Goal: Task Accomplishment & Management: Use online tool/utility

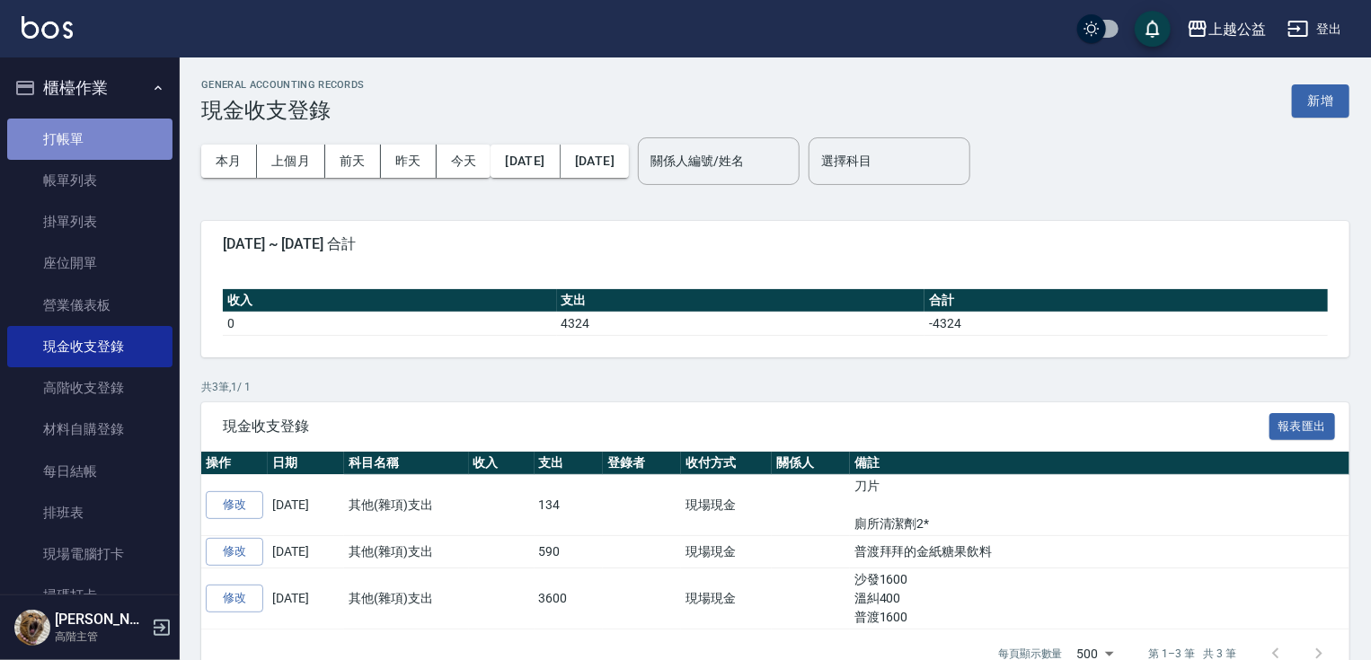
click at [100, 131] on link "打帳單" at bounding box center [89, 139] width 165 height 41
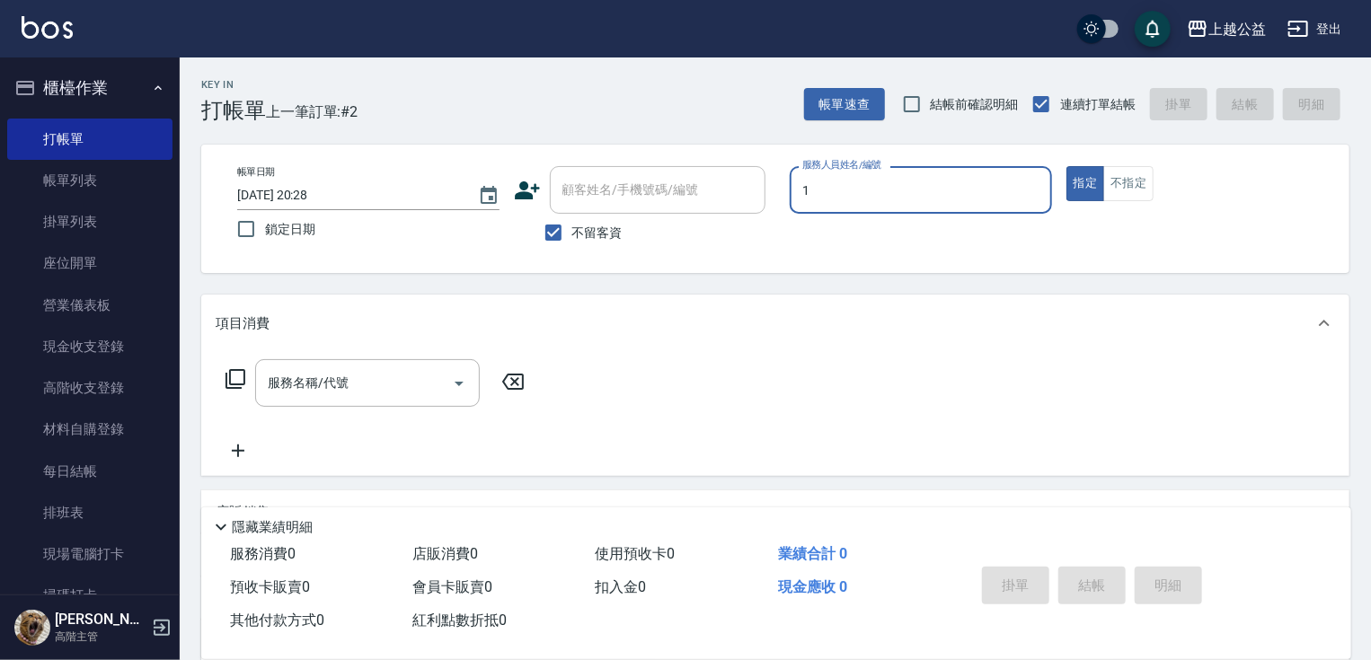
type input "MARS-1"
type button "true"
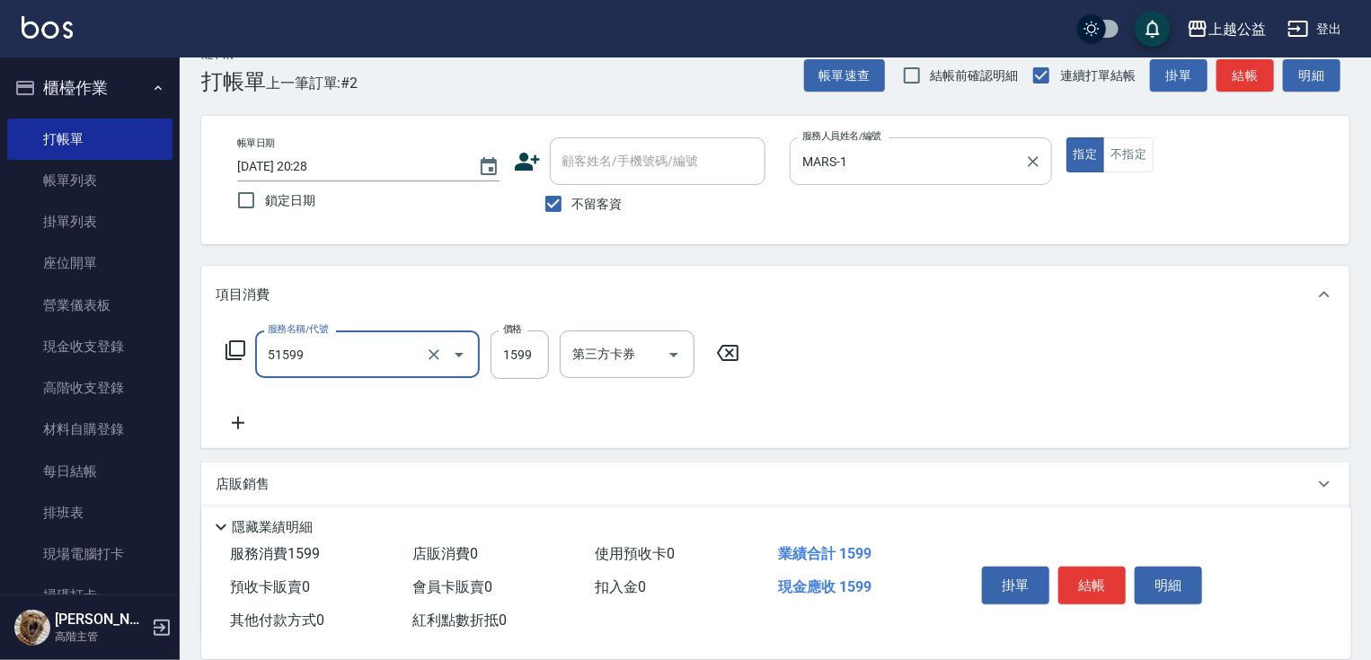
type input "染髮套餐(51599)"
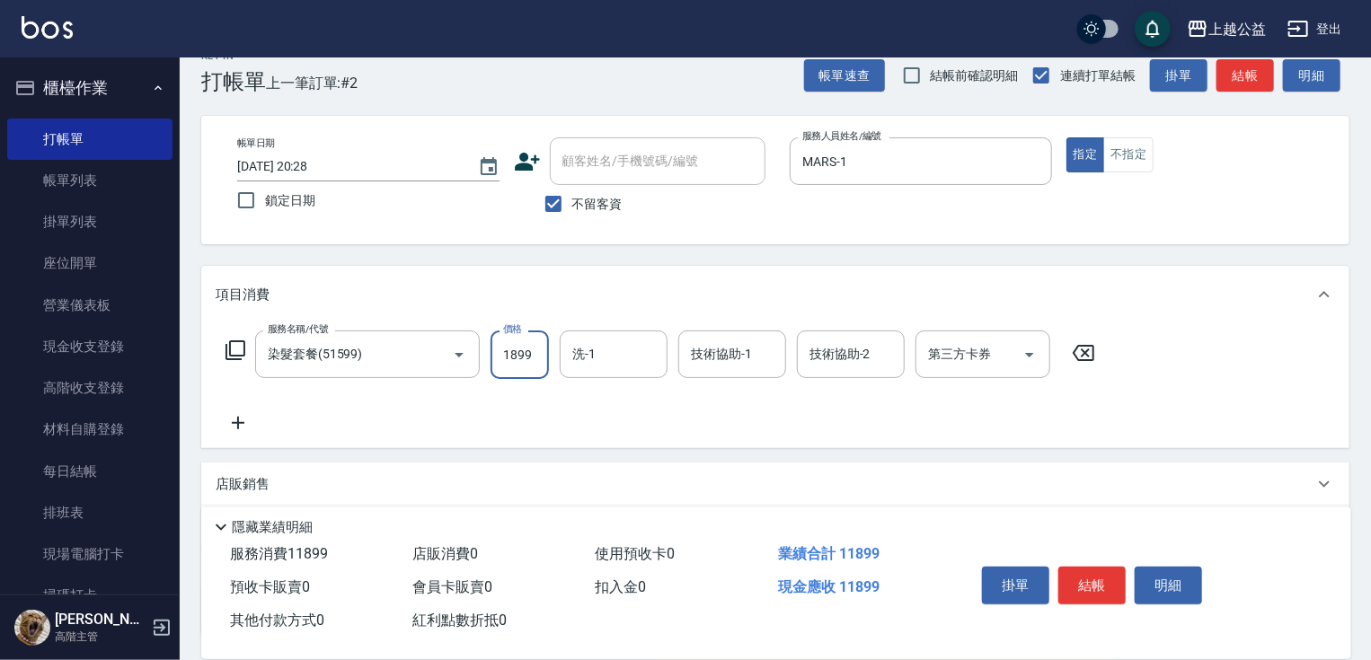
scroll to position [0, 0]
type input "1899"
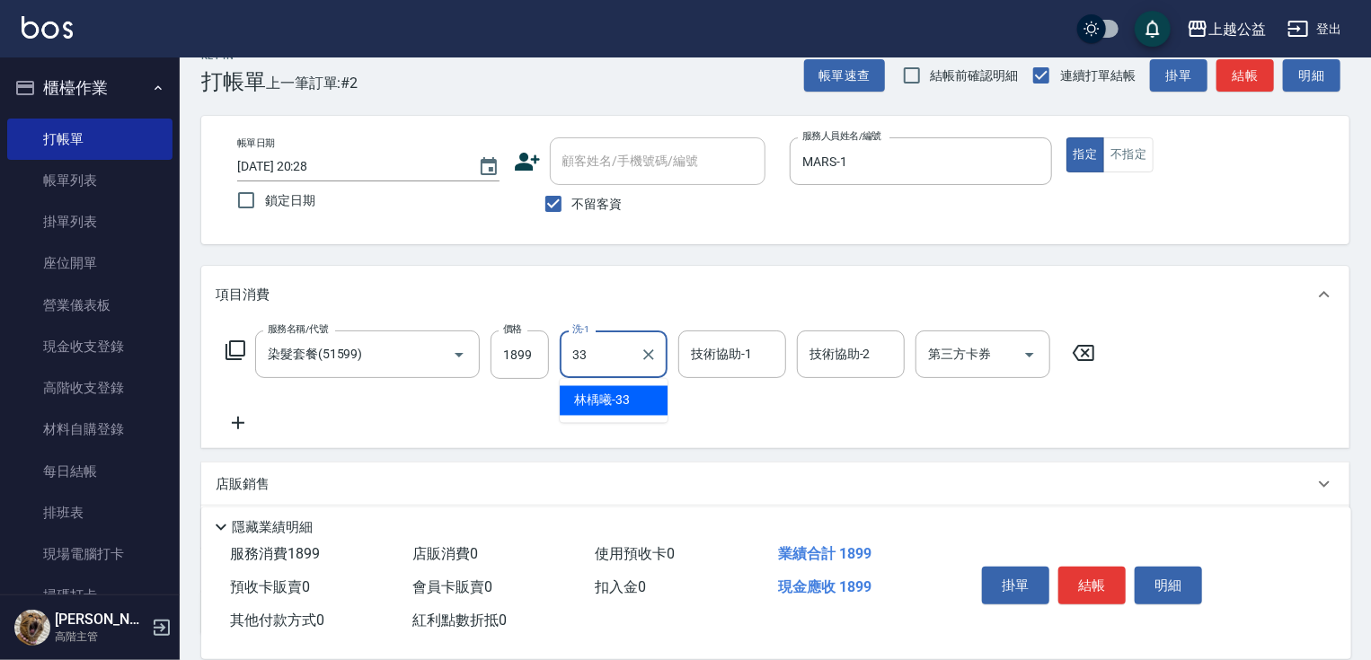
type input "[PERSON_NAME]-33"
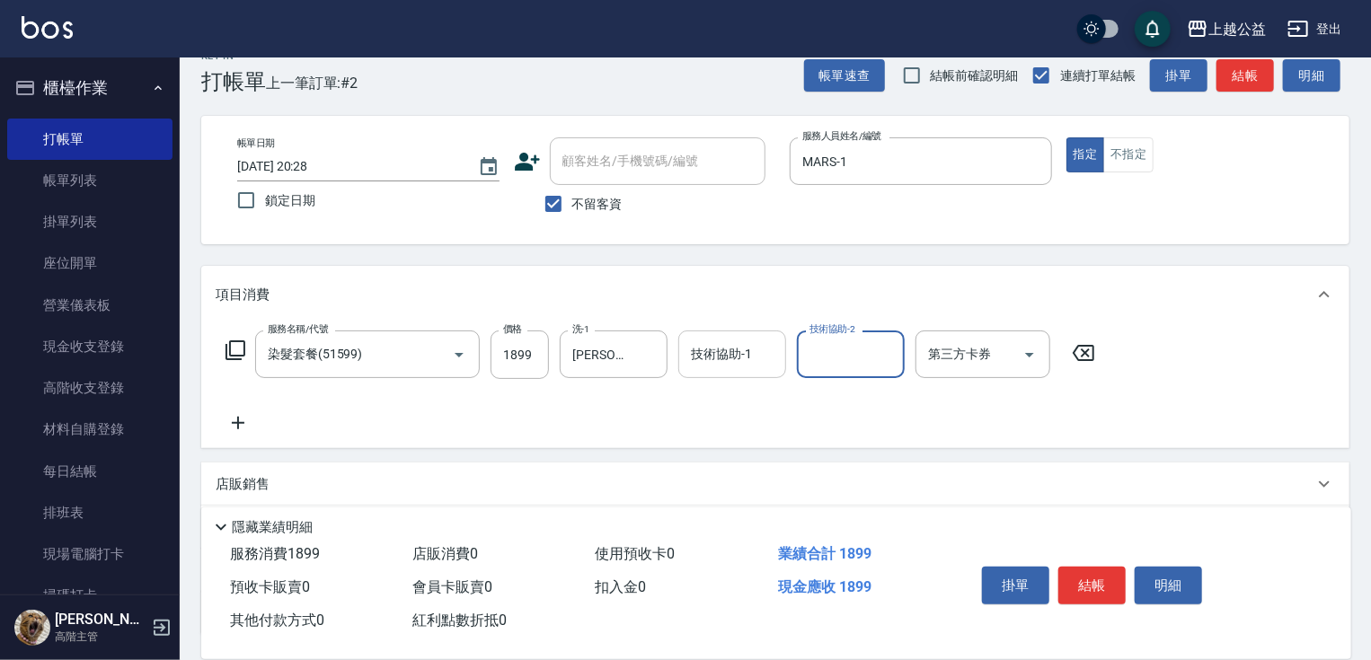
click at [720, 376] on div "技術協助-1" at bounding box center [732, 355] width 108 height 48
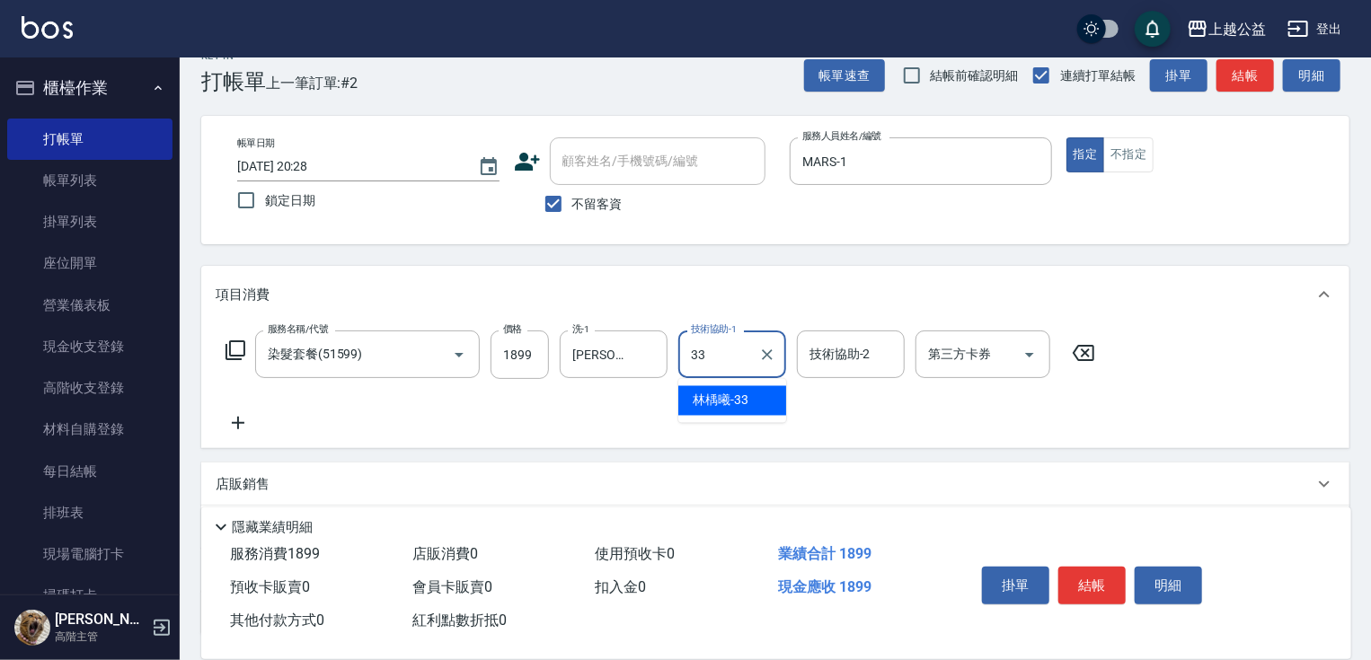
type input "[PERSON_NAME]-33"
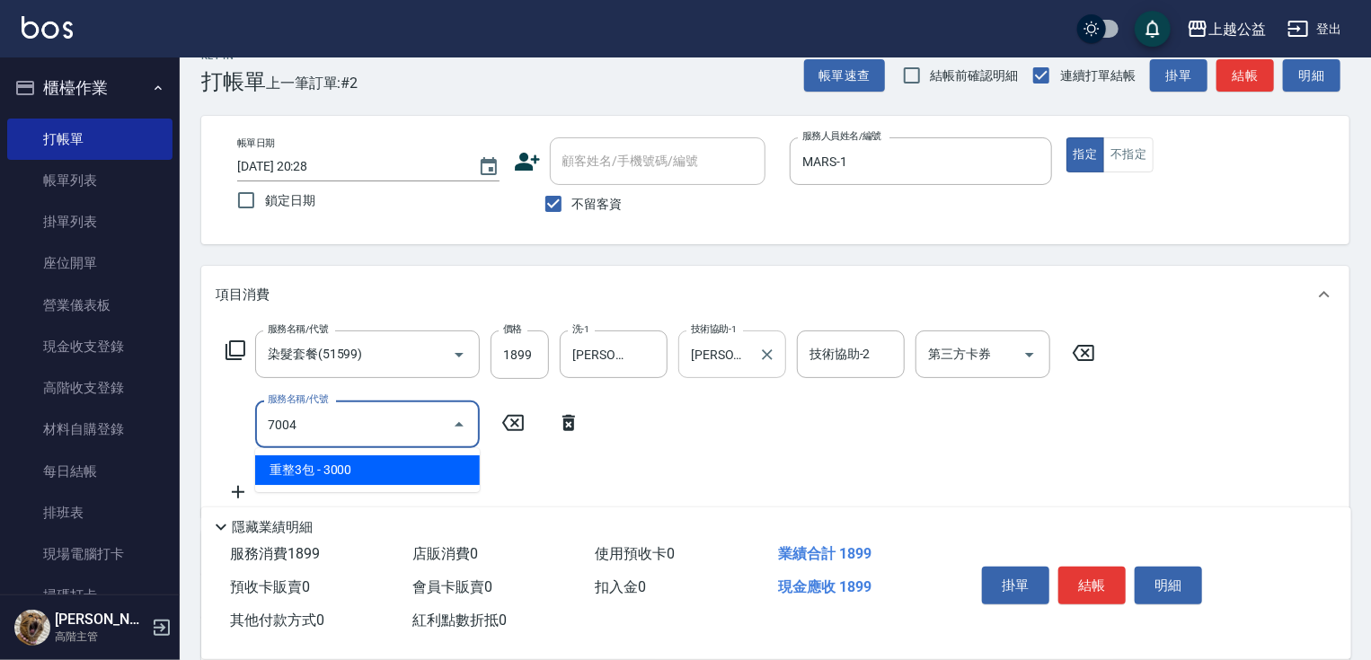
type input "重整3包(7004)"
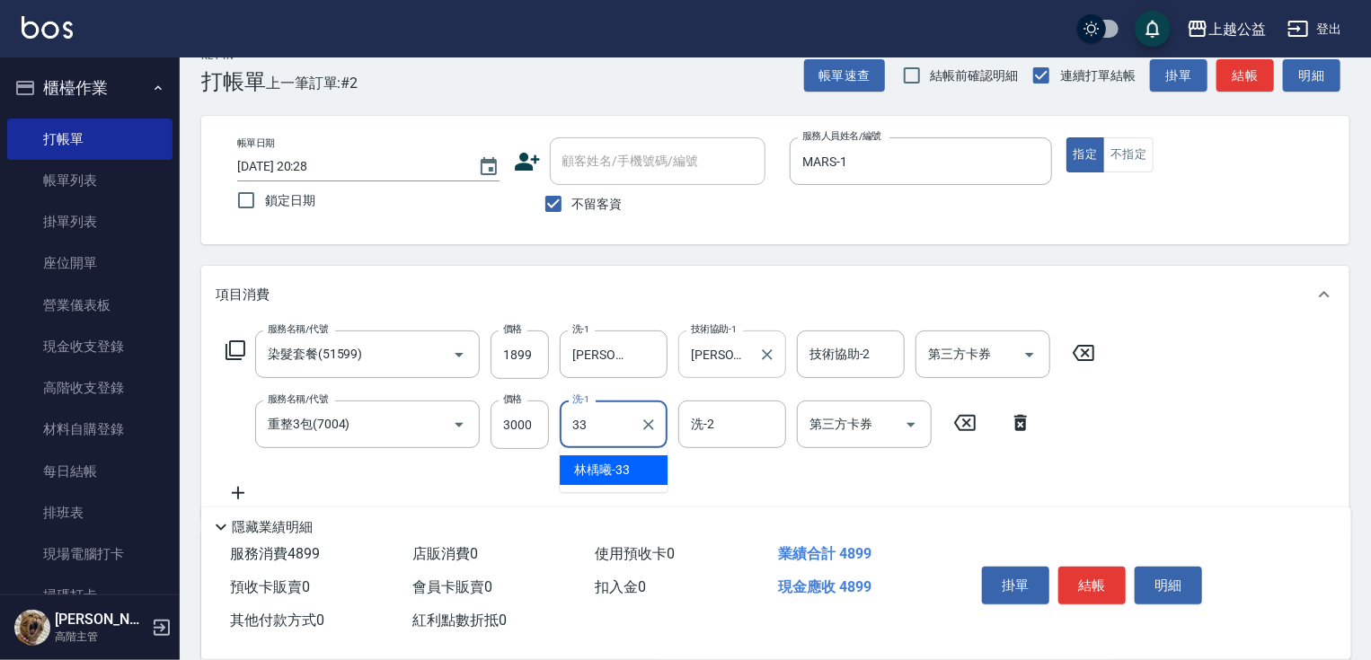
type input "[PERSON_NAME]-33"
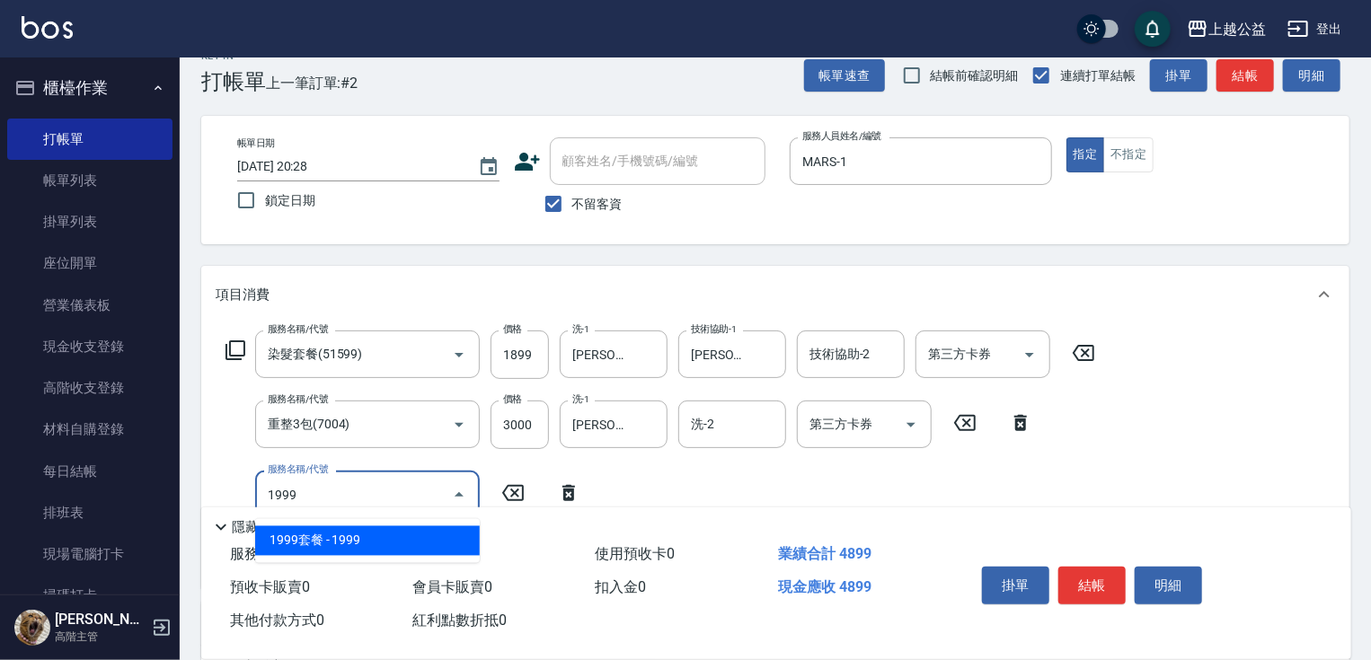
type input "1999"
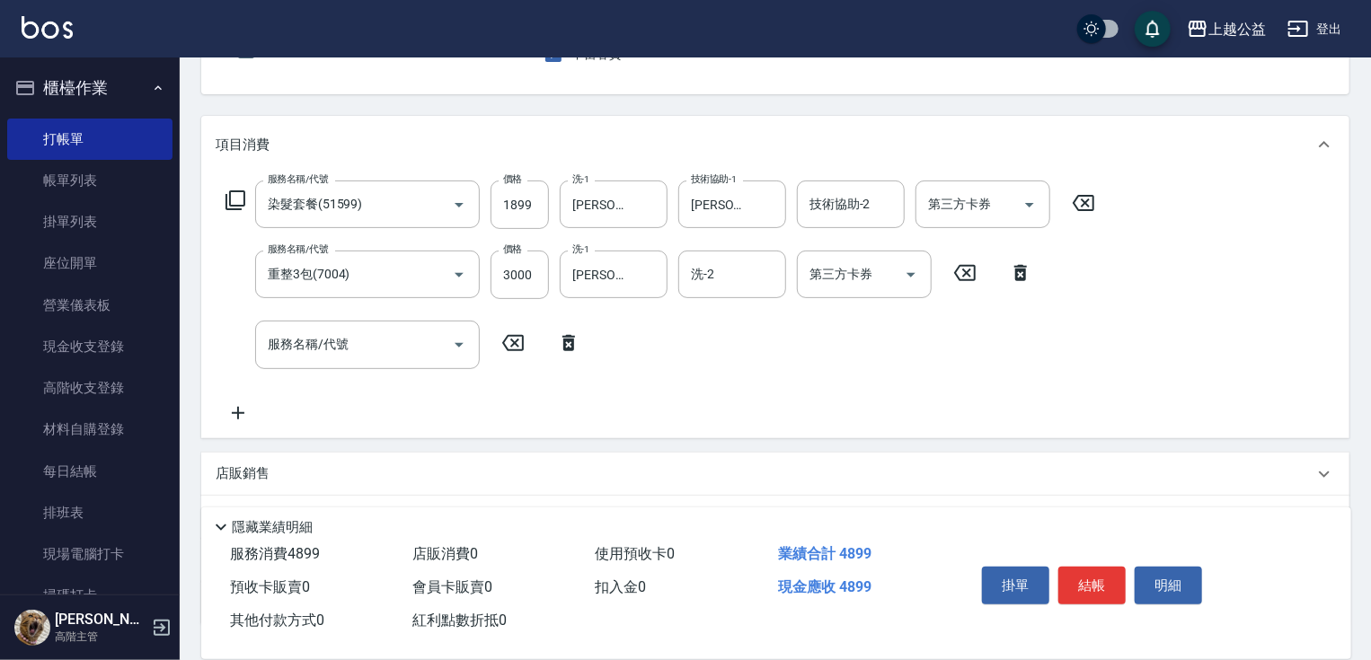
scroll to position [254, 0]
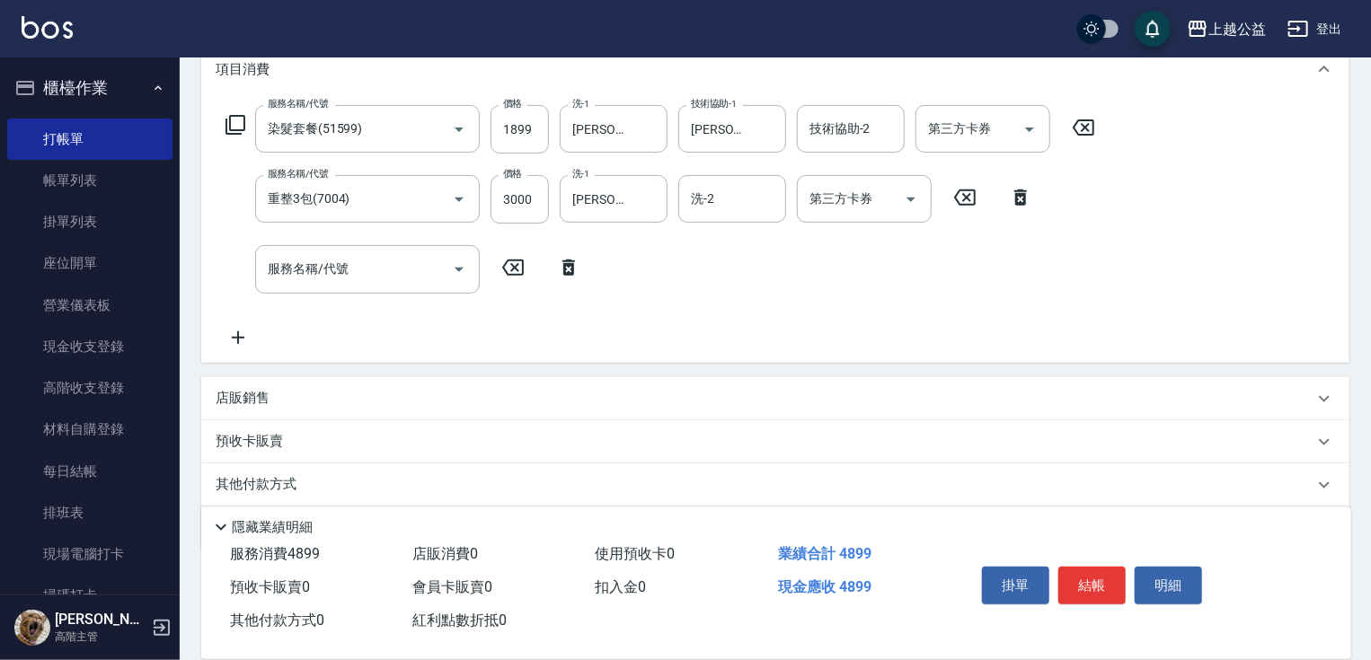
drag, startPoint x: 339, startPoint y: 269, endPoint x: 340, endPoint y: 354, distance: 85.4
click at [351, 284] on input "服務名稱/代號" at bounding box center [353, 268] width 181 height 31
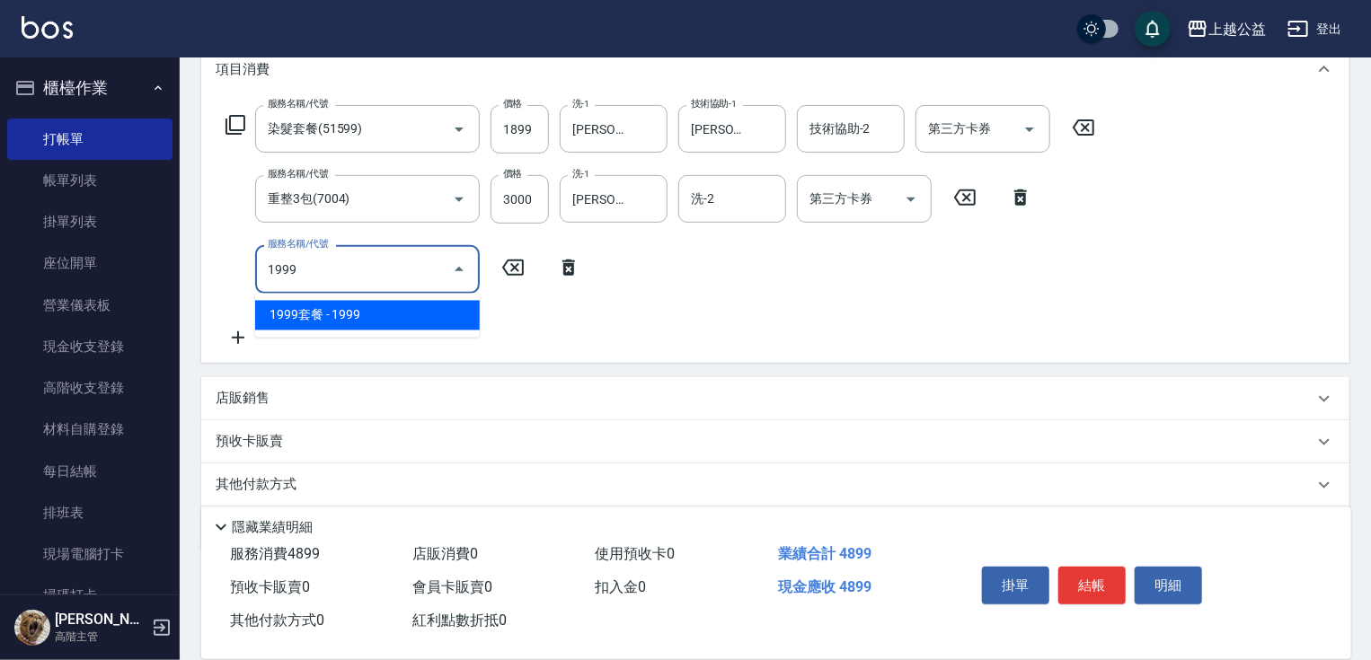
type input "1999套餐(1999)"
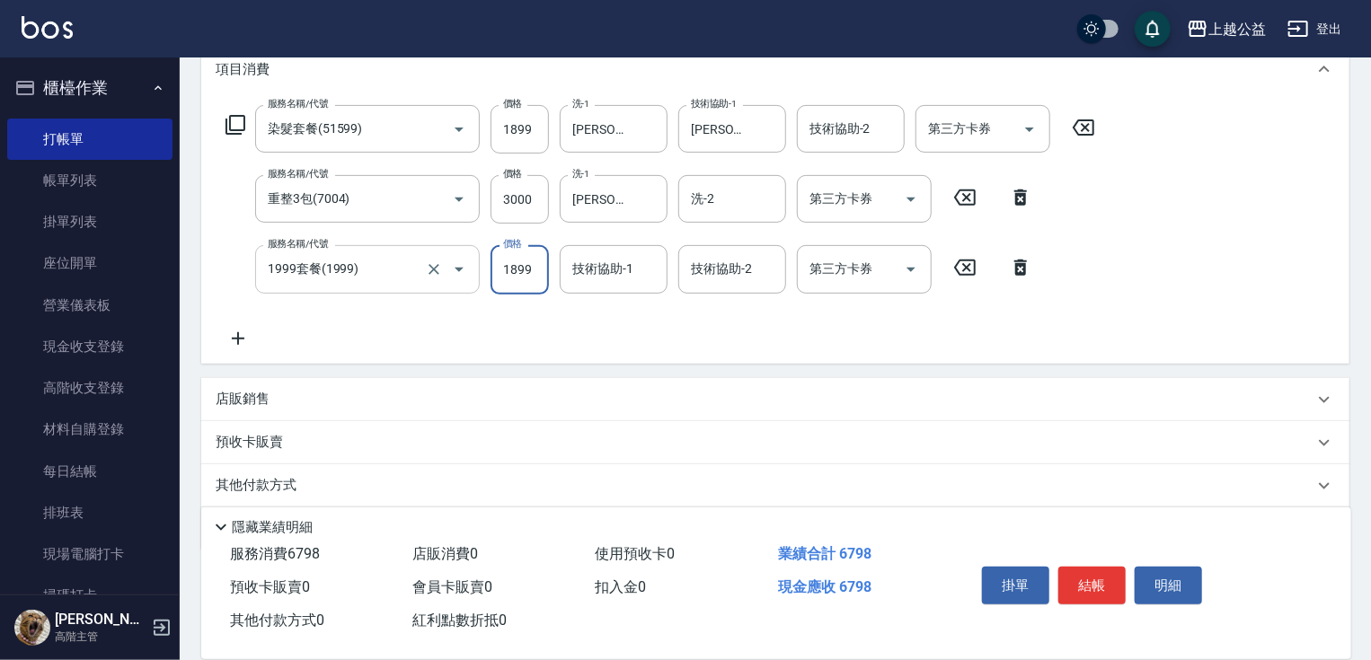
type input "1899"
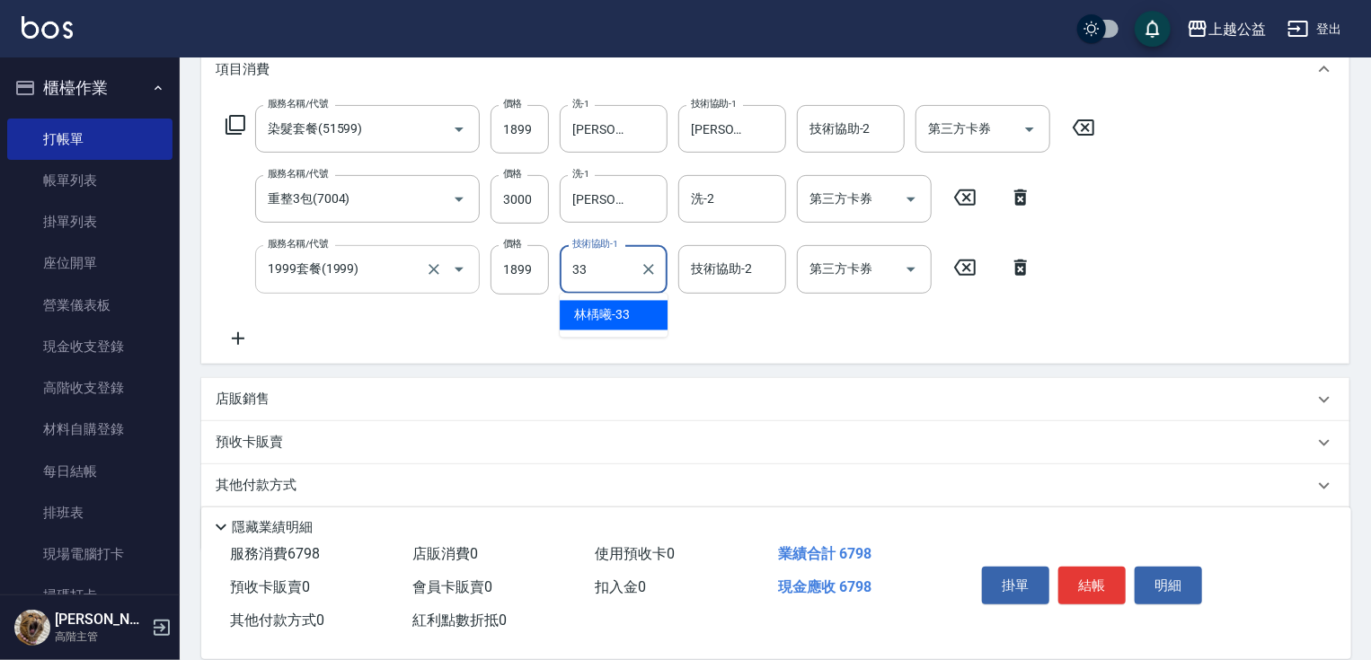
type input "[PERSON_NAME]-33"
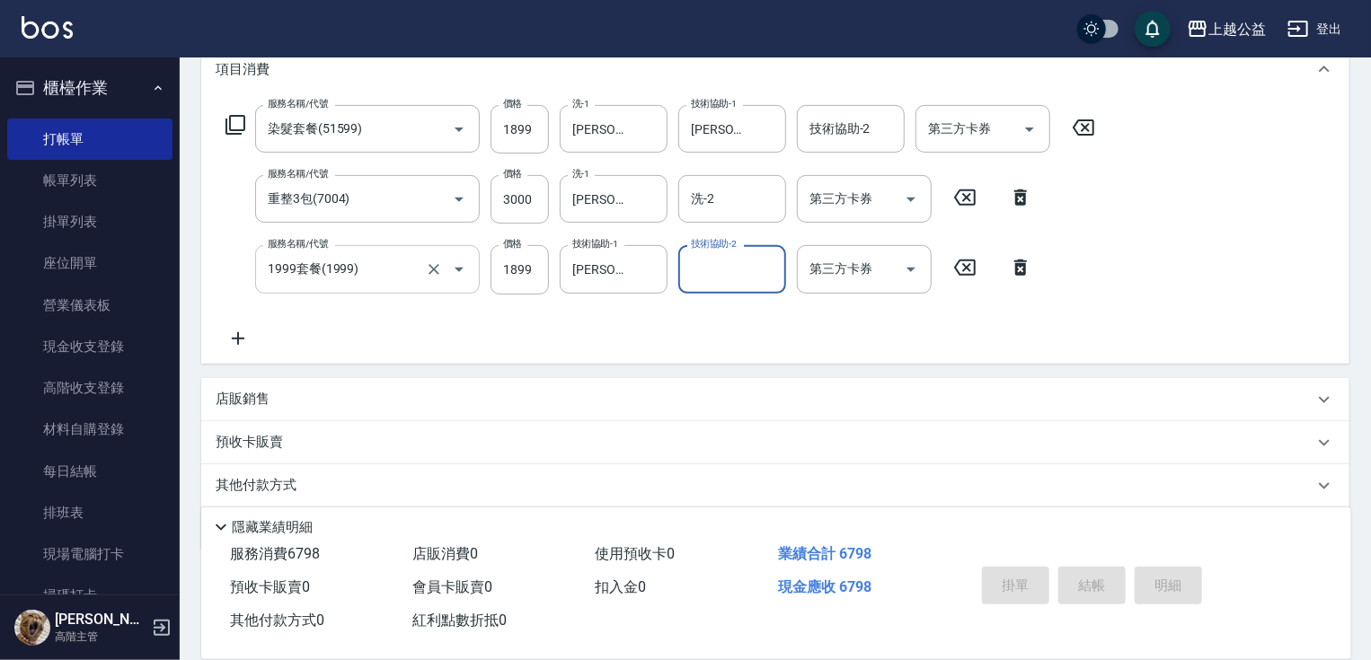
type input "[DATE] 20:29"
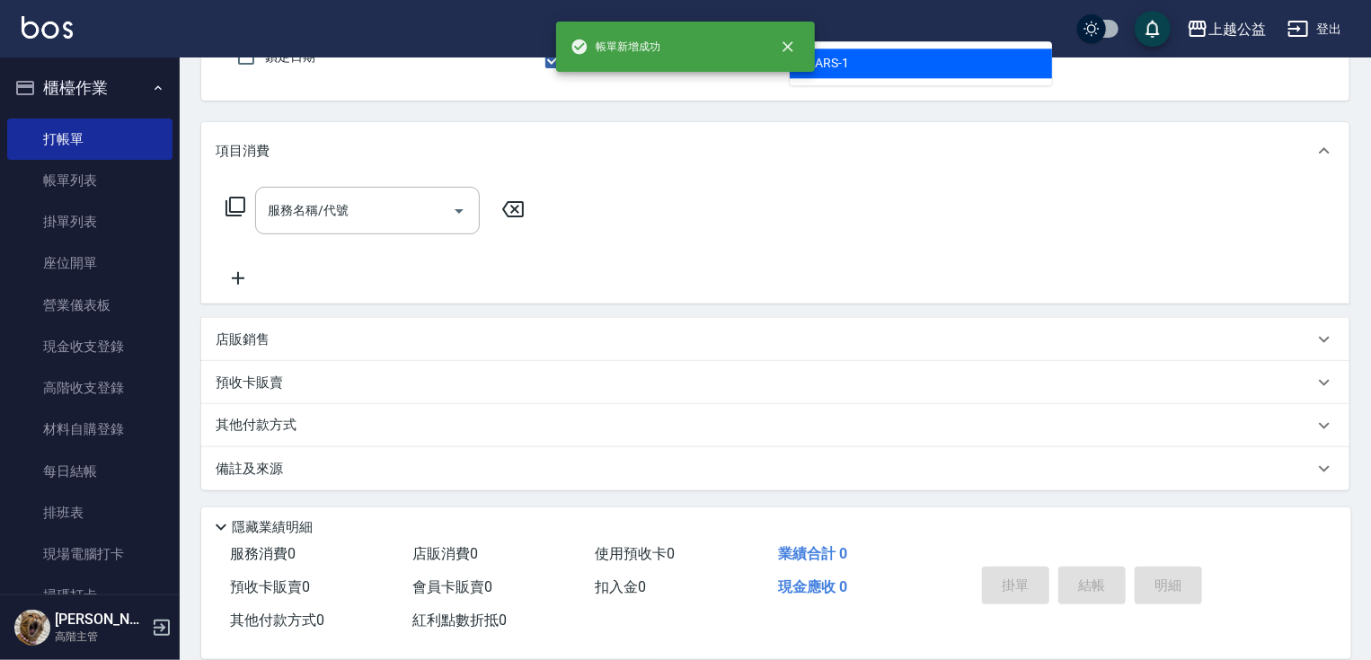
type input "MARS-1"
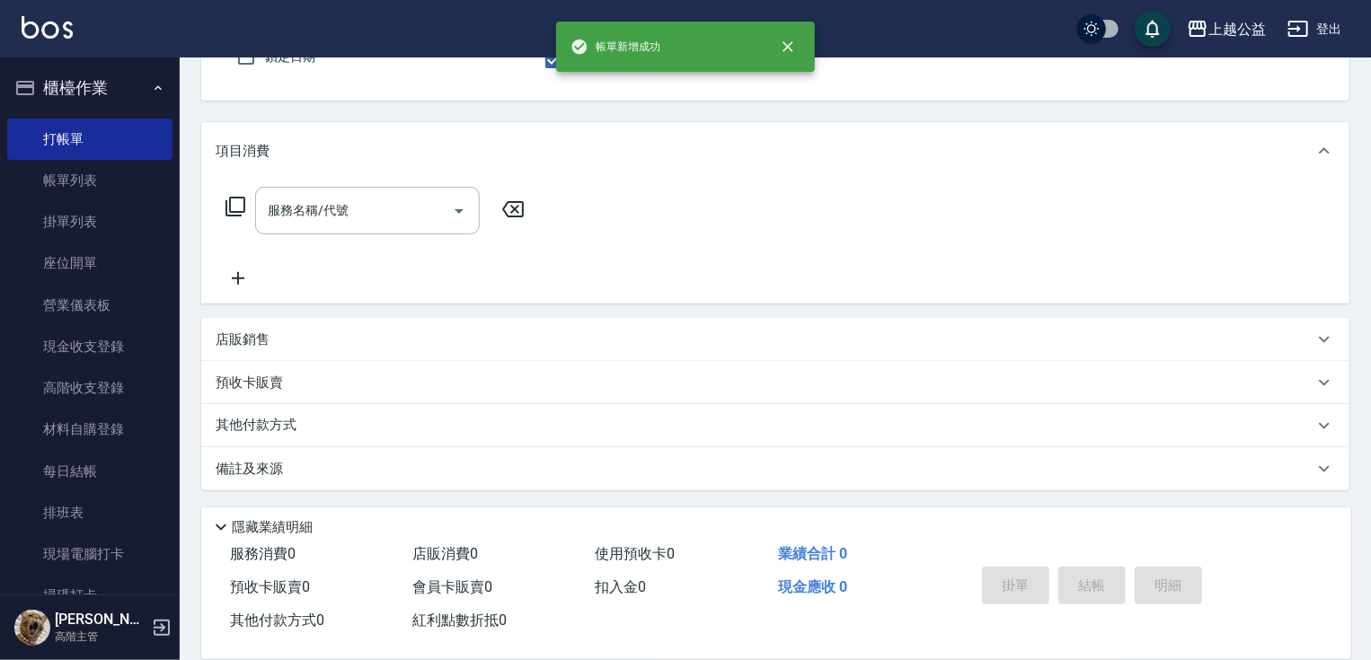
scroll to position [165, 0]
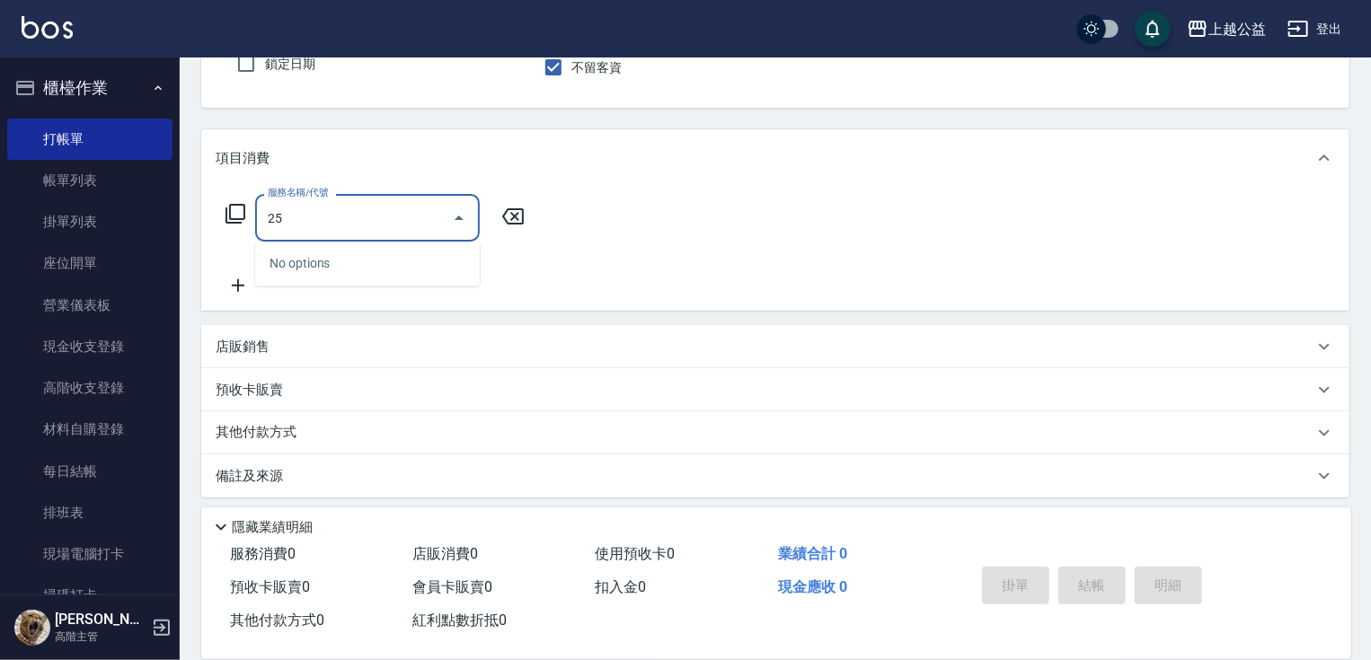
type input "2"
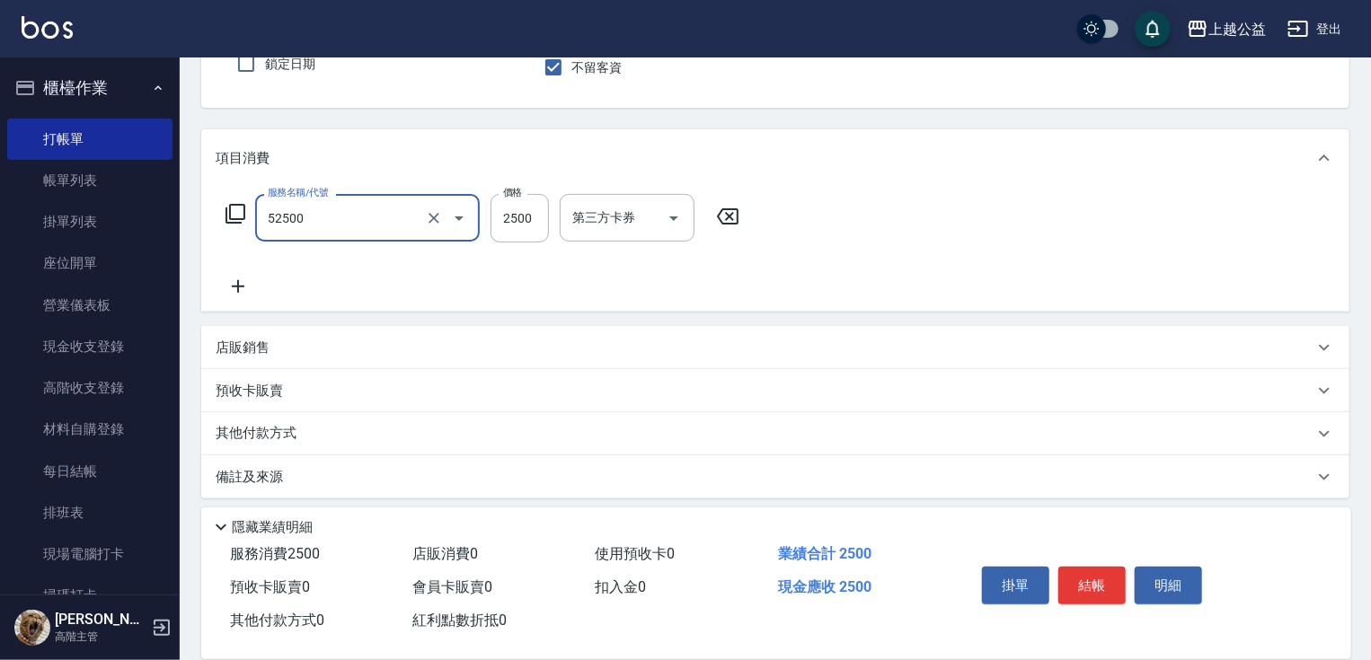
type input "過年染髮B餐-2A(52500)"
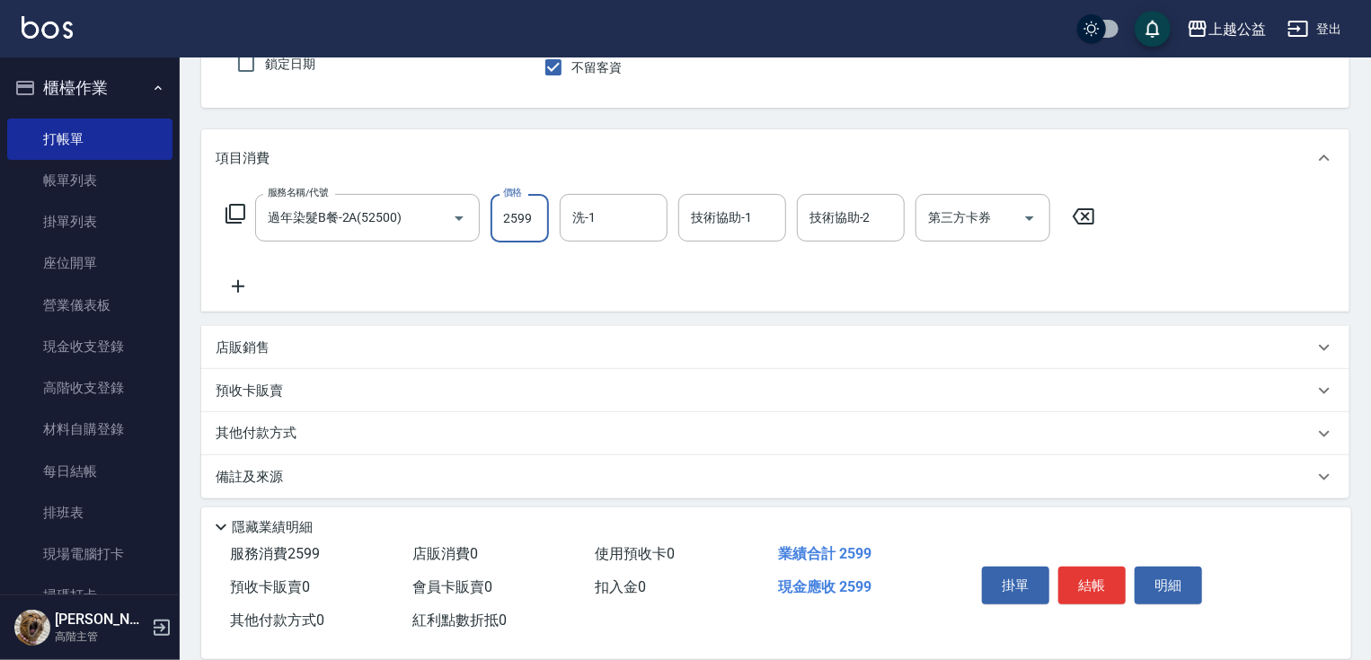
type input "2599"
type input "[PERSON_NAME]-8"
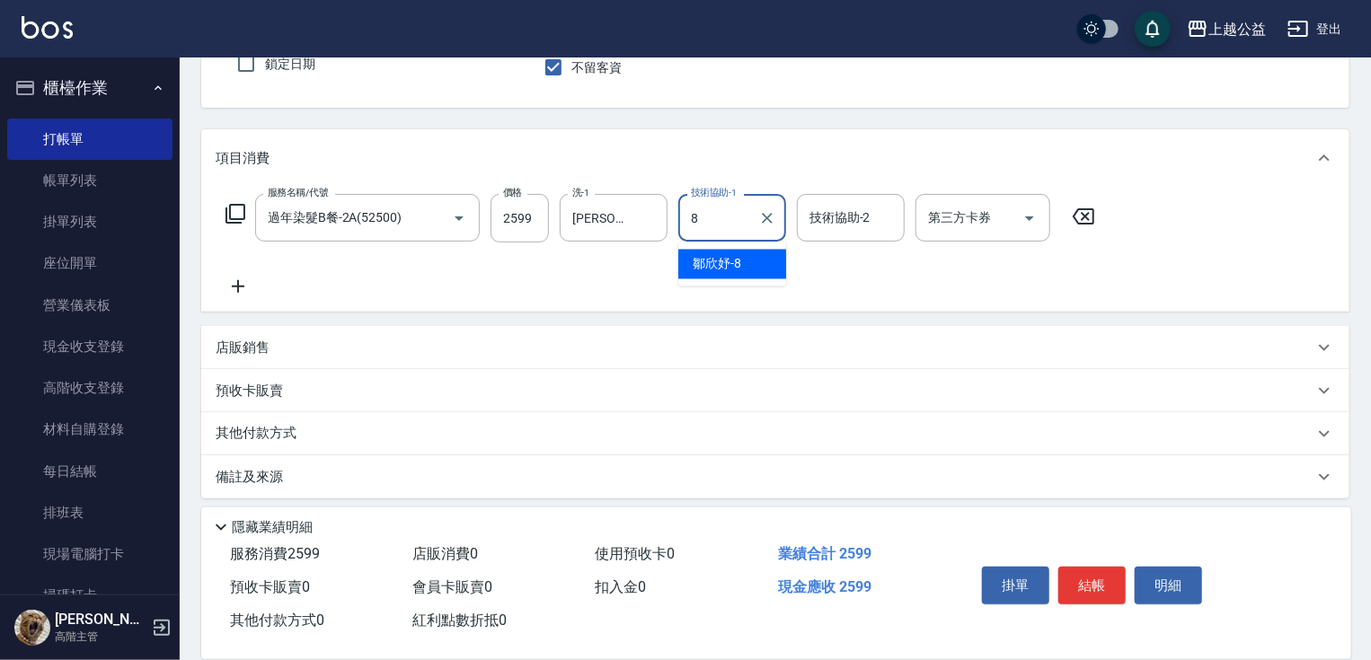
type input "[PERSON_NAME]-8"
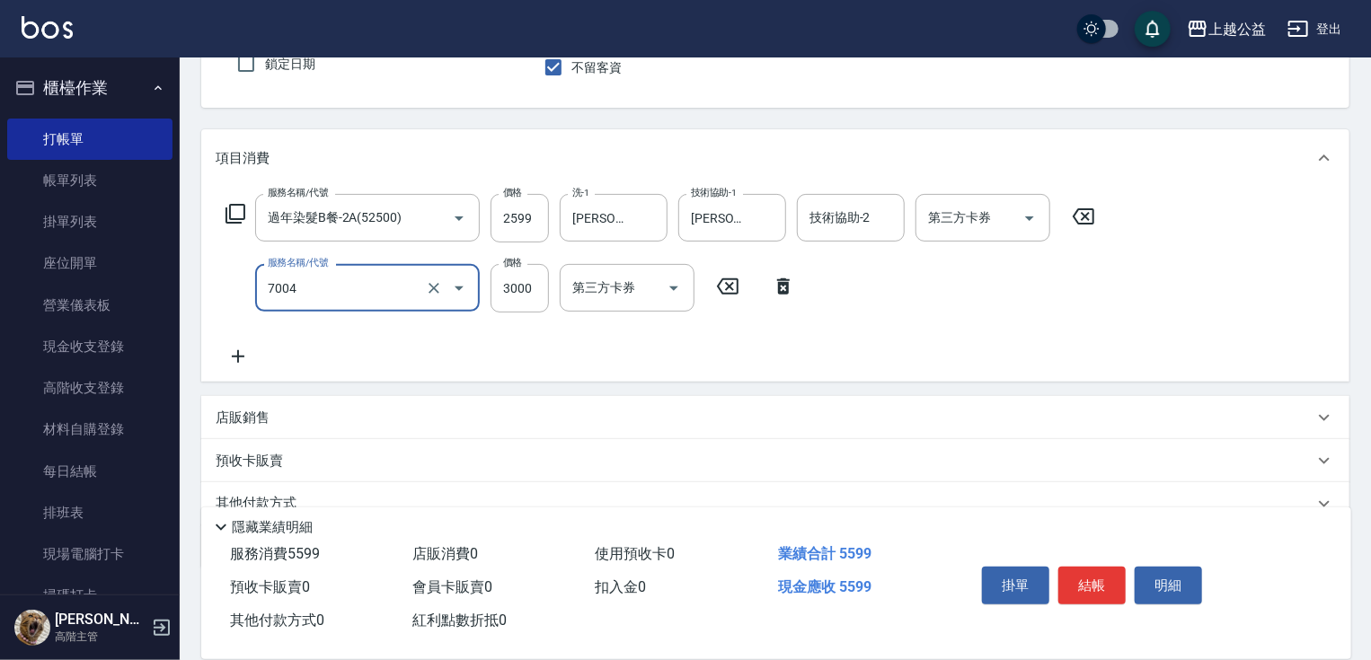
type input "重整3包(7004)"
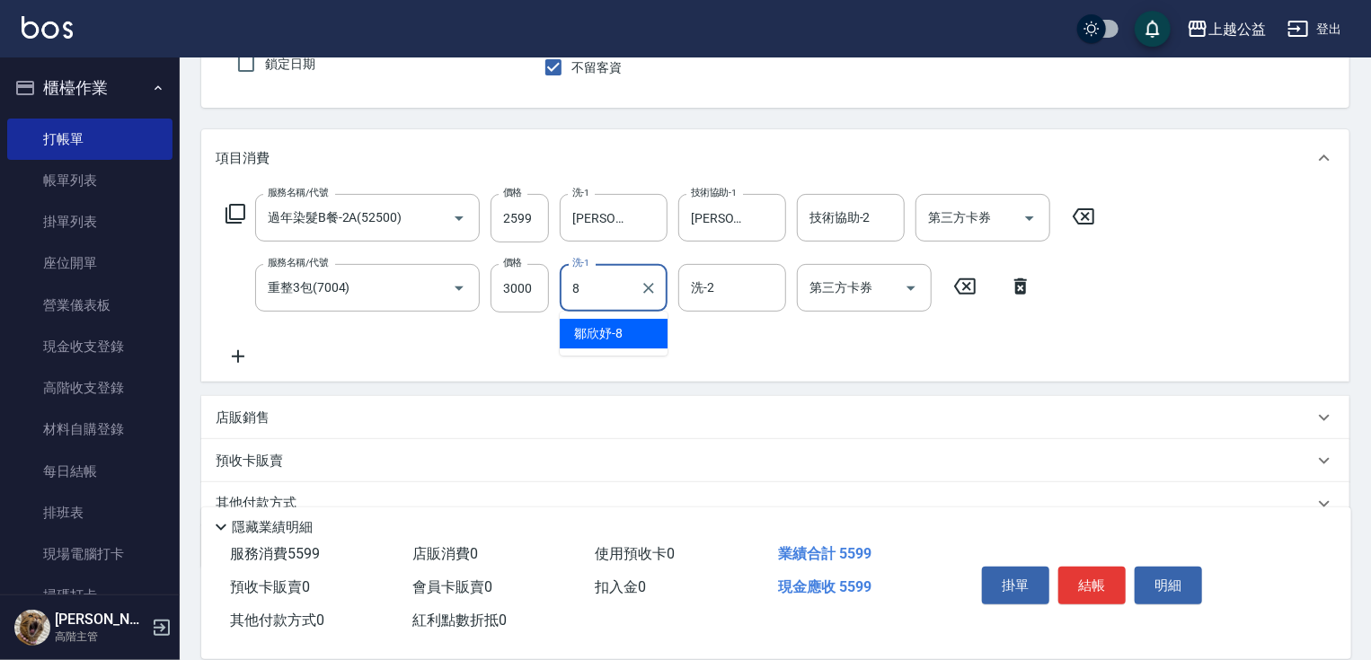
type input "[PERSON_NAME]-8"
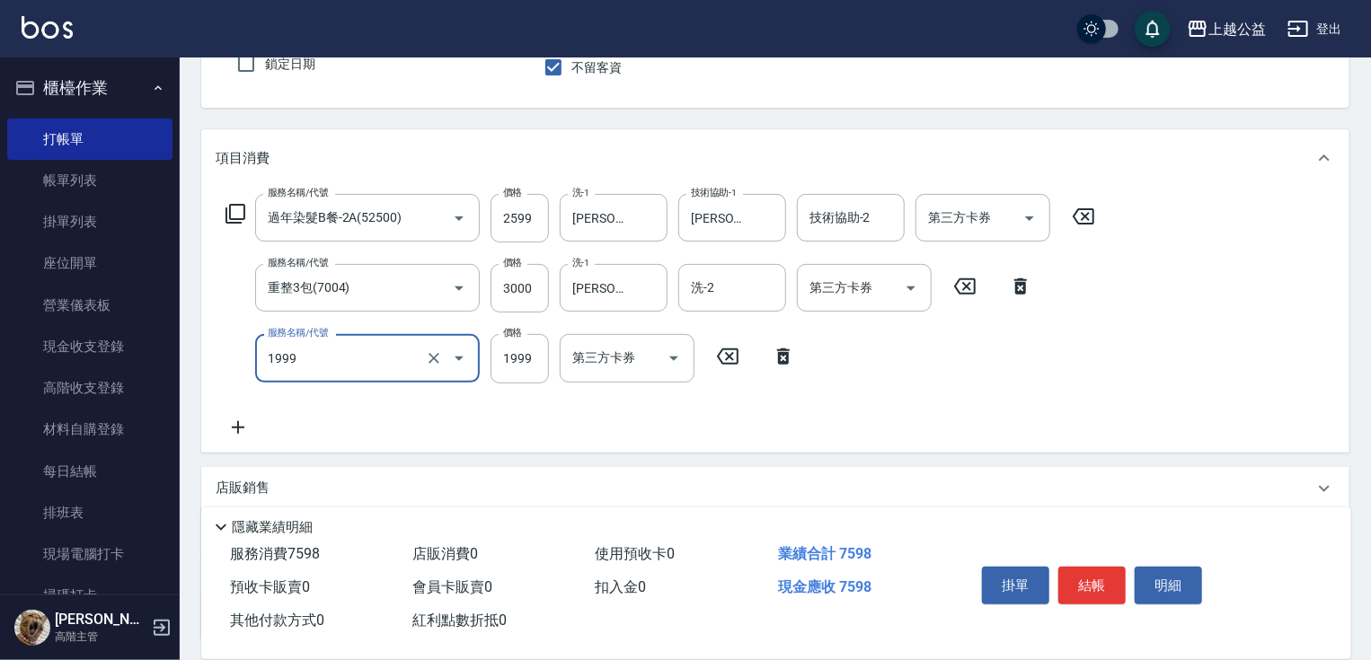
type input "1999套餐(1999)"
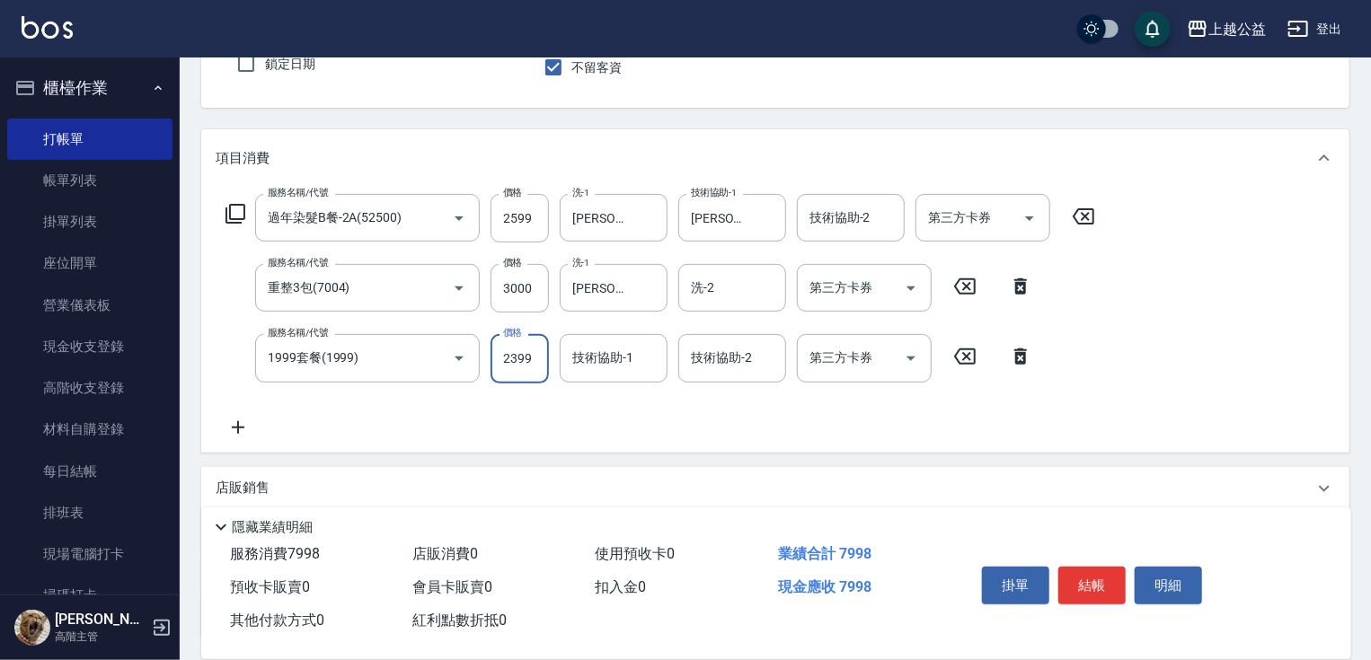
type input "2399"
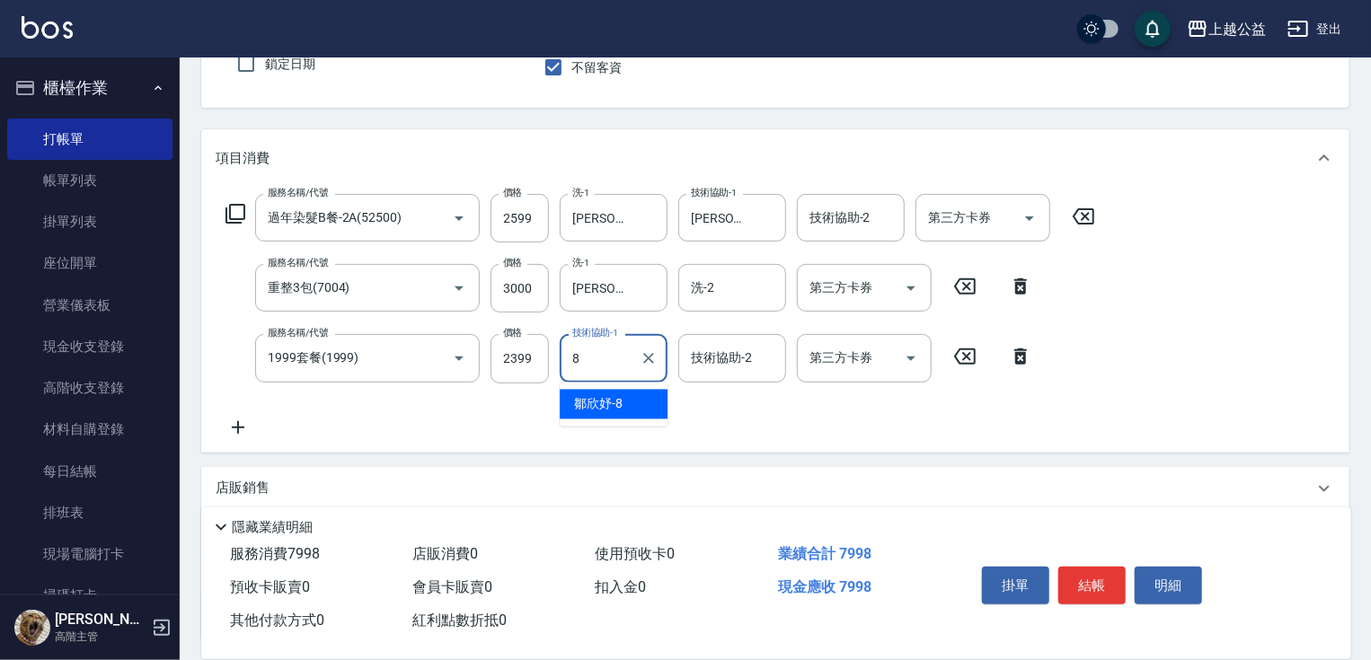
type input "[PERSON_NAME]-8"
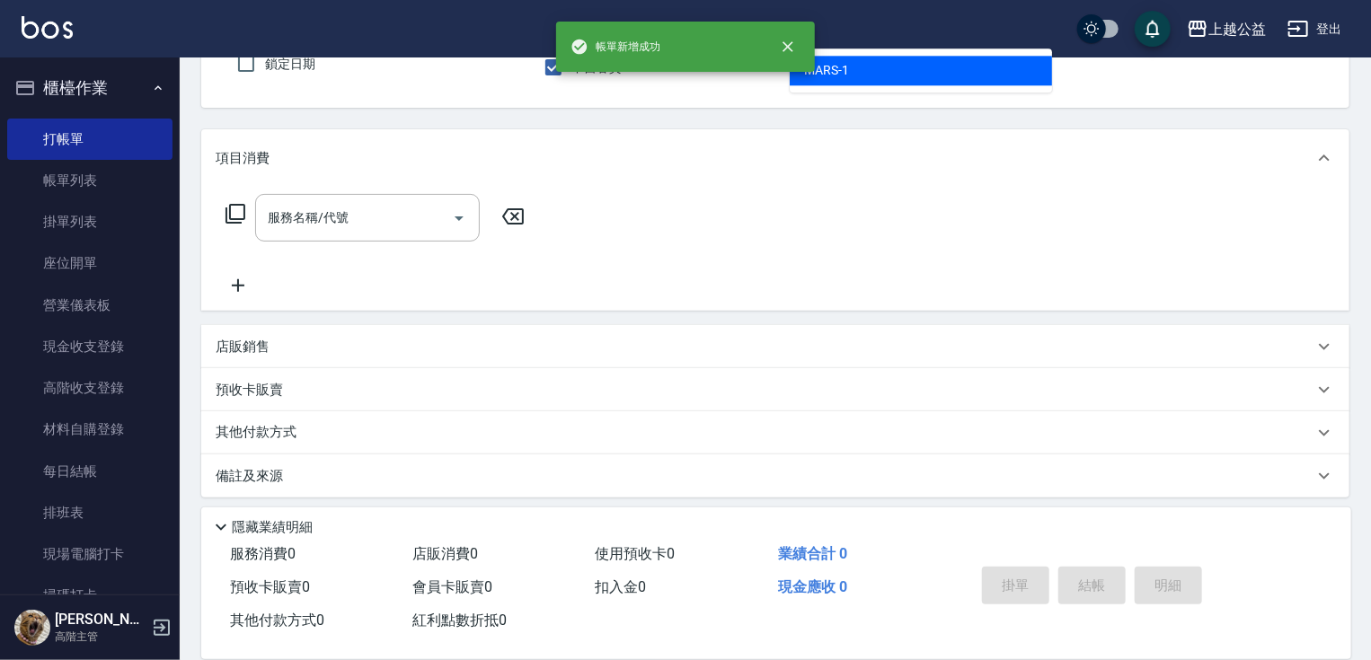
type input "MARS-1"
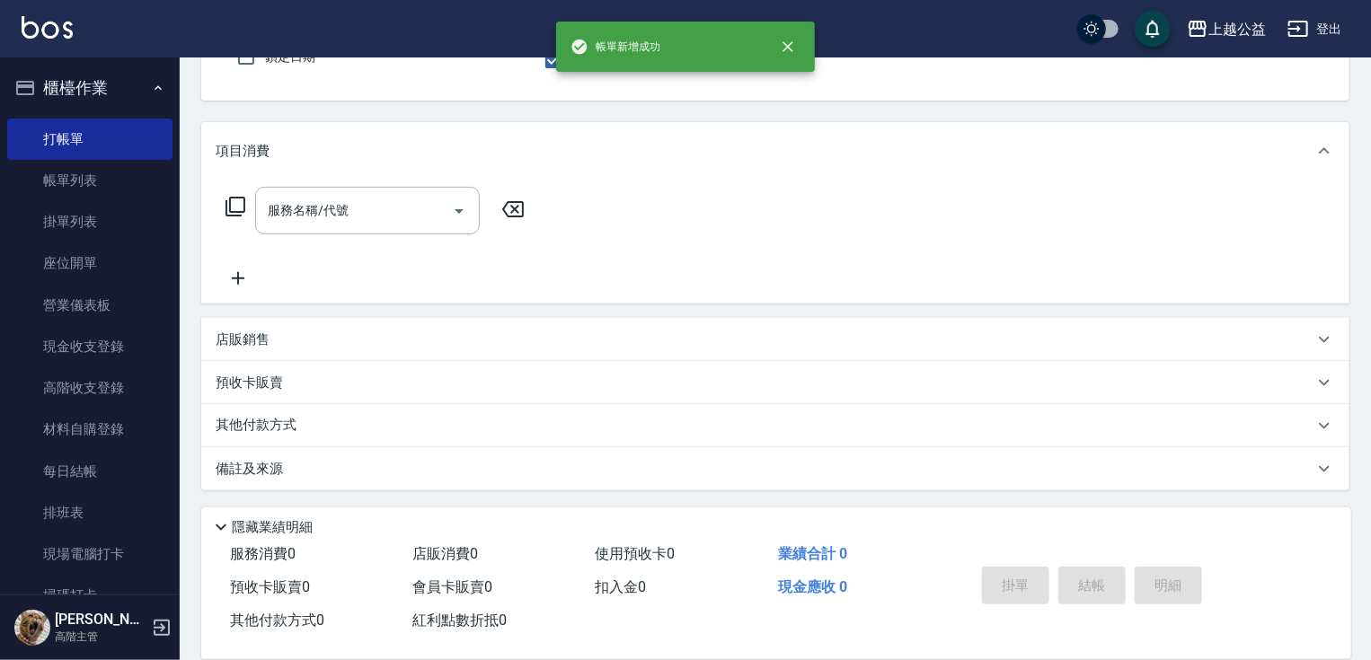
scroll to position [172, 0]
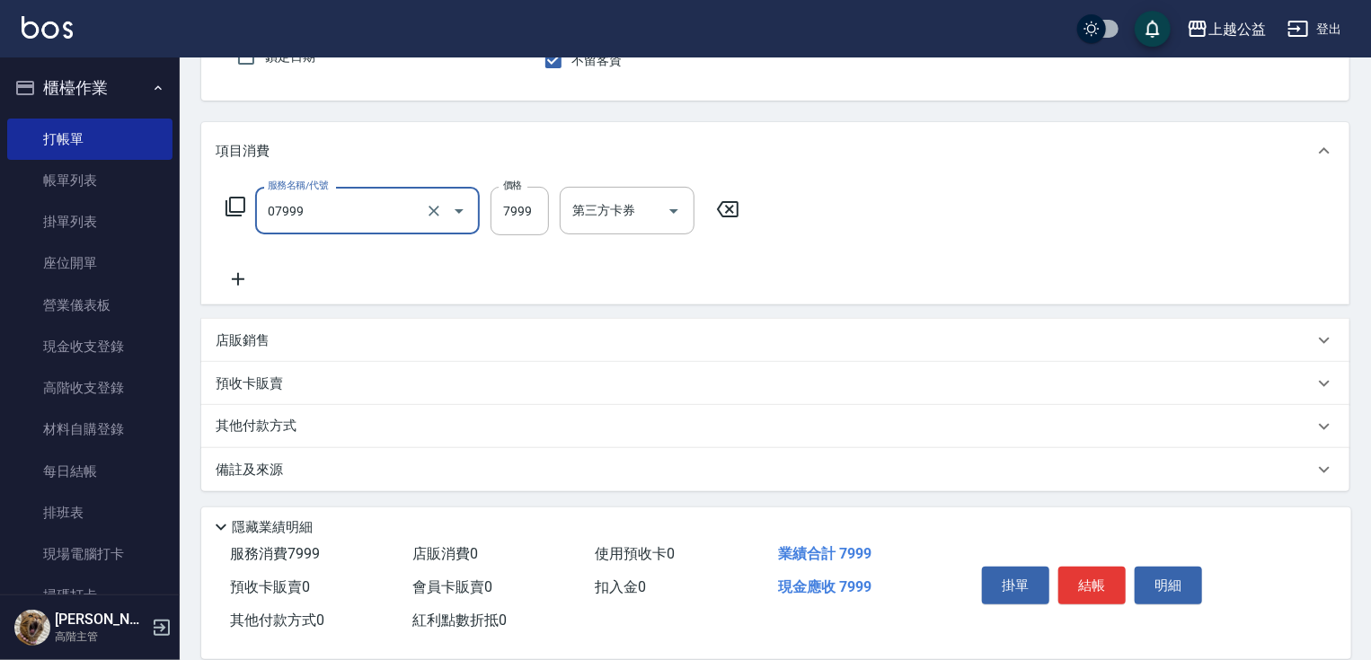
type input "雙棍金鑽20吋3包(07999)"
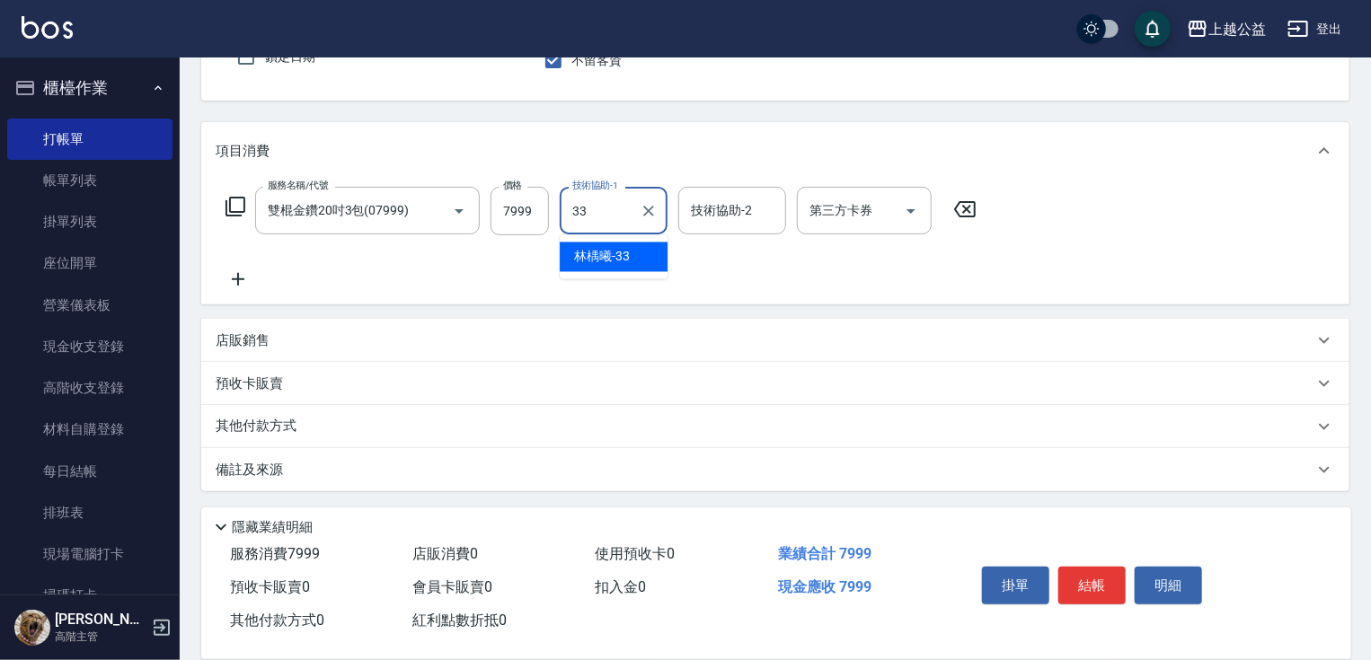
type input "[PERSON_NAME]-33"
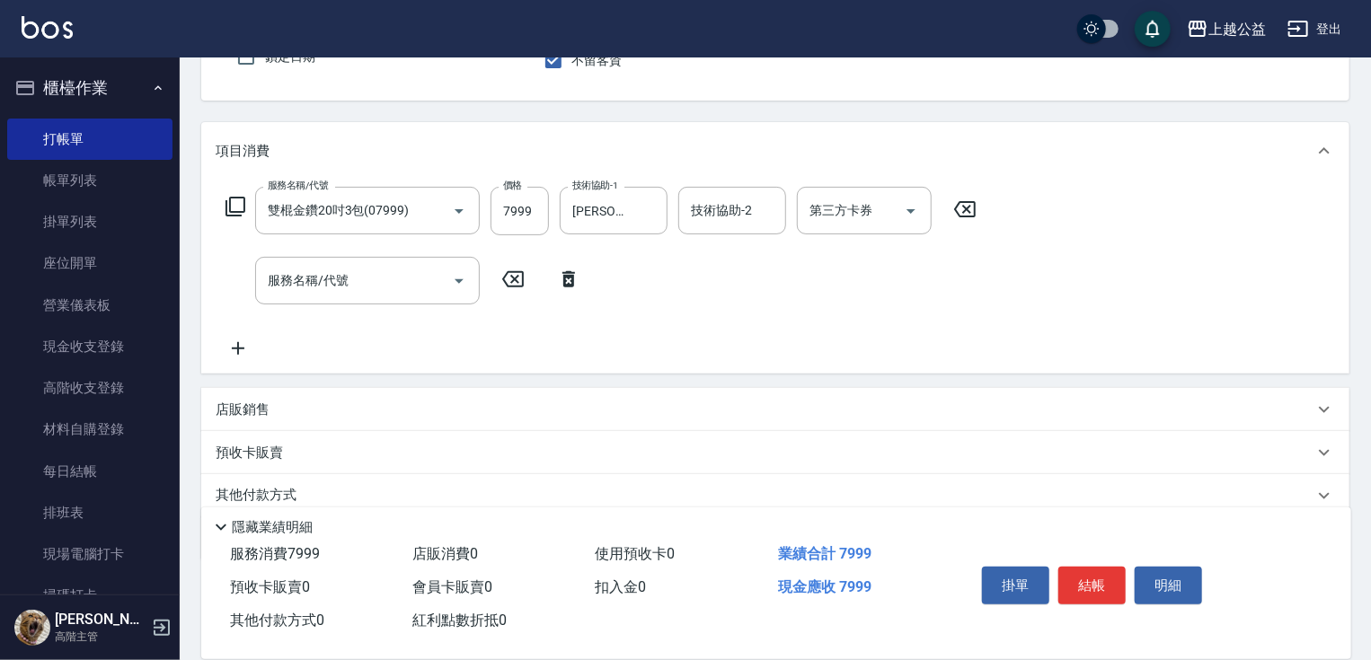
click at [287, 405] on div "店販銷售" at bounding box center [765, 410] width 1098 height 19
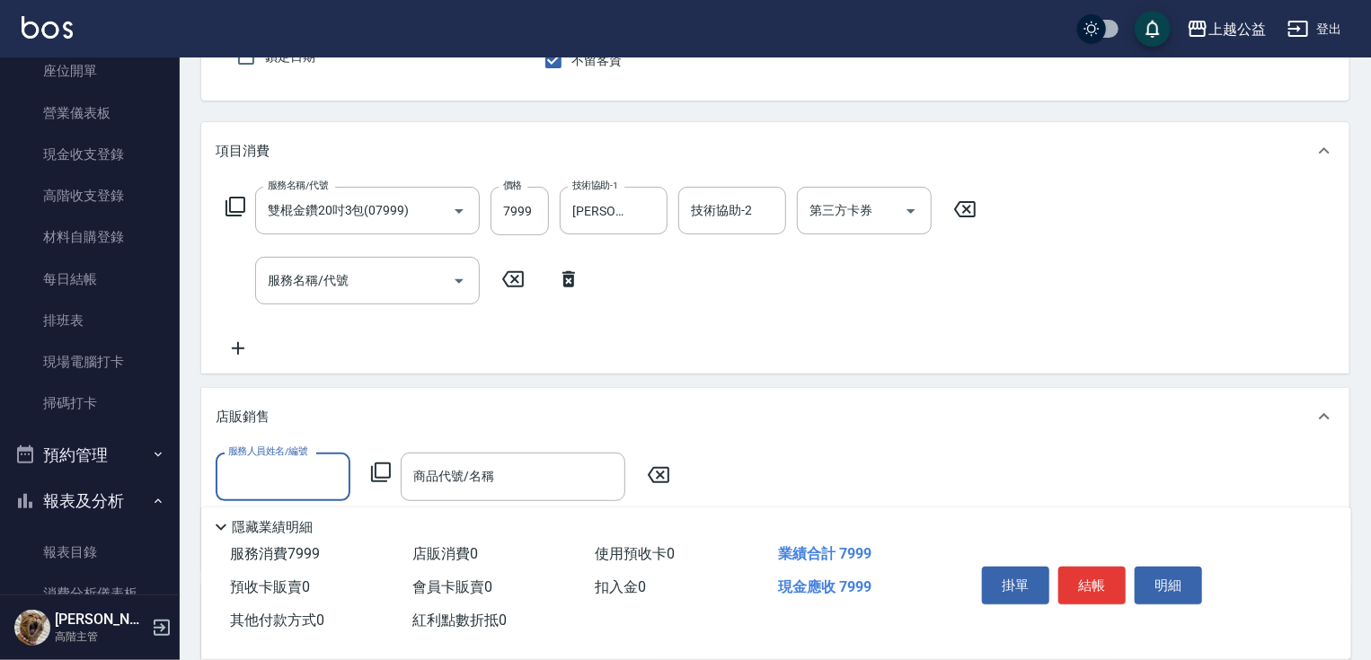
scroll to position [485, 0]
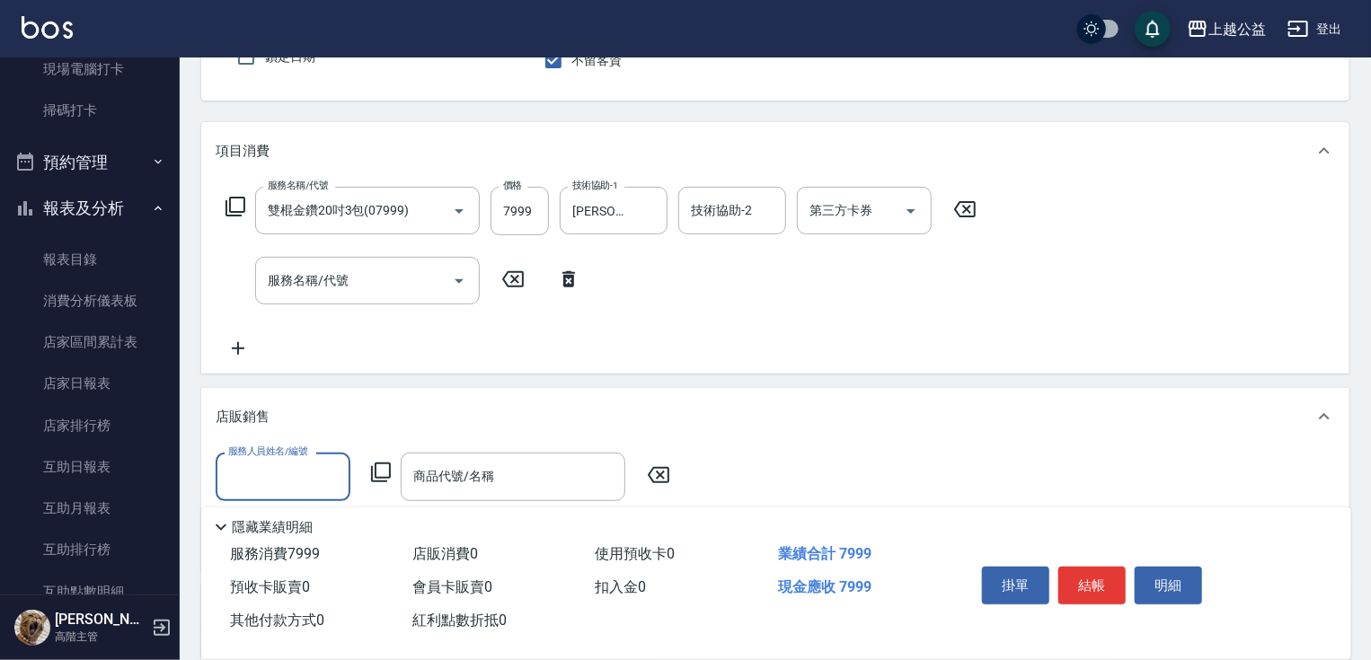
click at [274, 480] on input "服務人員姓名/編號" at bounding box center [283, 476] width 119 height 31
type input "MARS-1"
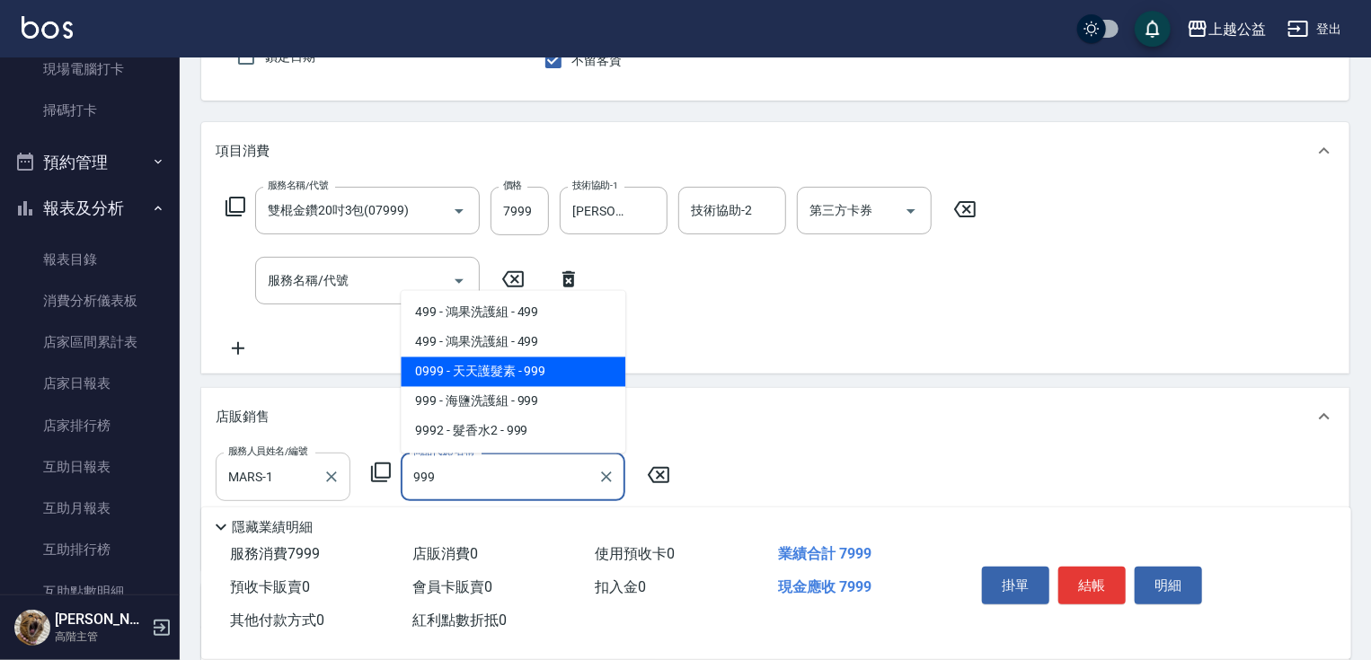
type input "天天護髮素"
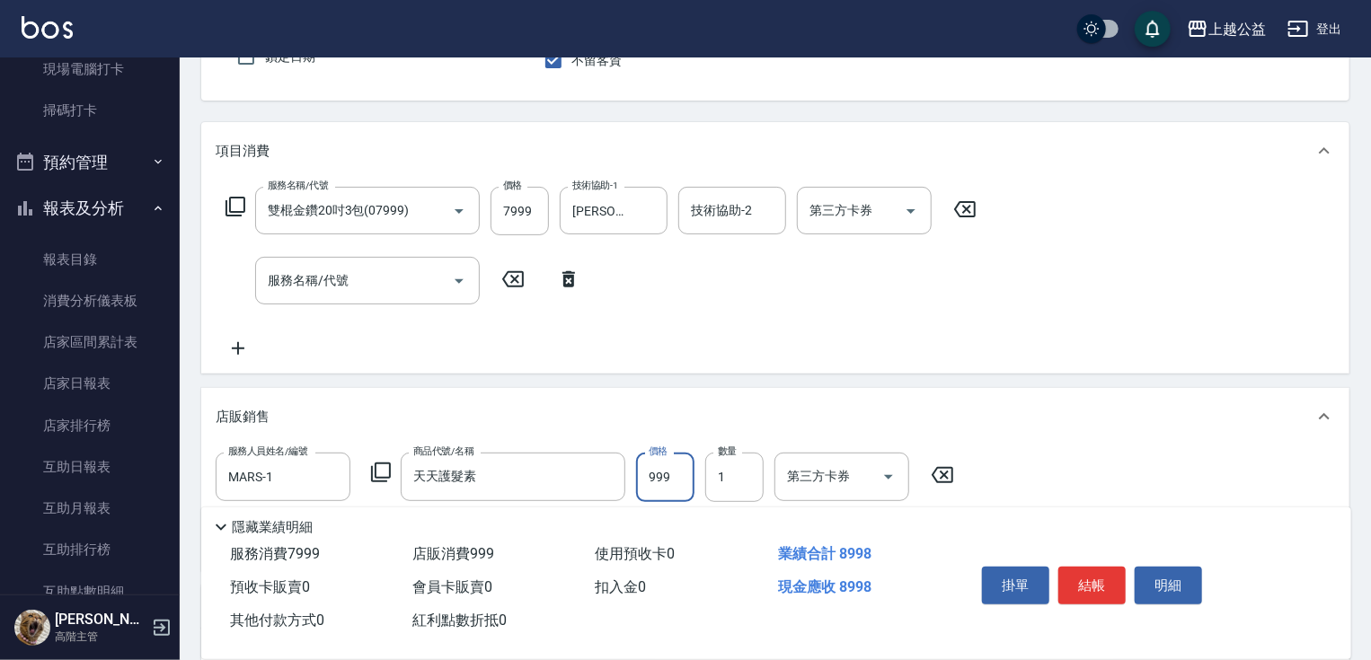
click at [652, 474] on input "999" at bounding box center [665, 477] width 58 height 49
type input "1280"
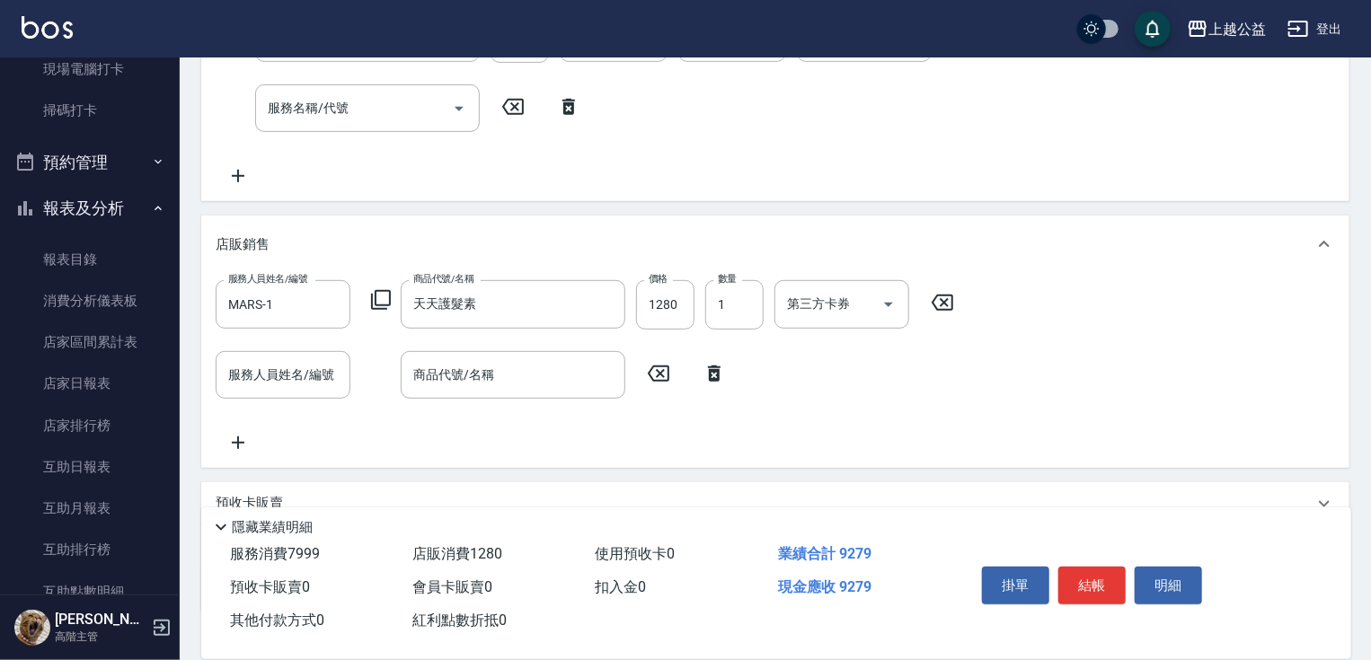
drag, startPoint x: 647, startPoint y: 541, endPoint x: 174, endPoint y: 382, distance: 498.5
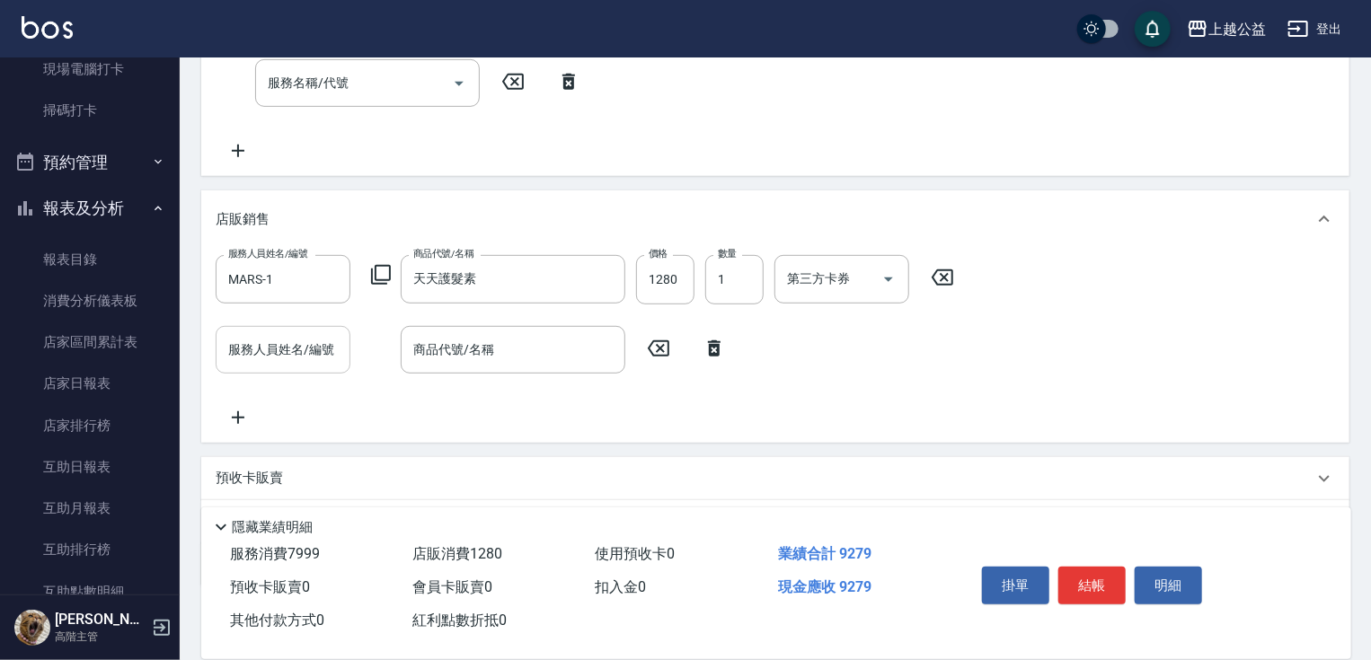
click at [260, 350] on input "服務人員姓名/編號" at bounding box center [283, 349] width 119 height 31
type input "MARS-1"
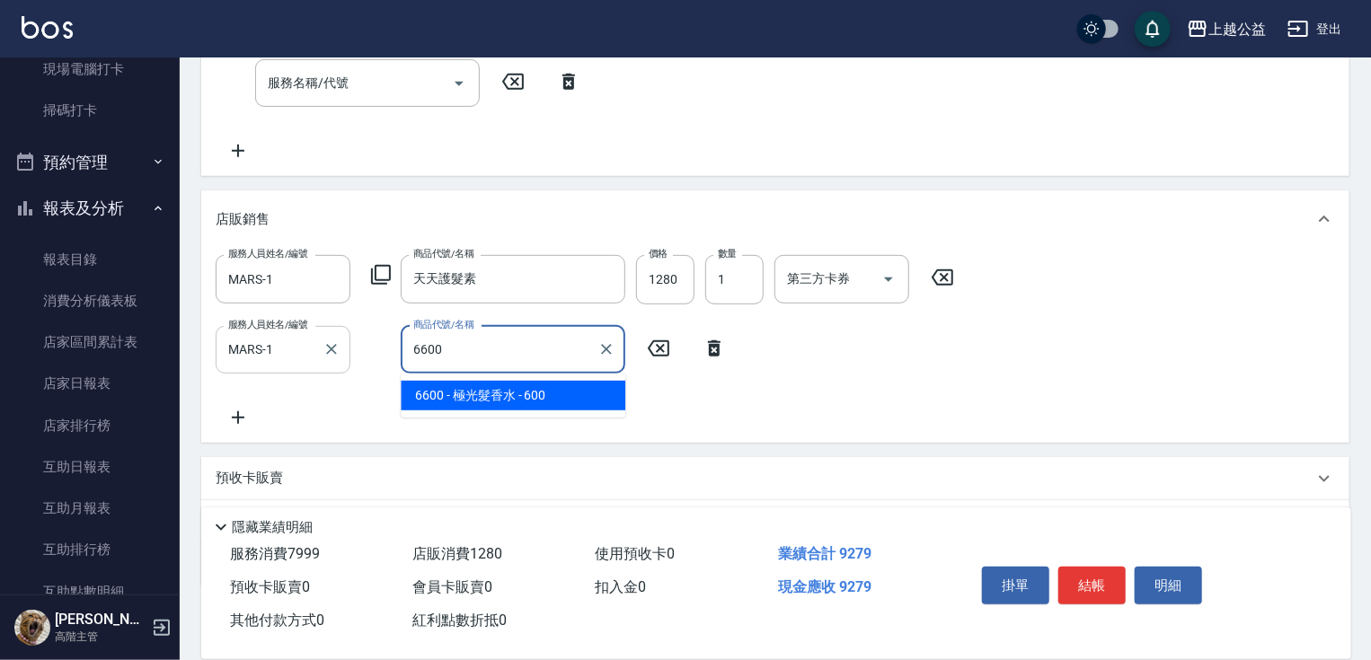
type input "極光髮香水"
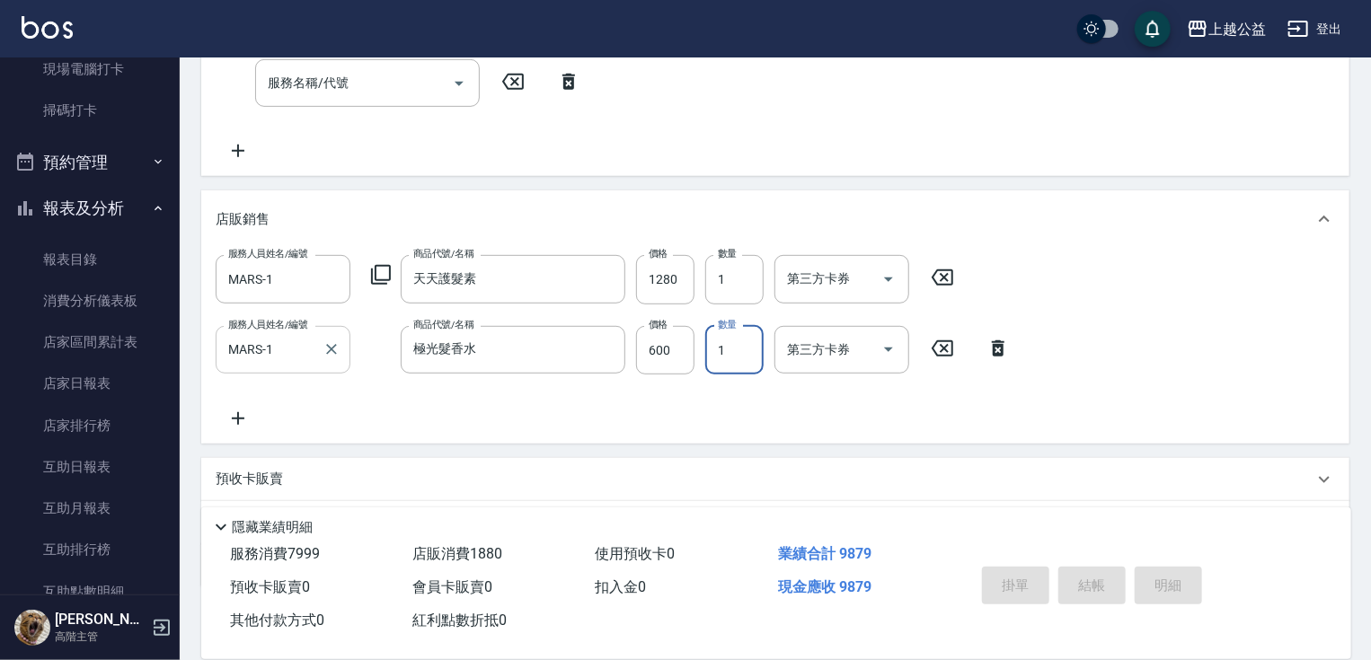
type input "[DATE] 20:30"
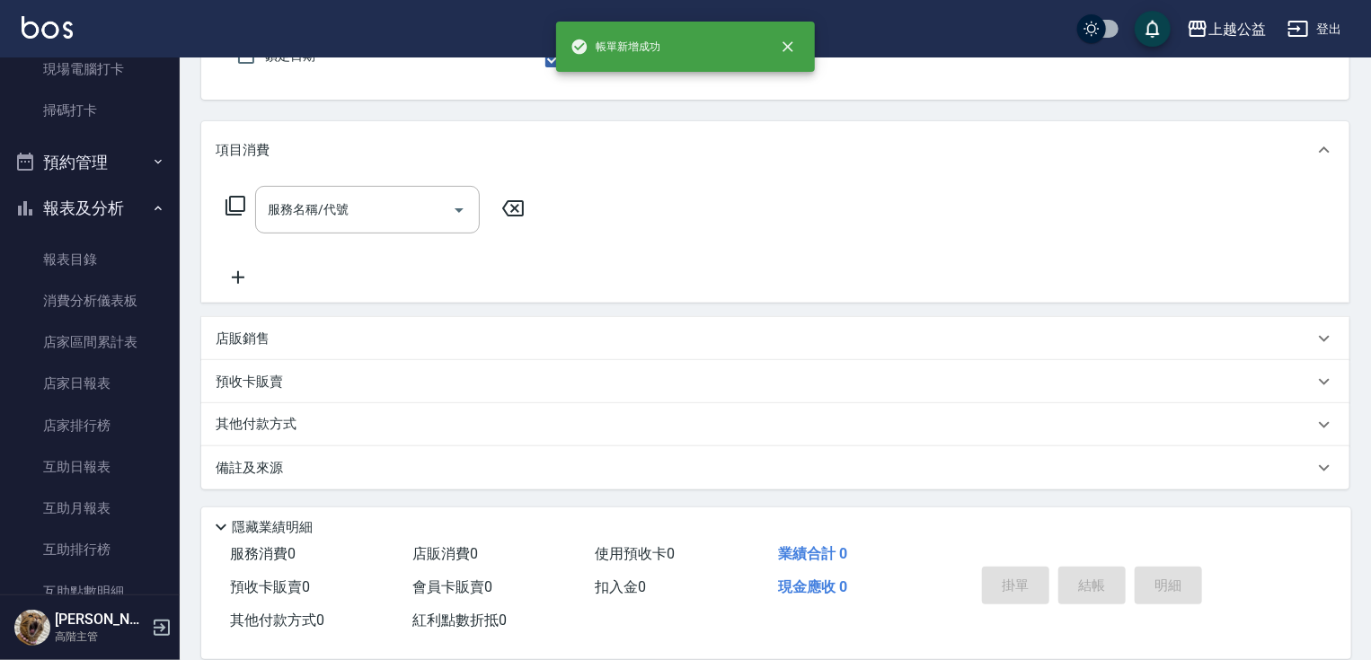
scroll to position [0, 0]
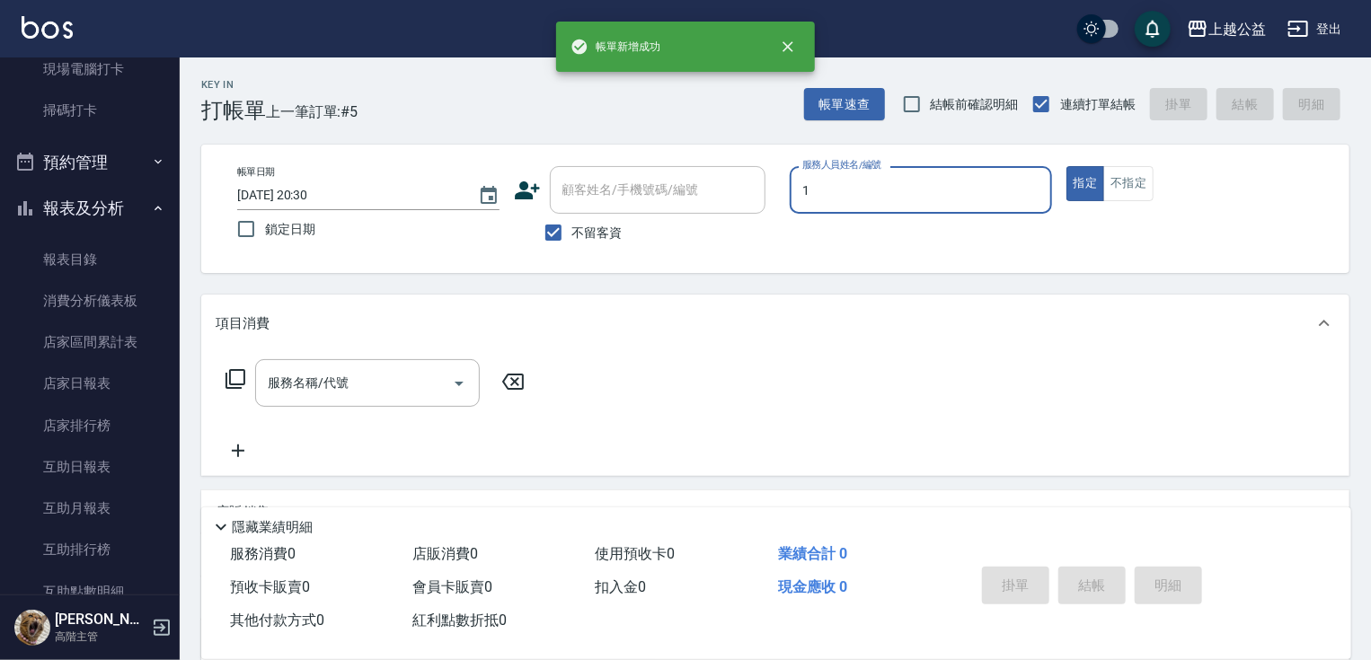
type input "MARS-1"
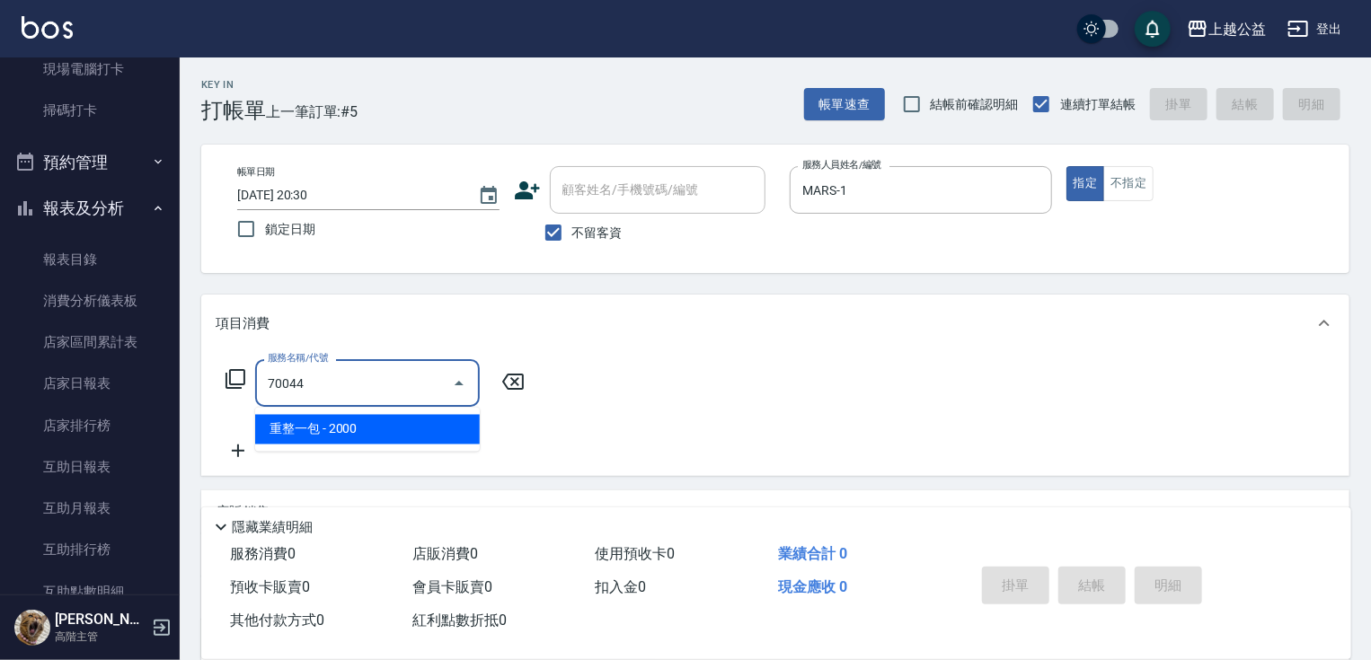
type input "重整一包(70044)"
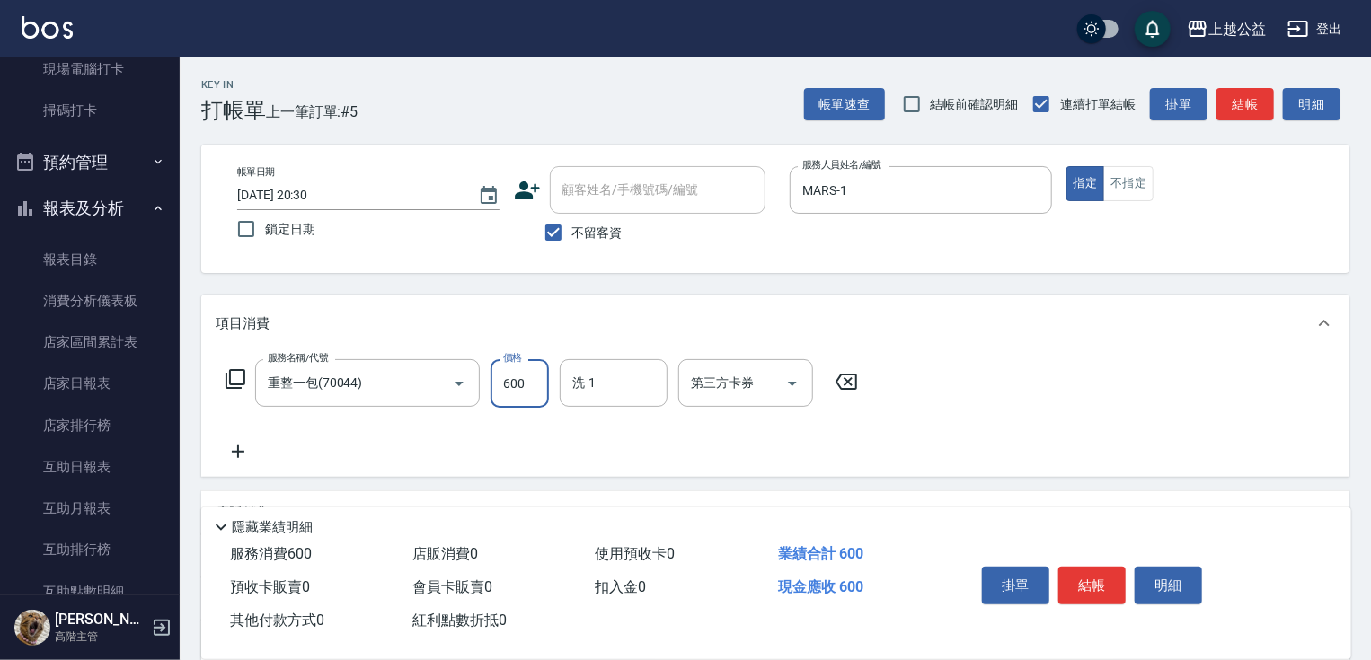
type input "600"
type input "[PERSON_NAME]-33"
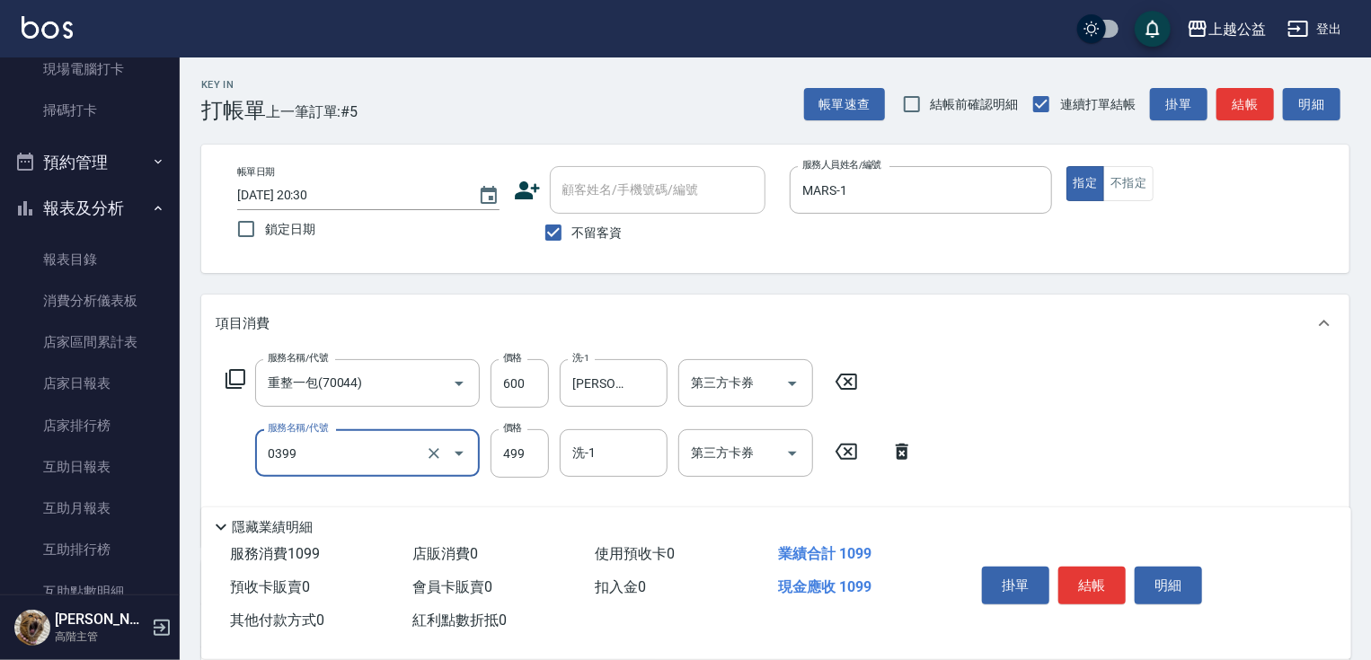
type input "海鹽SPA洗(0399)"
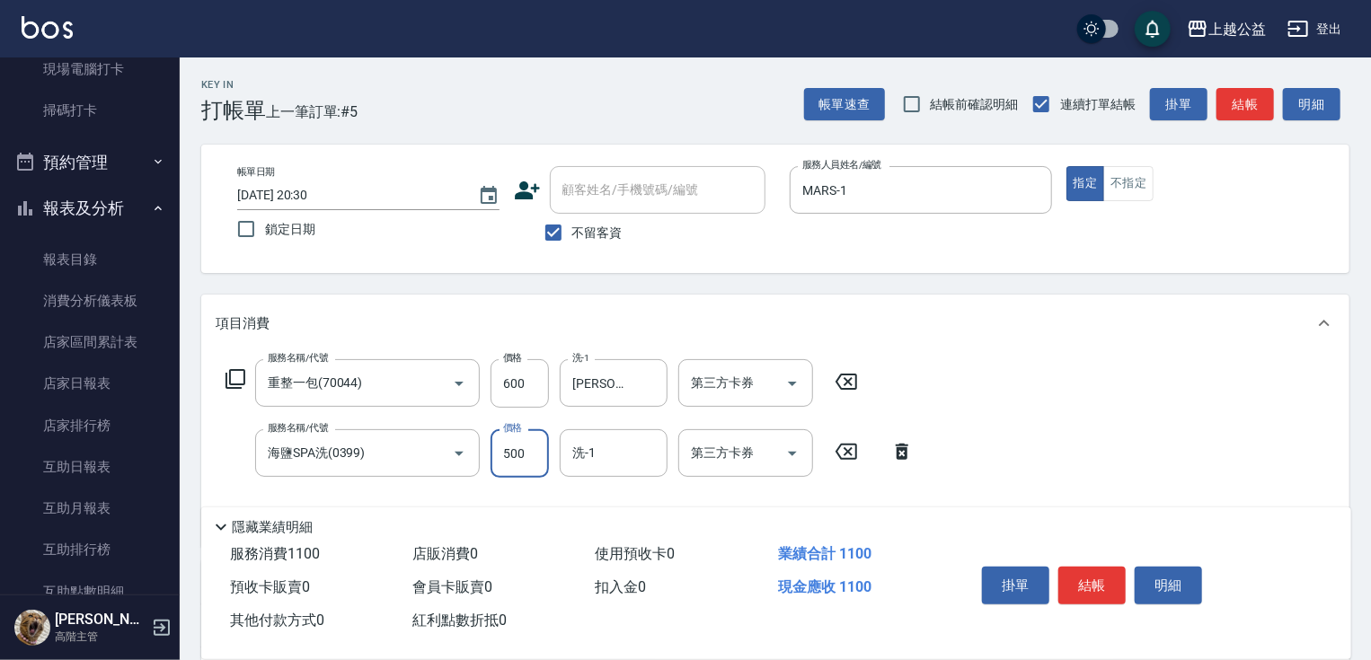
type input "500"
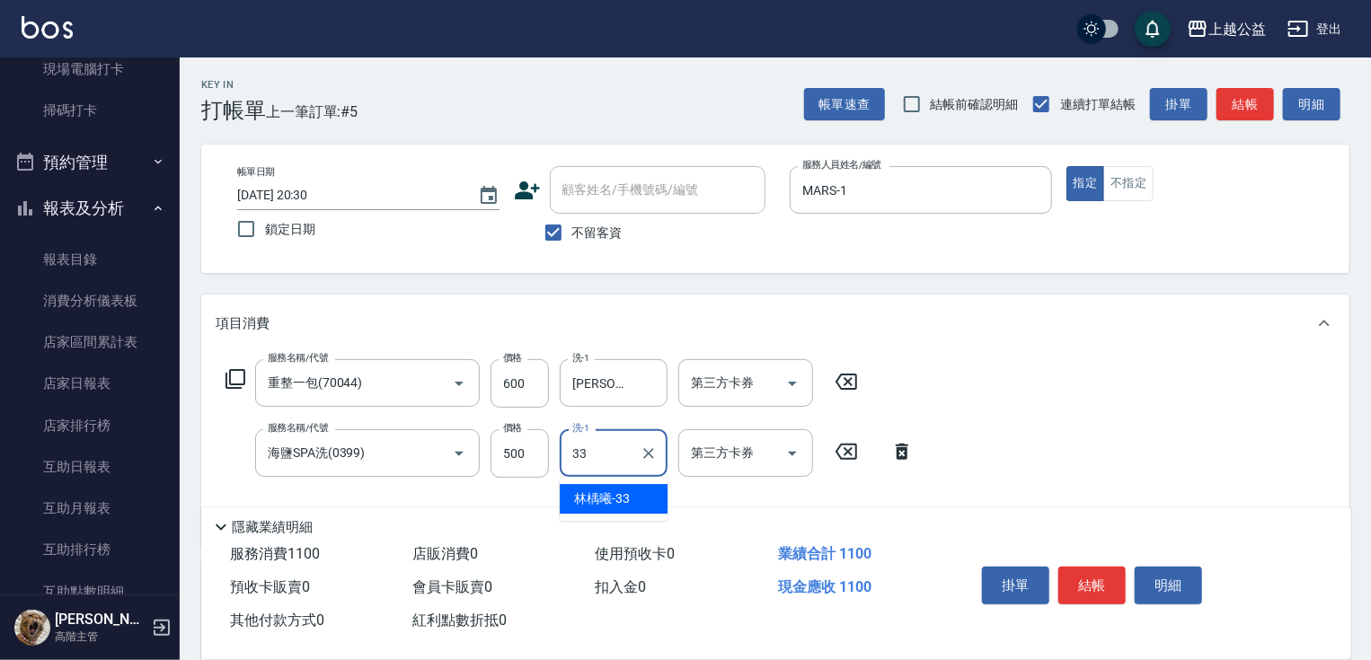
type input "[PERSON_NAME]-33"
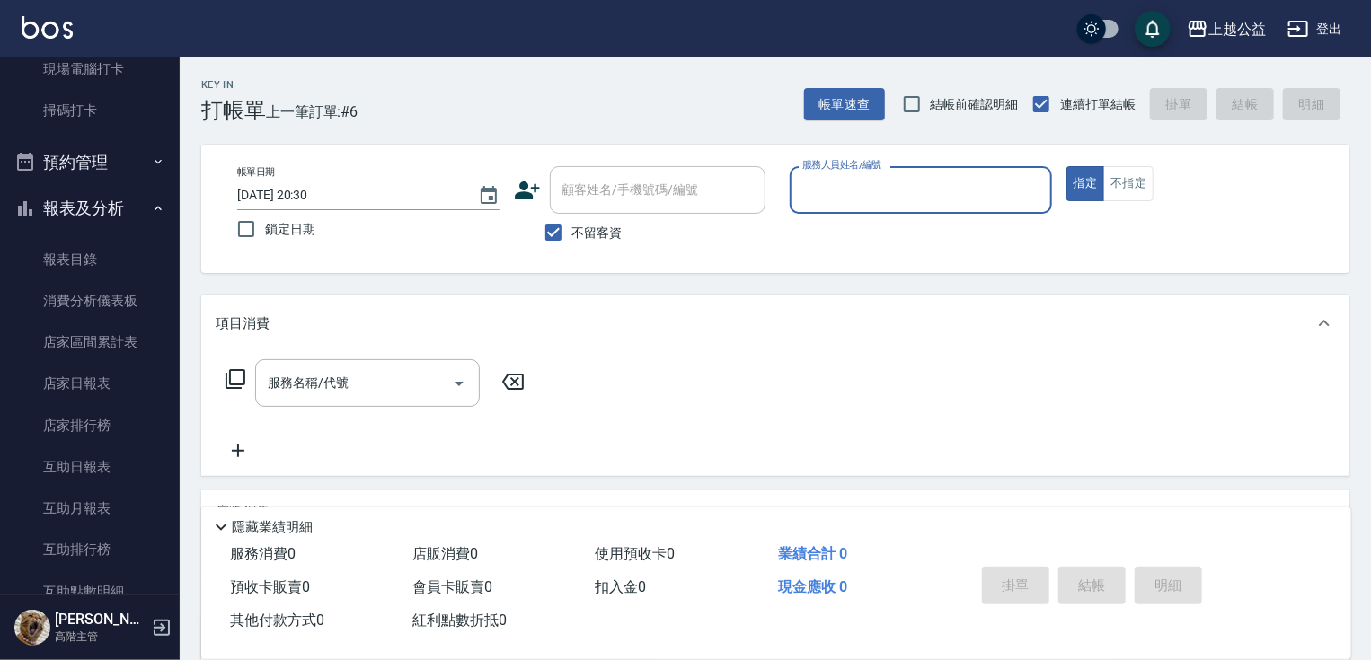
click at [795, 195] on div "服務人員姓名/編號" at bounding box center [921, 190] width 262 height 48
type input "[PERSON_NAME]-6"
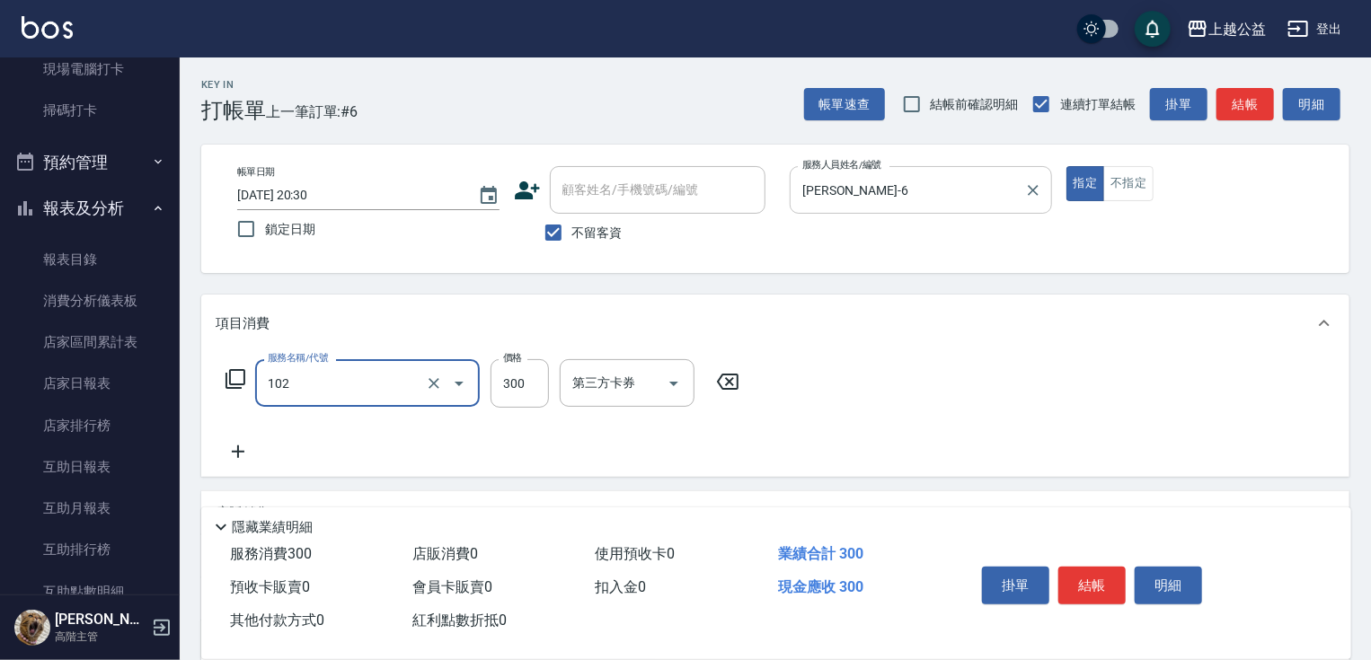
type input "活氧舒壓洗300(102)"
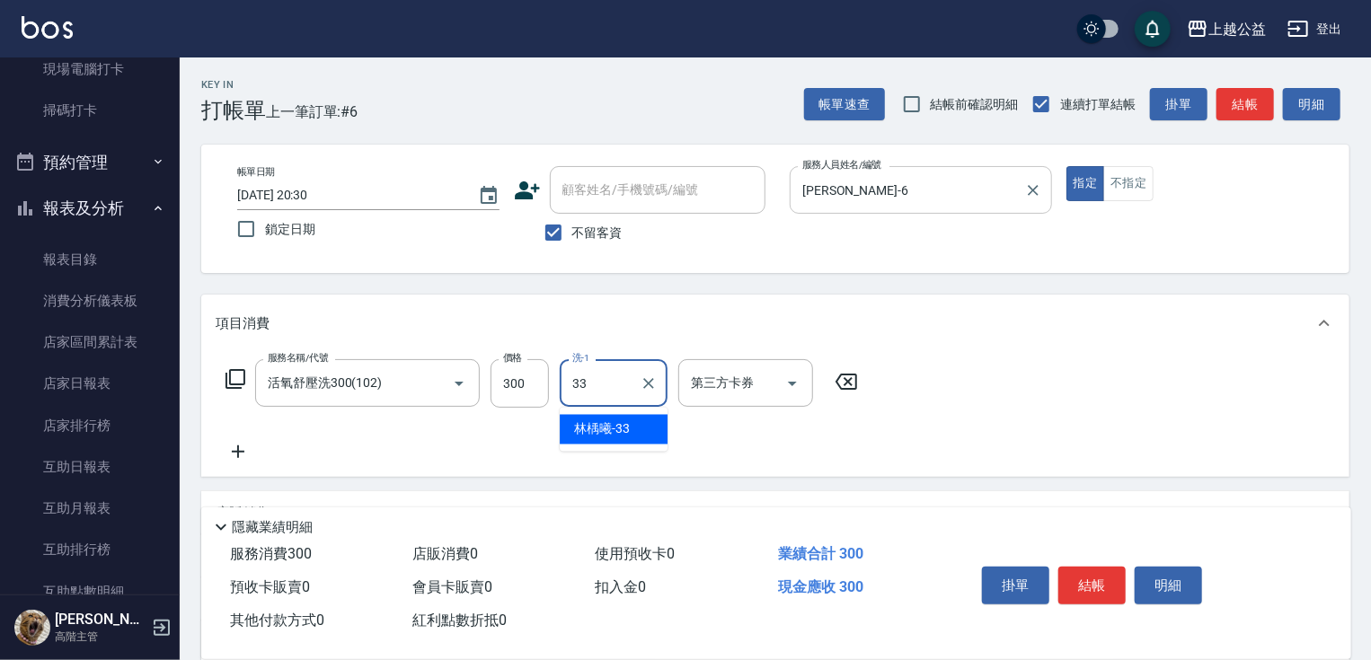
type input "[PERSON_NAME]-33"
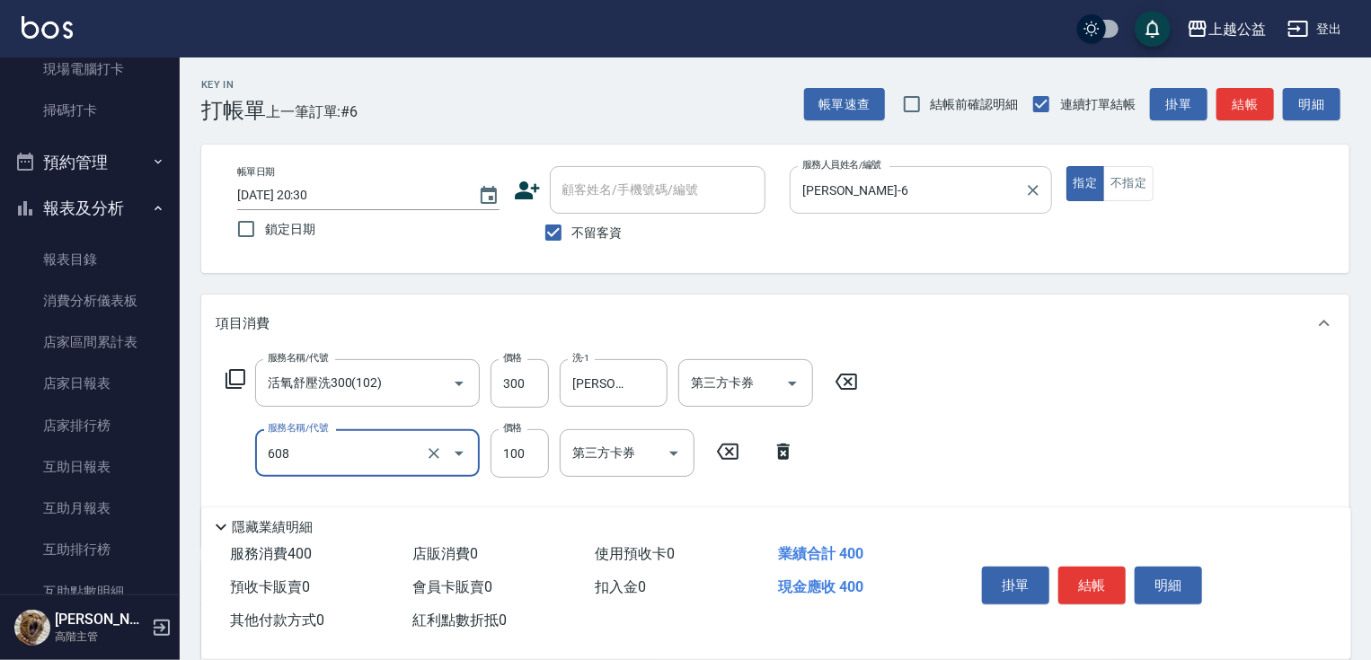
type input "精油長髮(608)"
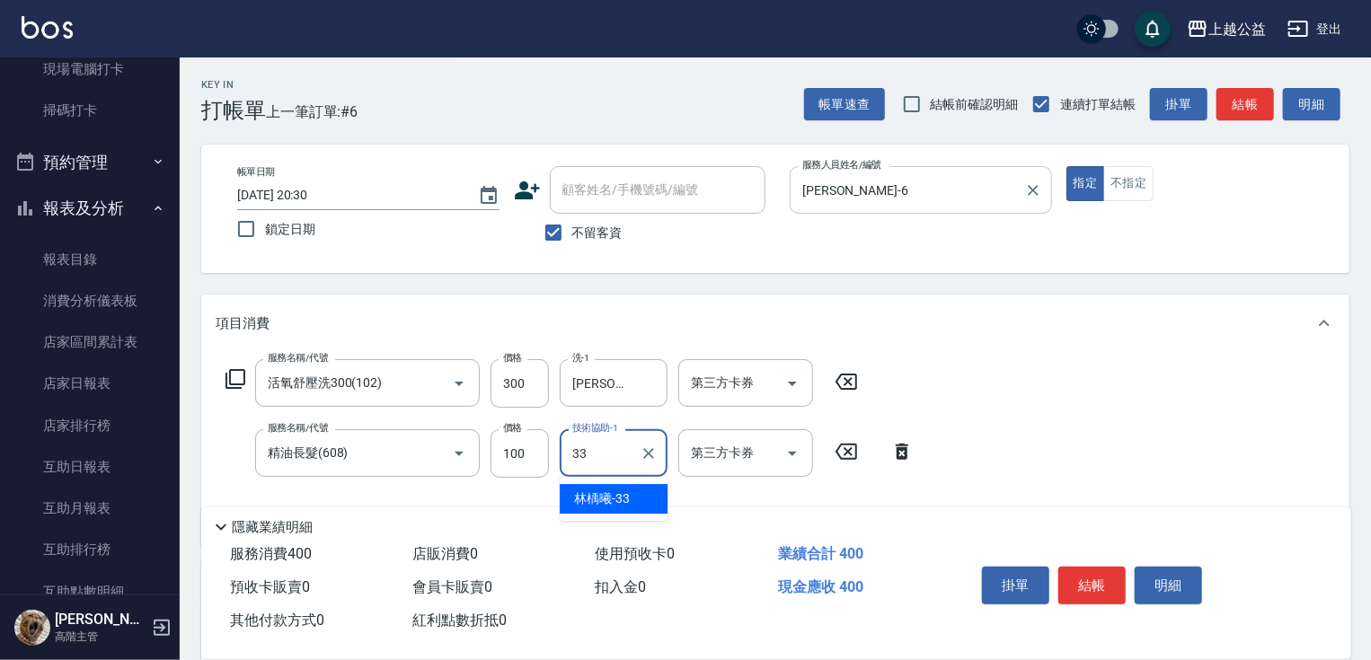
type input "[PERSON_NAME]-33"
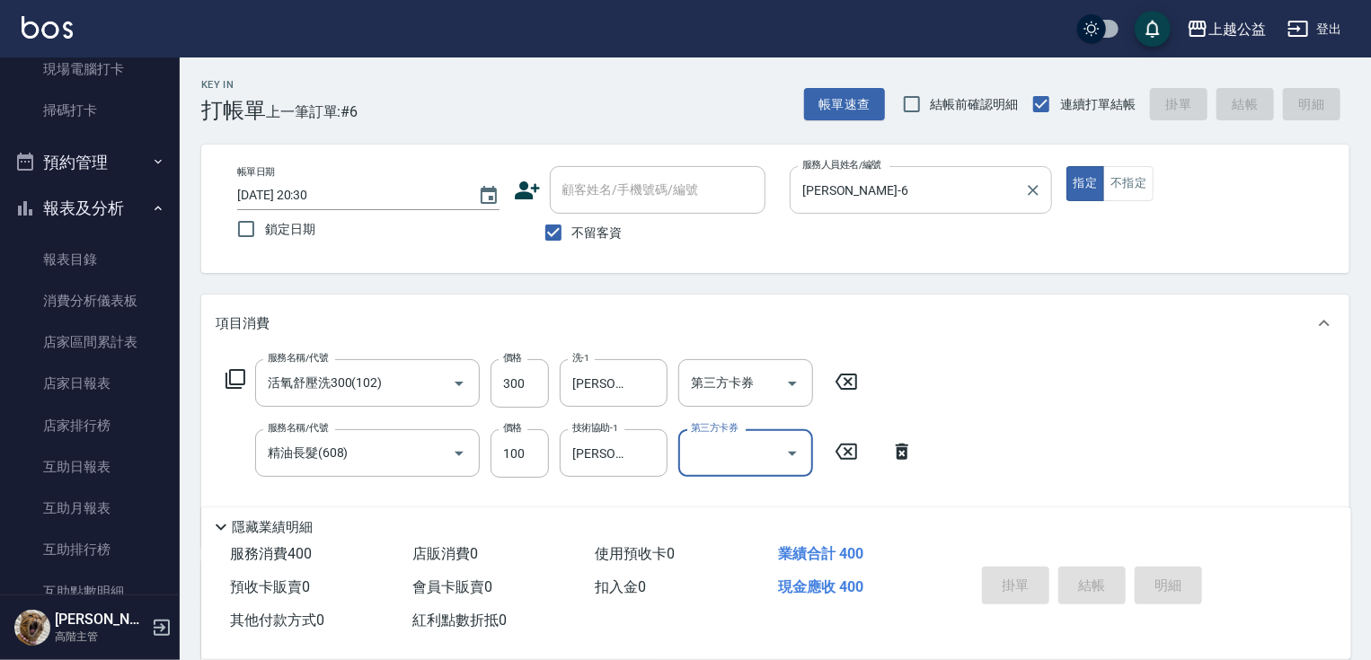
type input "[DATE] 20:32"
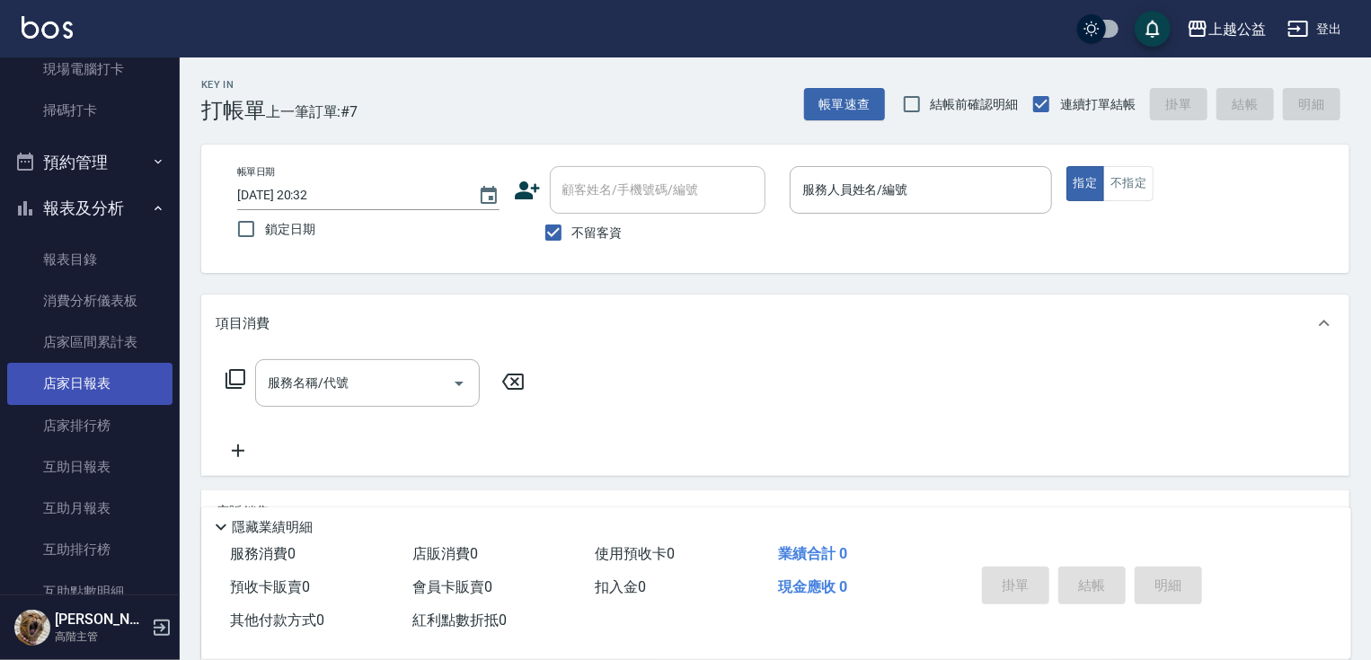
click at [54, 381] on link "店家日報表" at bounding box center [89, 383] width 165 height 41
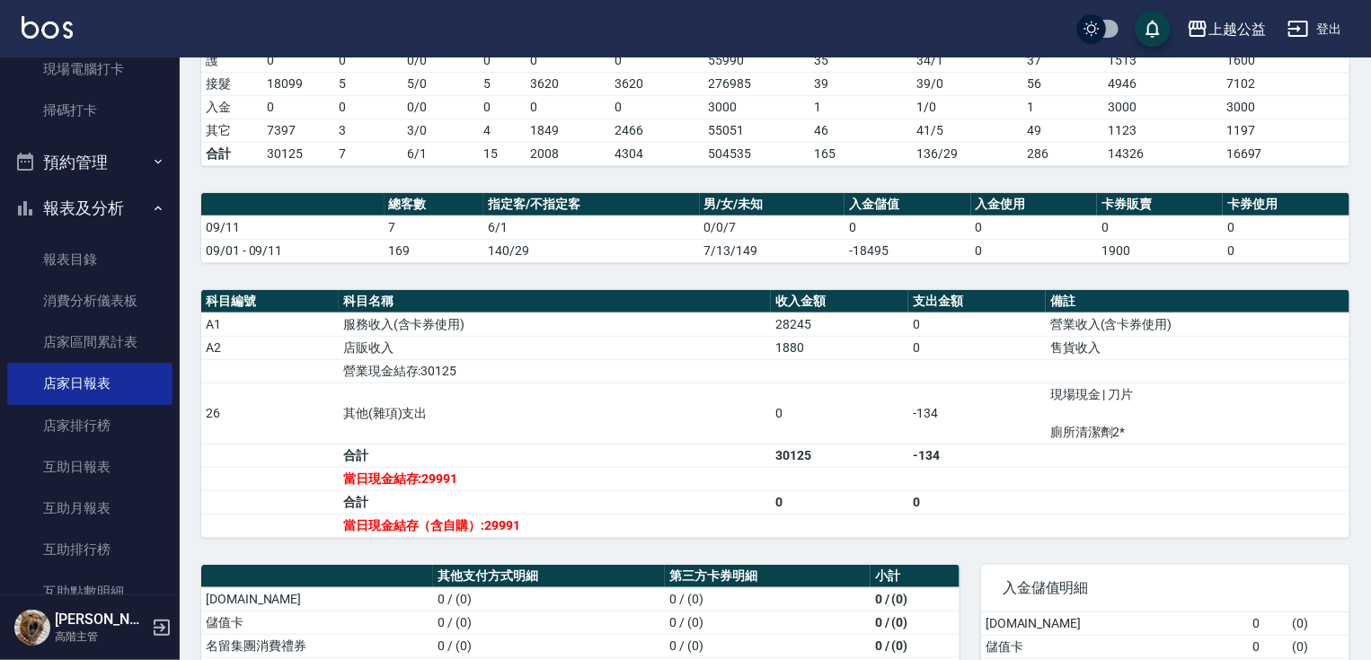
scroll to position [651, 0]
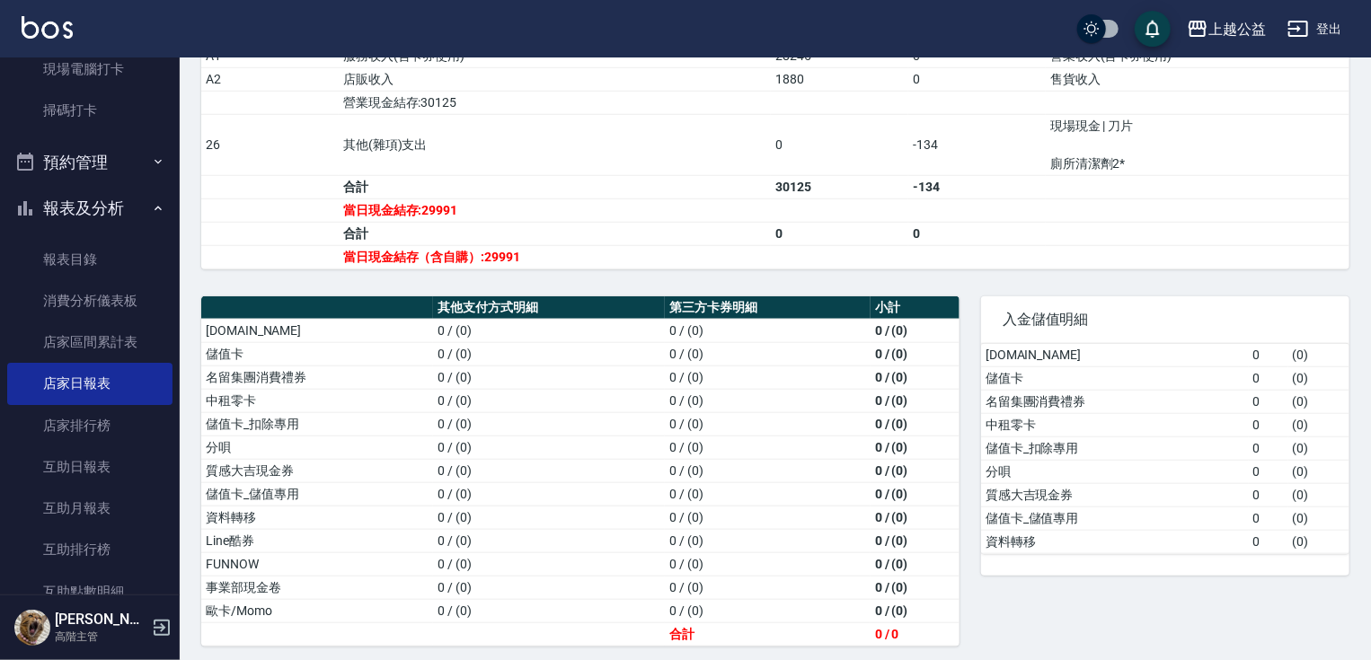
drag, startPoint x: 861, startPoint y: 296, endPoint x: 866, endPoint y: 410, distance: 114.2
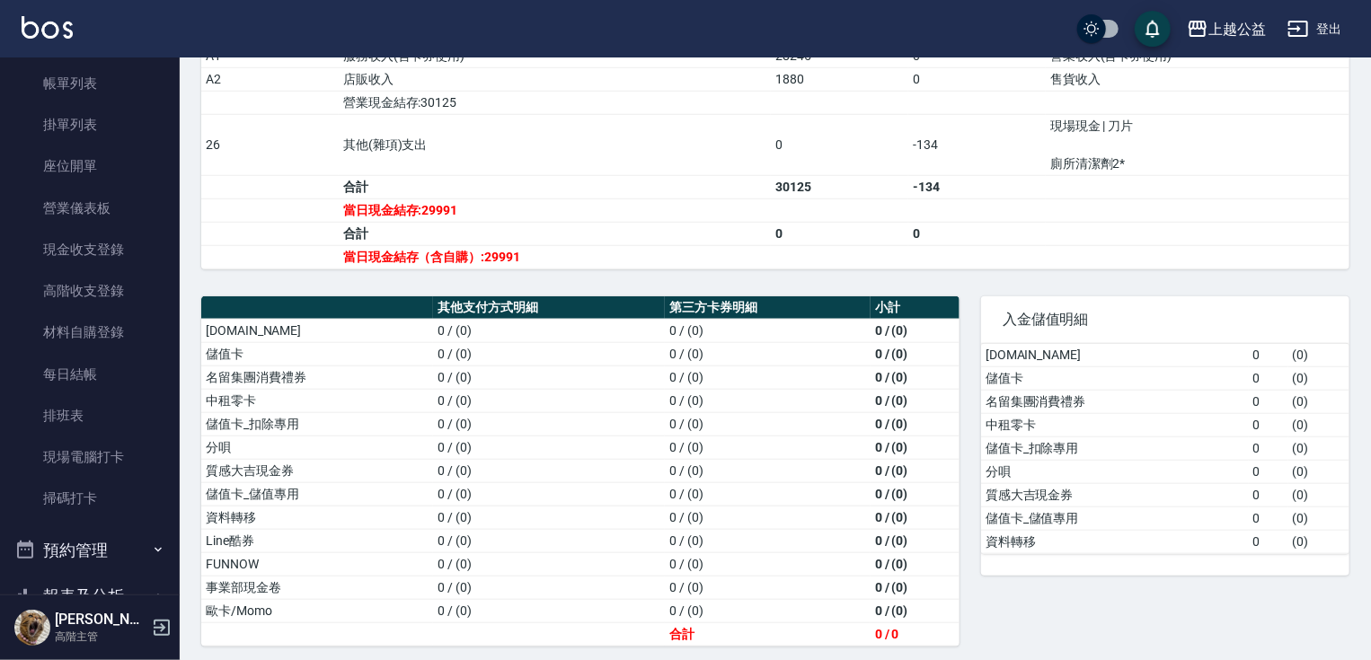
scroll to position [0, 0]
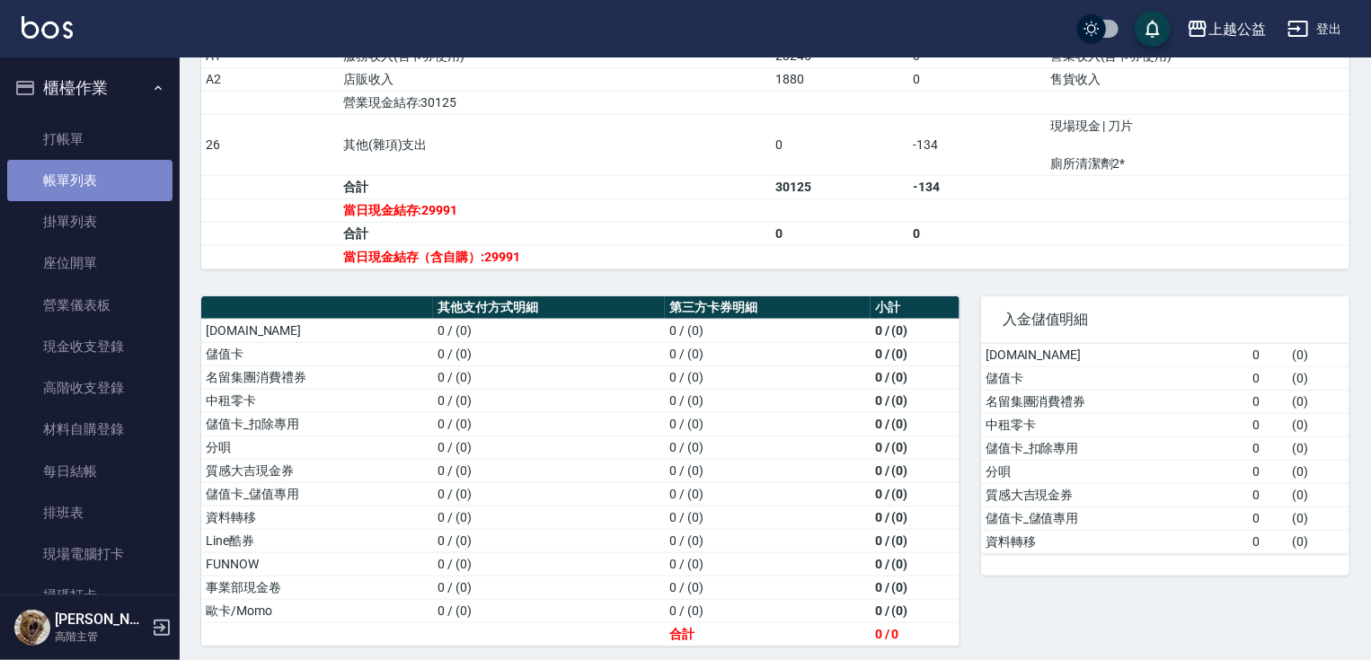
click at [118, 182] on link "帳單列表" at bounding box center [89, 180] width 165 height 41
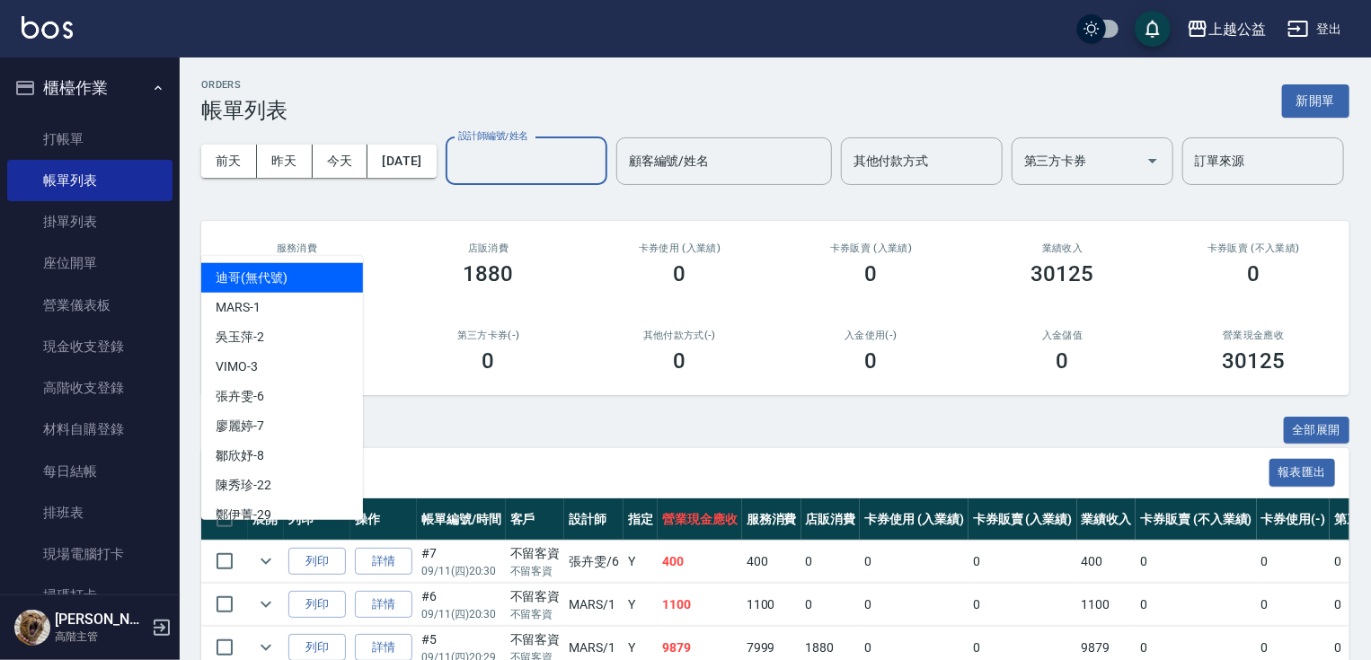
click at [454, 177] on input "設計師編號/姓名" at bounding box center [527, 161] width 146 height 31
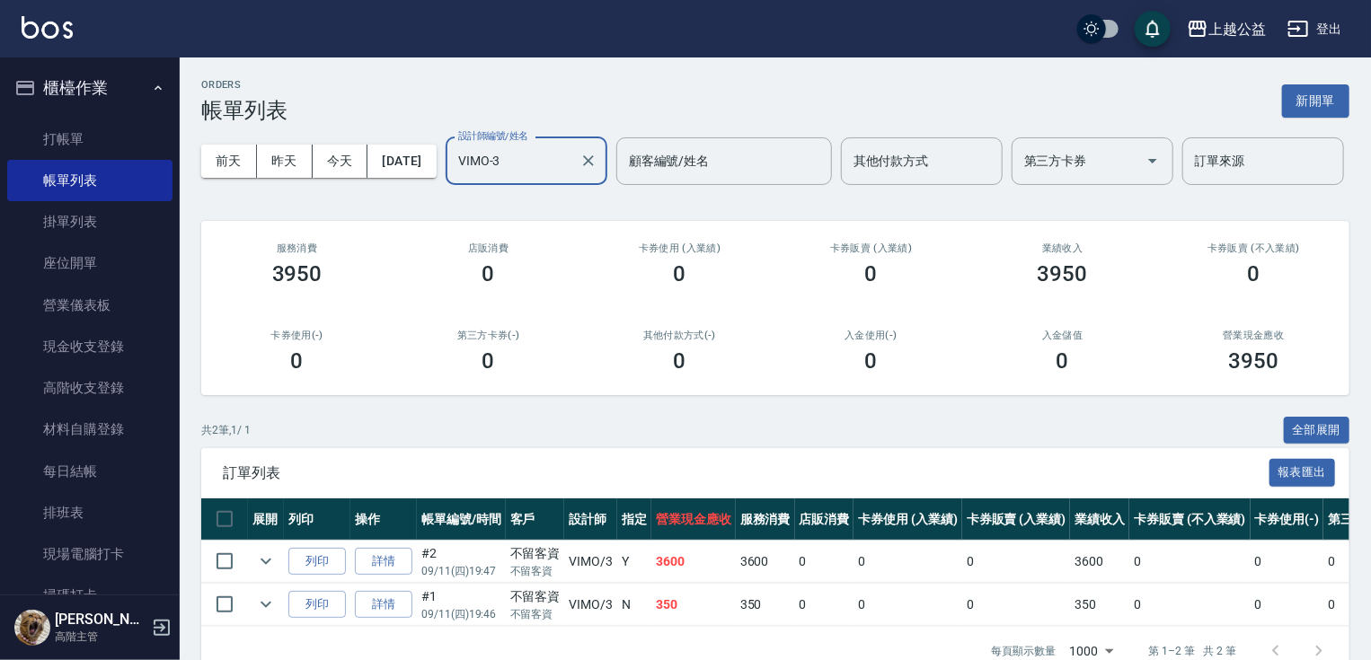
type input "VIMO-3"
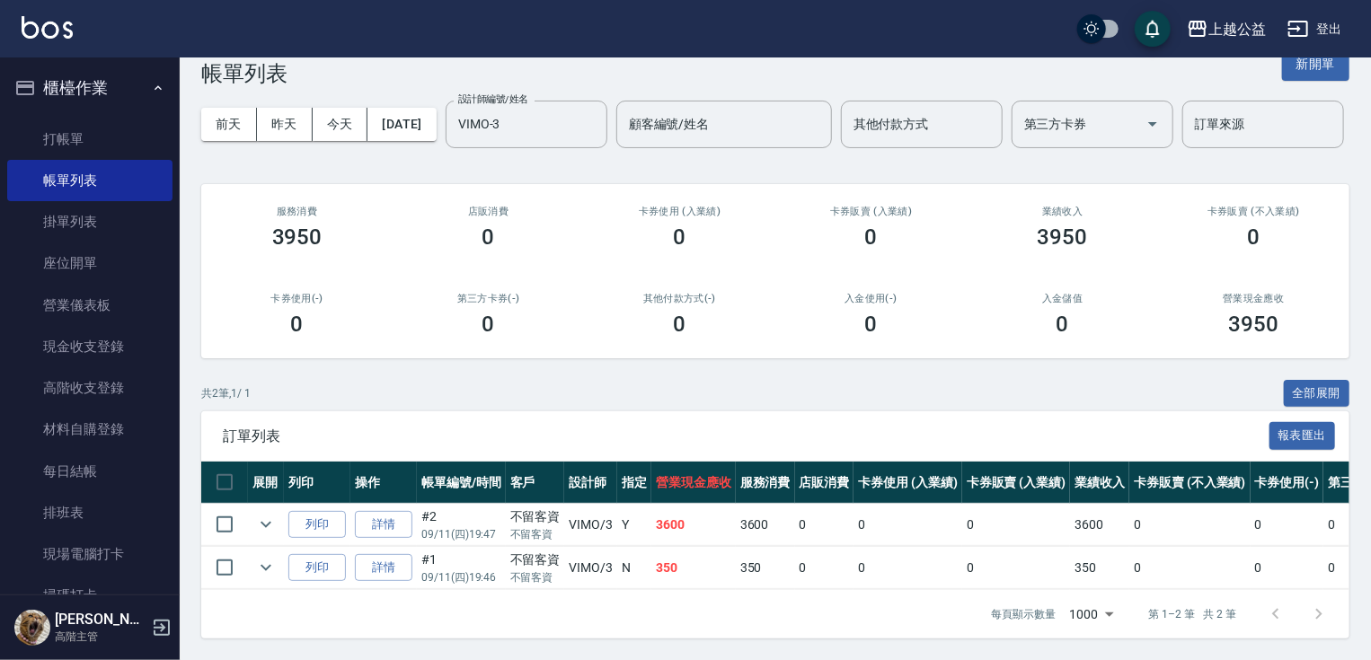
scroll to position [103, 0]
drag, startPoint x: 557, startPoint y: 485, endPoint x: 567, endPoint y: 570, distance: 85.9
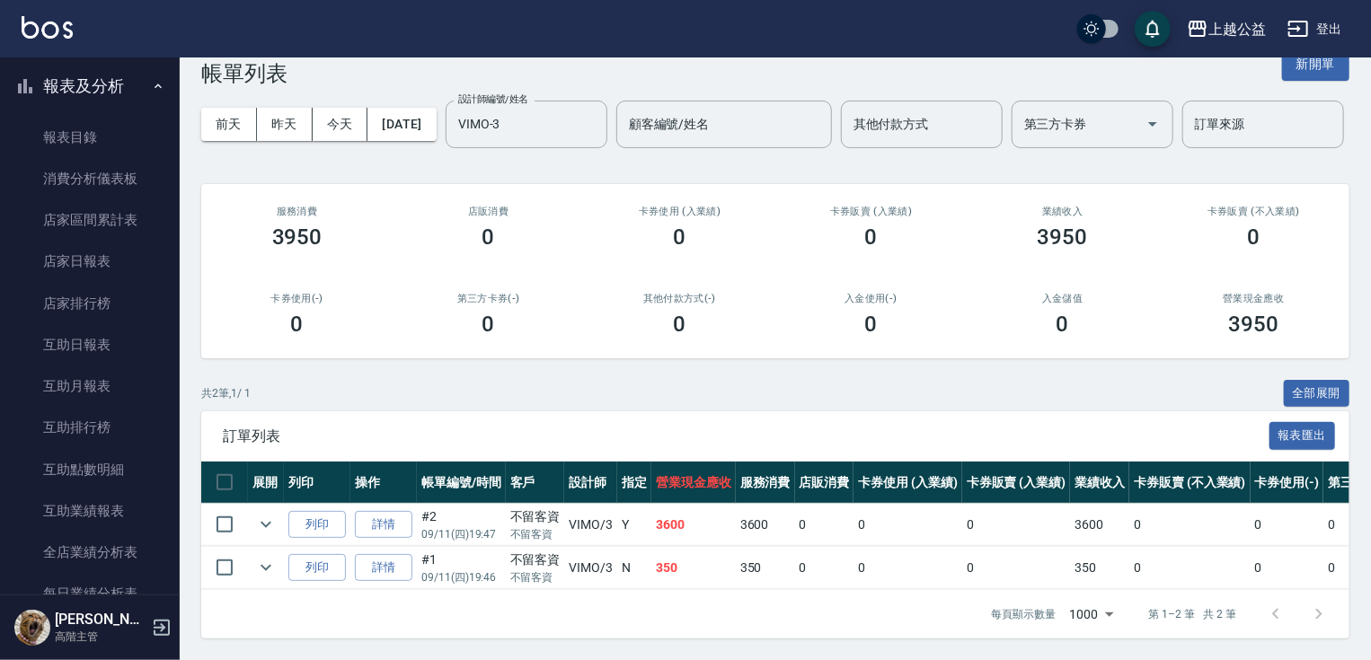
scroll to position [751, 0]
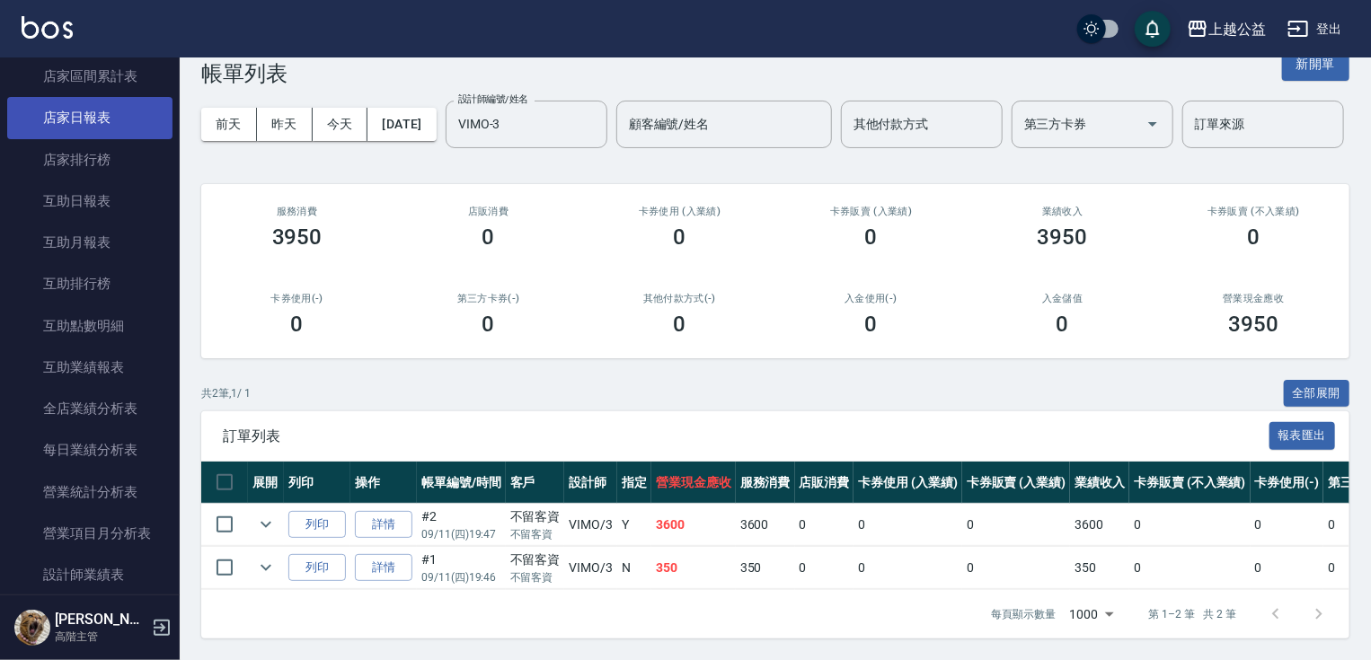
click at [122, 131] on link "店家日報表" at bounding box center [89, 117] width 165 height 41
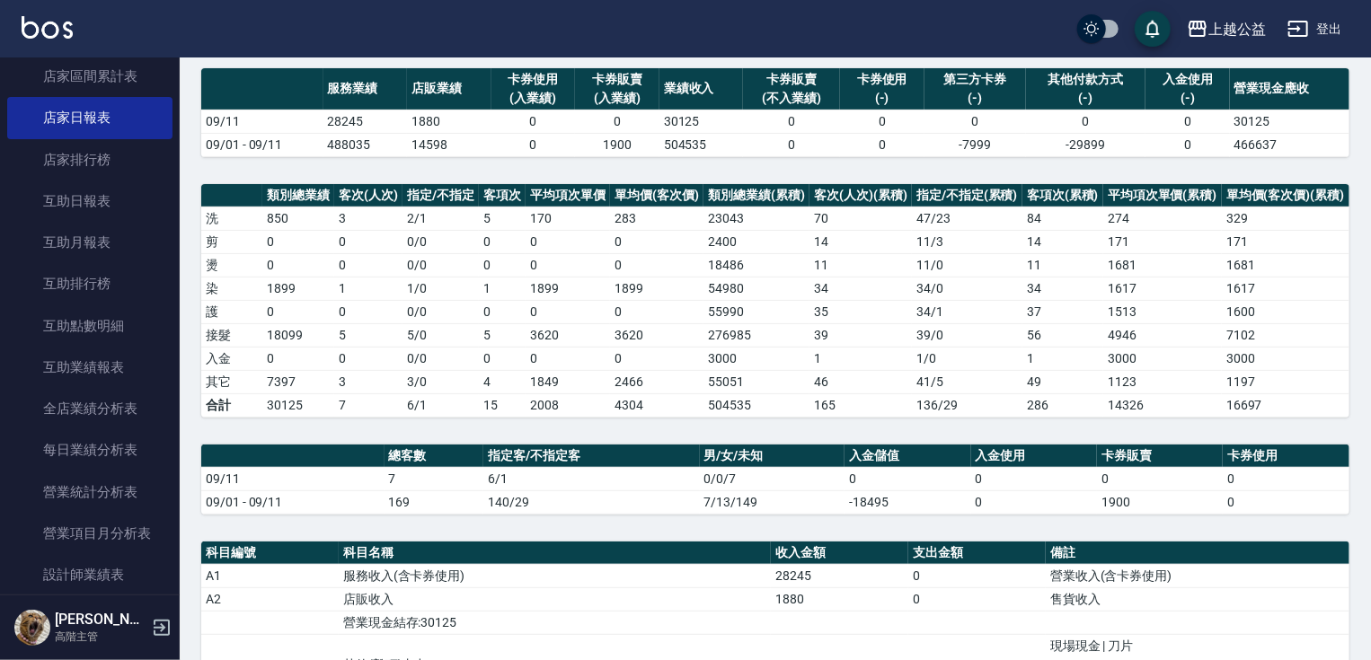
scroll to position [172, 0]
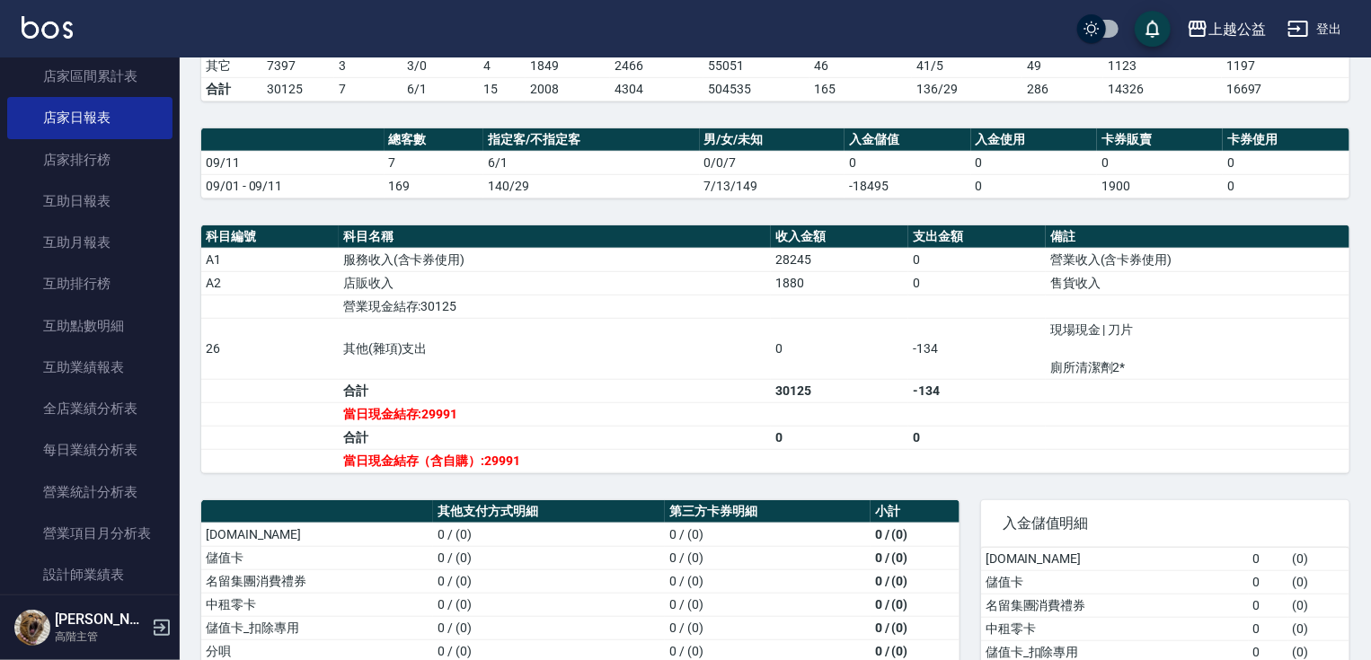
drag, startPoint x: 566, startPoint y: 437, endPoint x: 592, endPoint y: 571, distance: 136.4
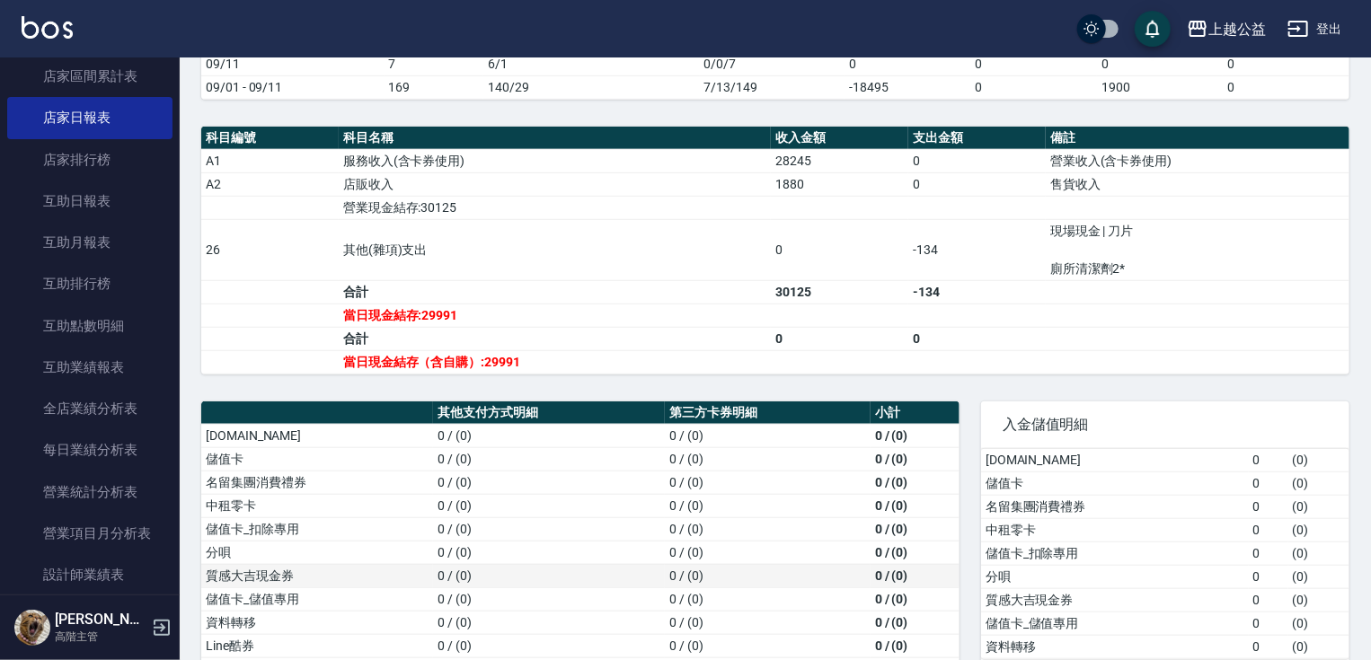
scroll to position [452, 0]
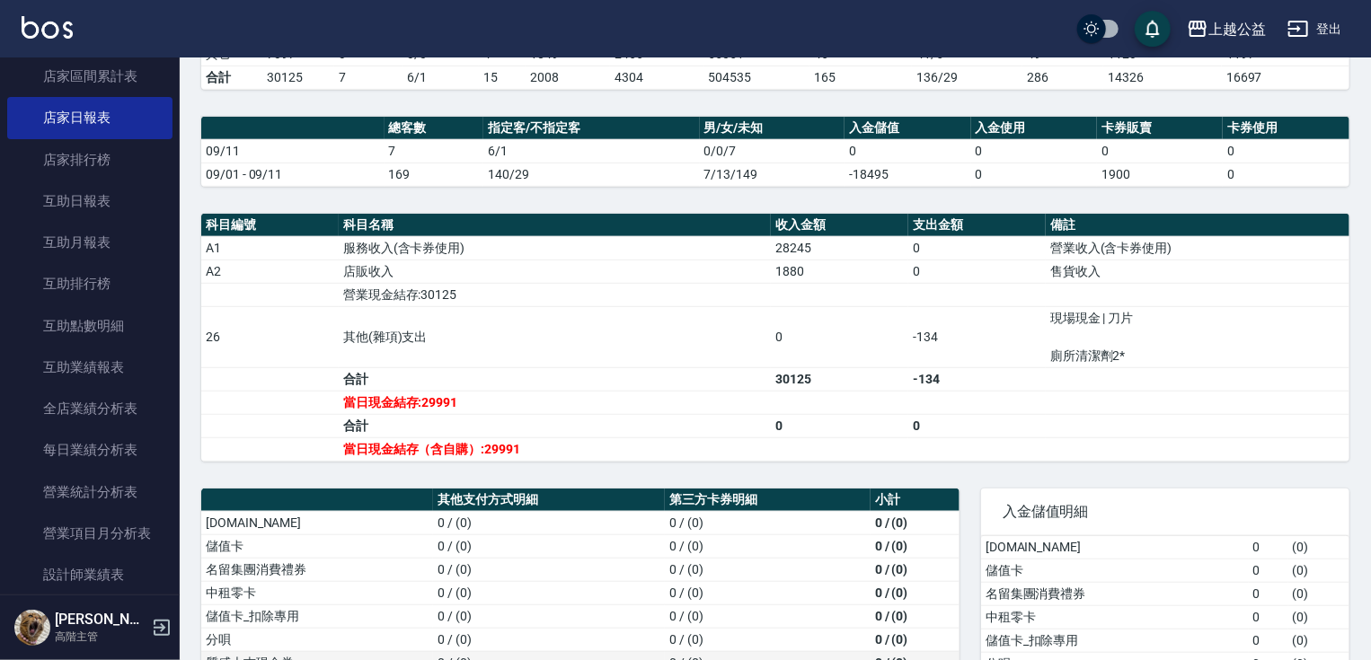
drag, startPoint x: 786, startPoint y: 567, endPoint x: 783, endPoint y: 544, distance: 22.6
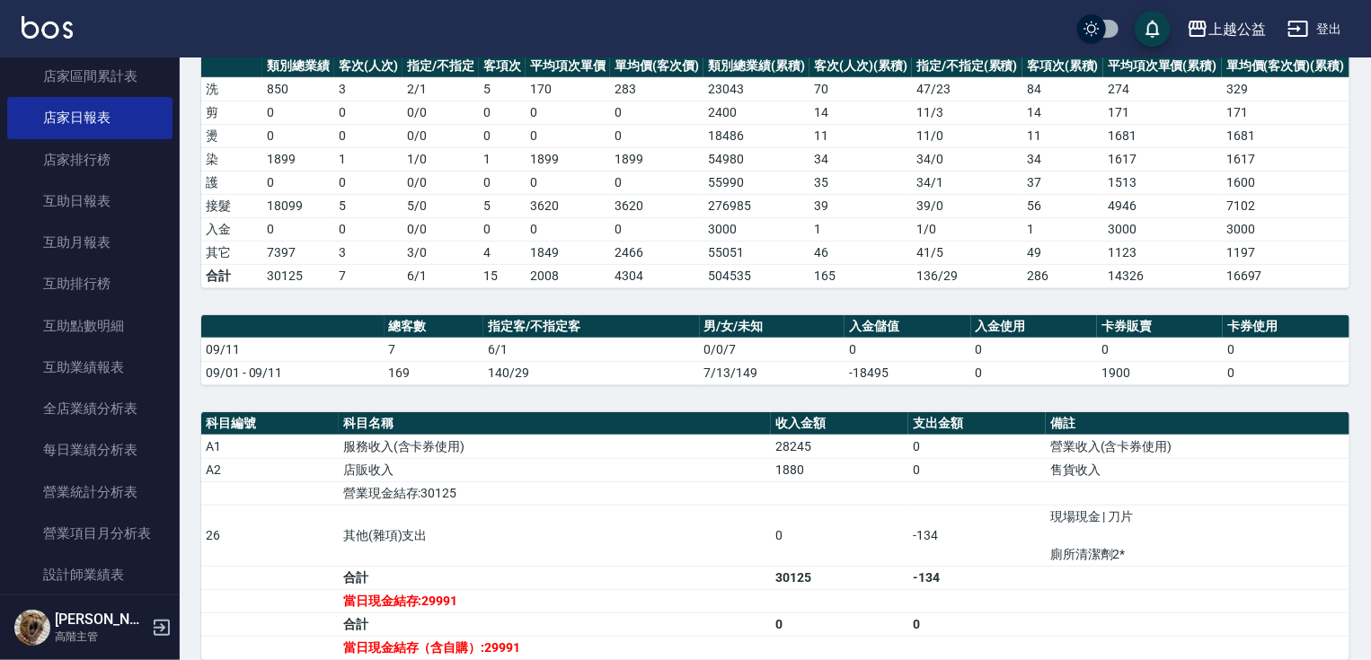
drag, startPoint x: 1156, startPoint y: 388, endPoint x: 1155, endPoint y: 363, distance: 25.2
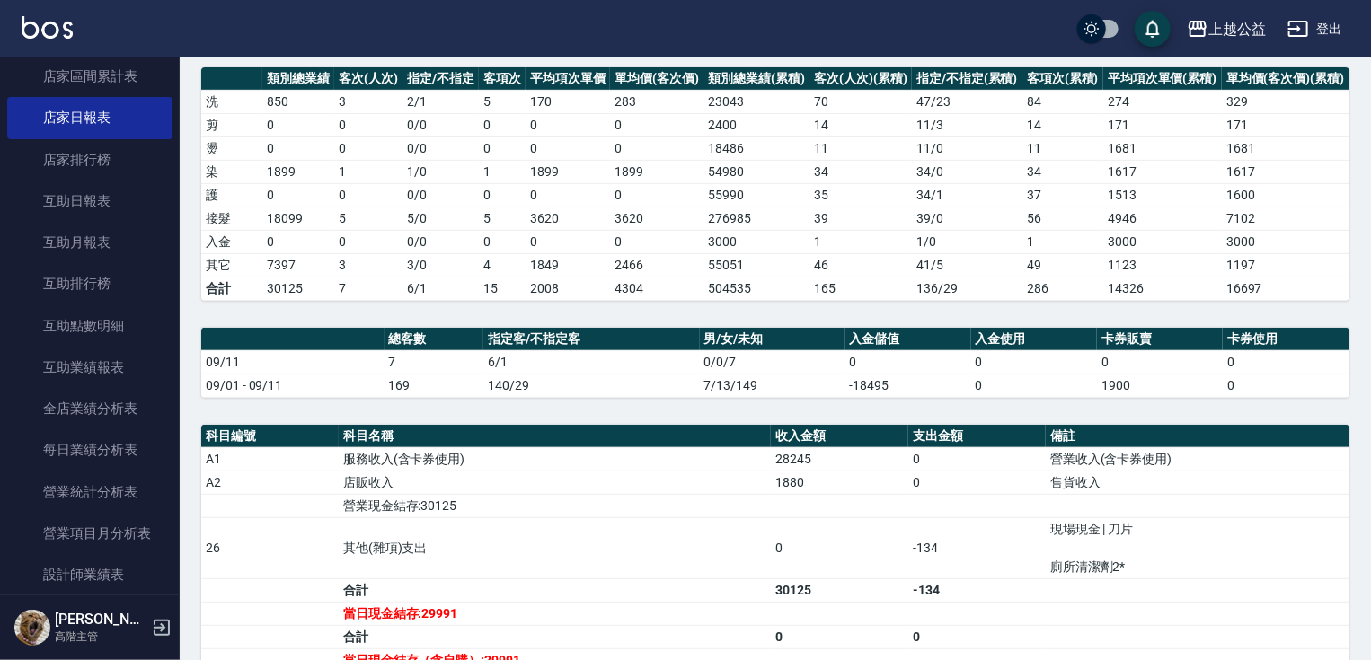
scroll to position [262, 0]
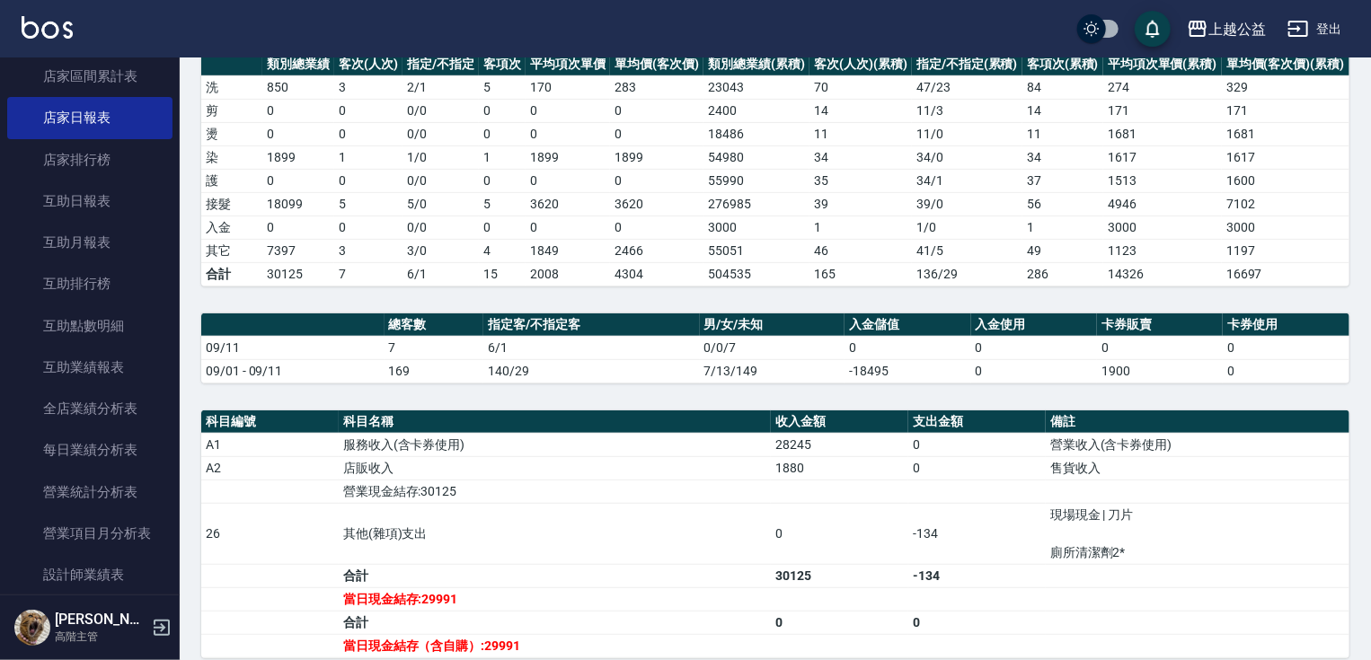
drag, startPoint x: 1131, startPoint y: 425, endPoint x: 1132, endPoint y: 465, distance: 40.4
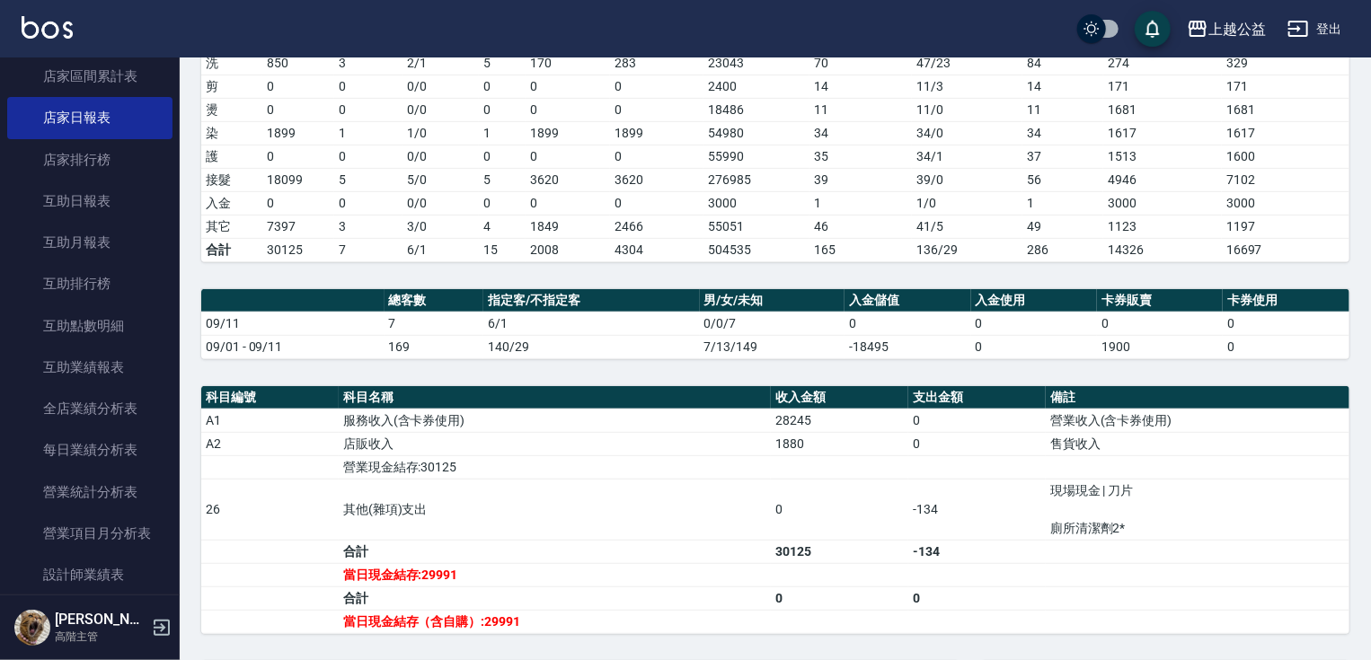
scroll to position [651, 0]
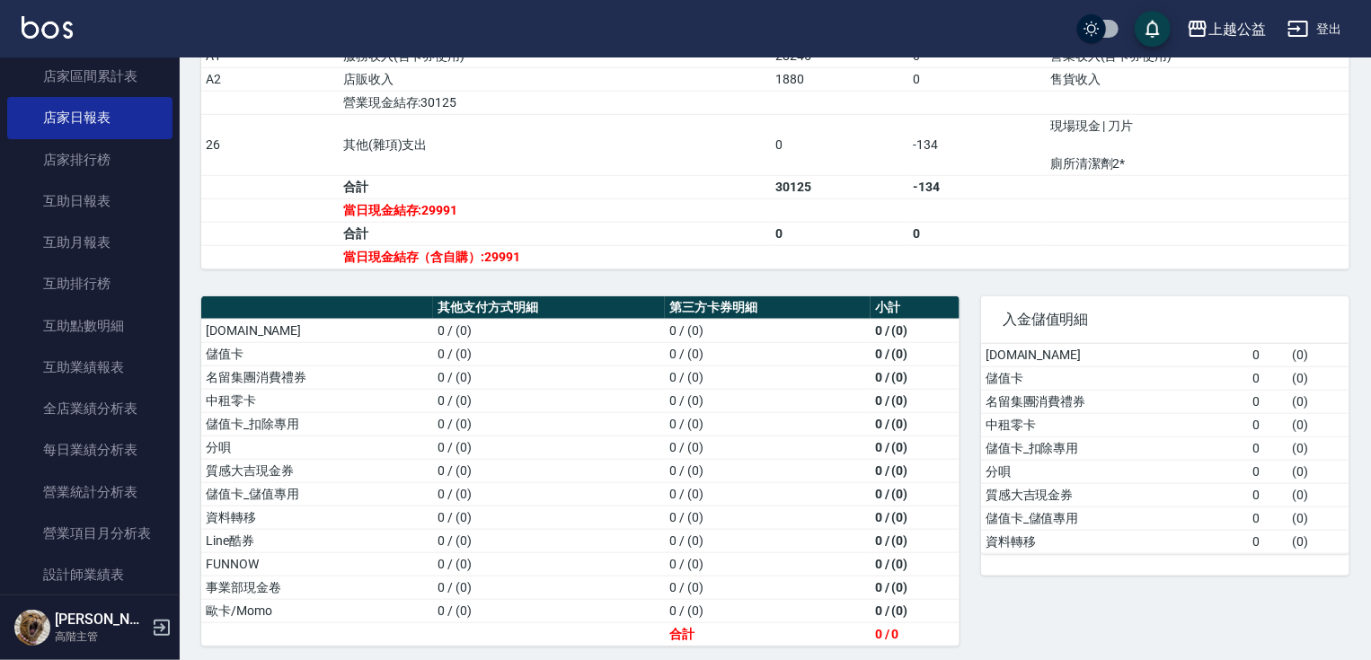
drag, startPoint x: 1250, startPoint y: 419, endPoint x: 1232, endPoint y: 579, distance: 161.9
click at [108, 205] on link "互助日報表" at bounding box center [89, 201] width 165 height 41
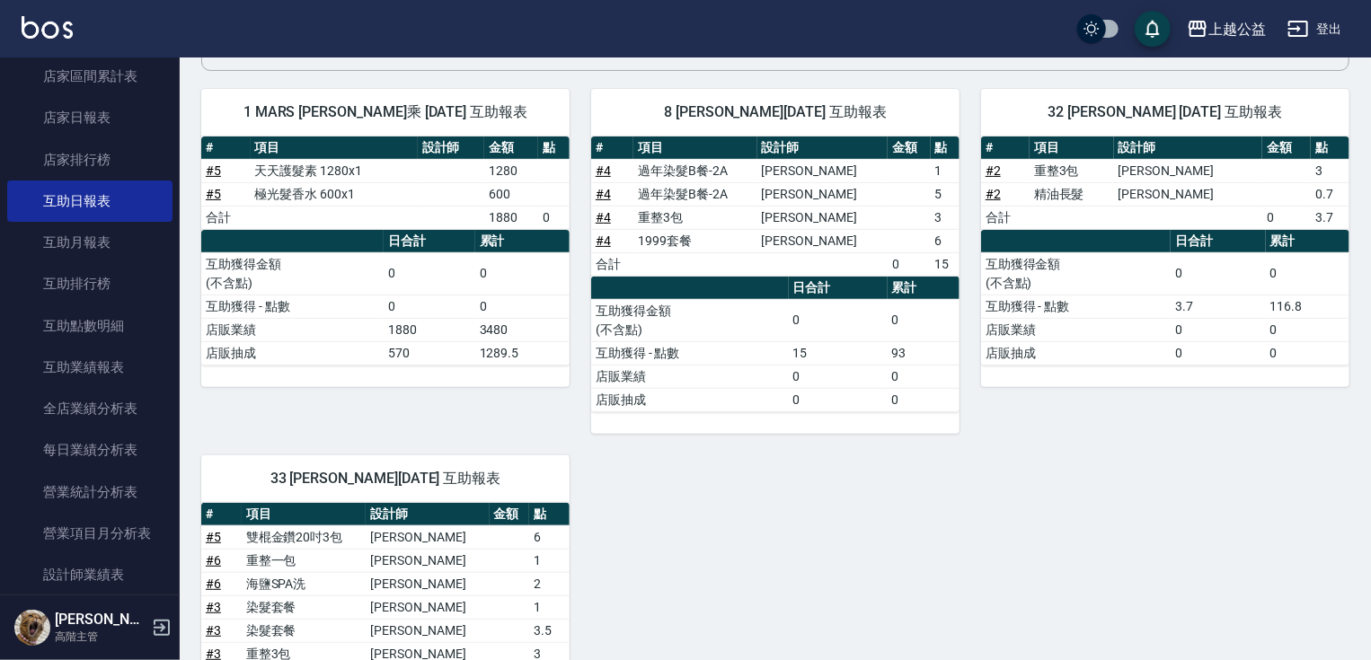
drag, startPoint x: 1027, startPoint y: 312, endPoint x: 1022, endPoint y: 380, distance: 68.4
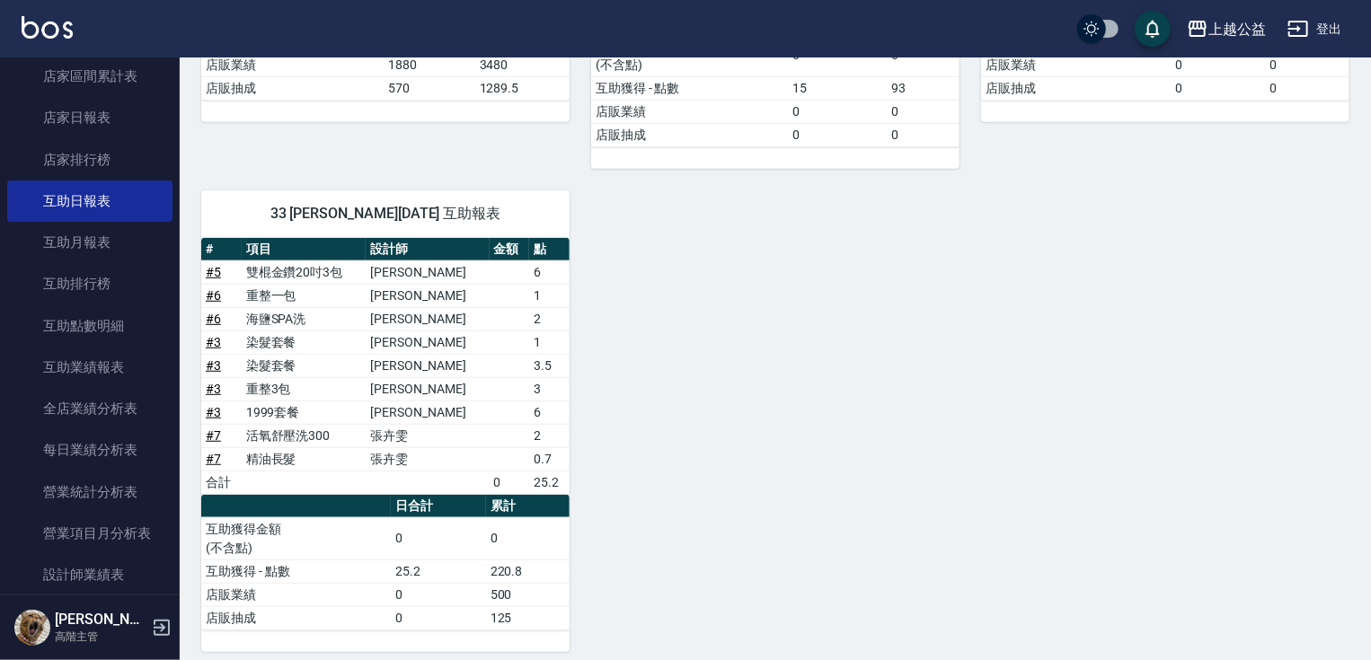
scroll to position [449, 0]
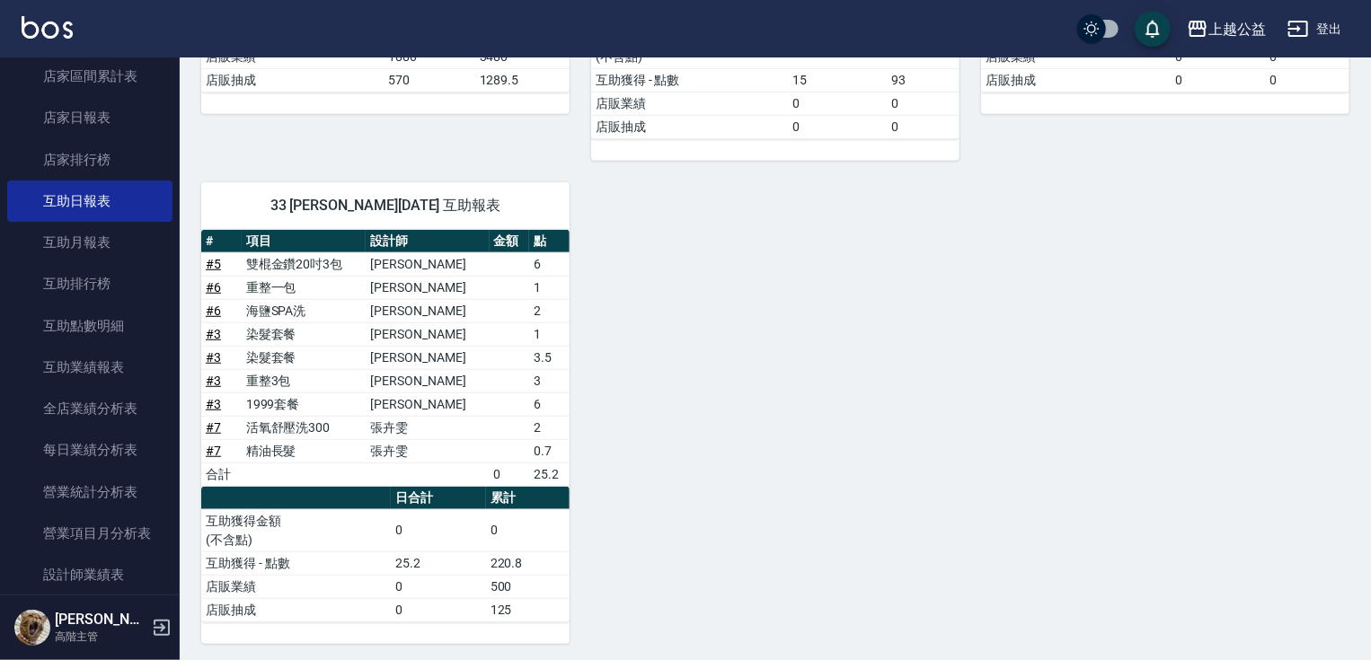
drag, startPoint x: 964, startPoint y: 307, endPoint x: 975, endPoint y: 417, distance: 110.1
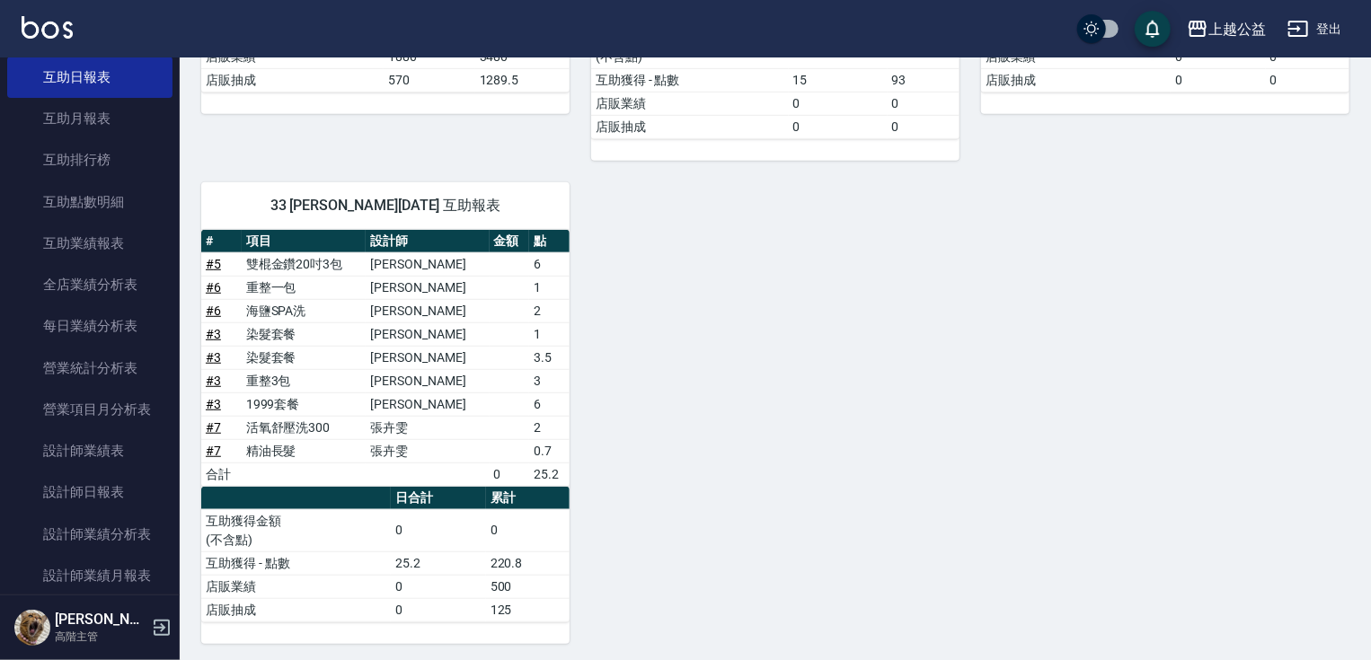
scroll to position [993, 0]
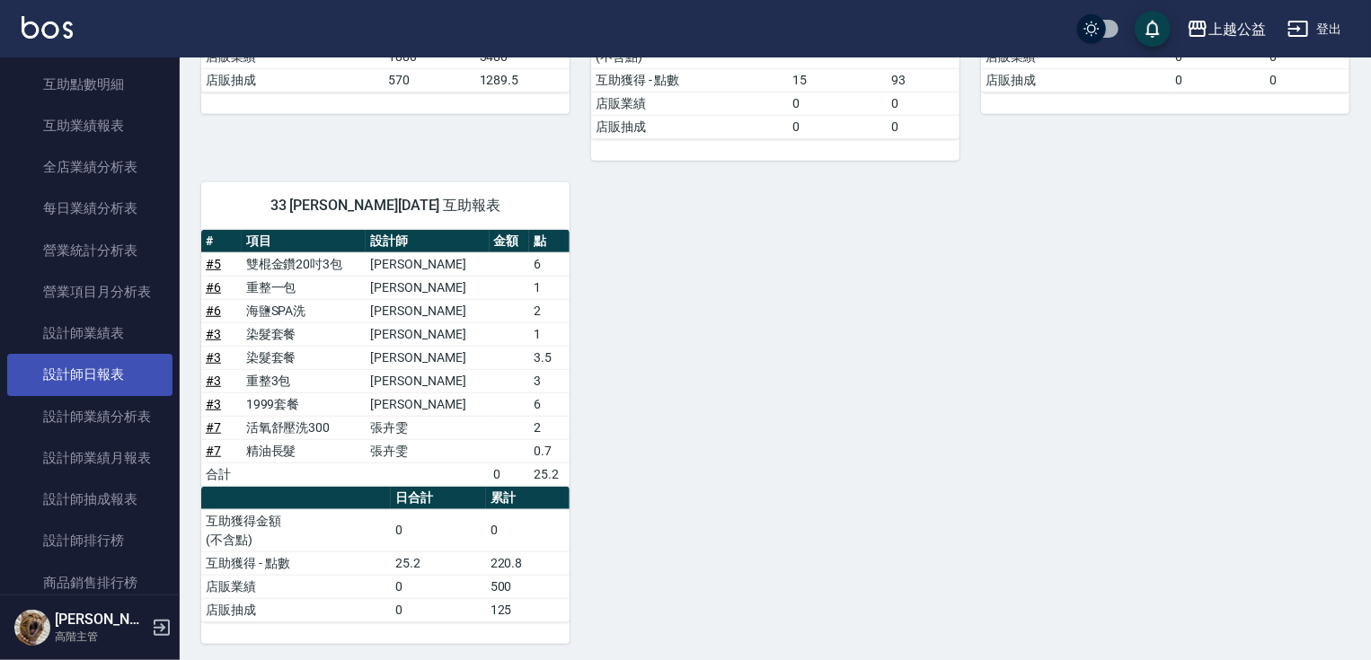
click at [121, 370] on link "設計師日報表" at bounding box center [89, 374] width 165 height 41
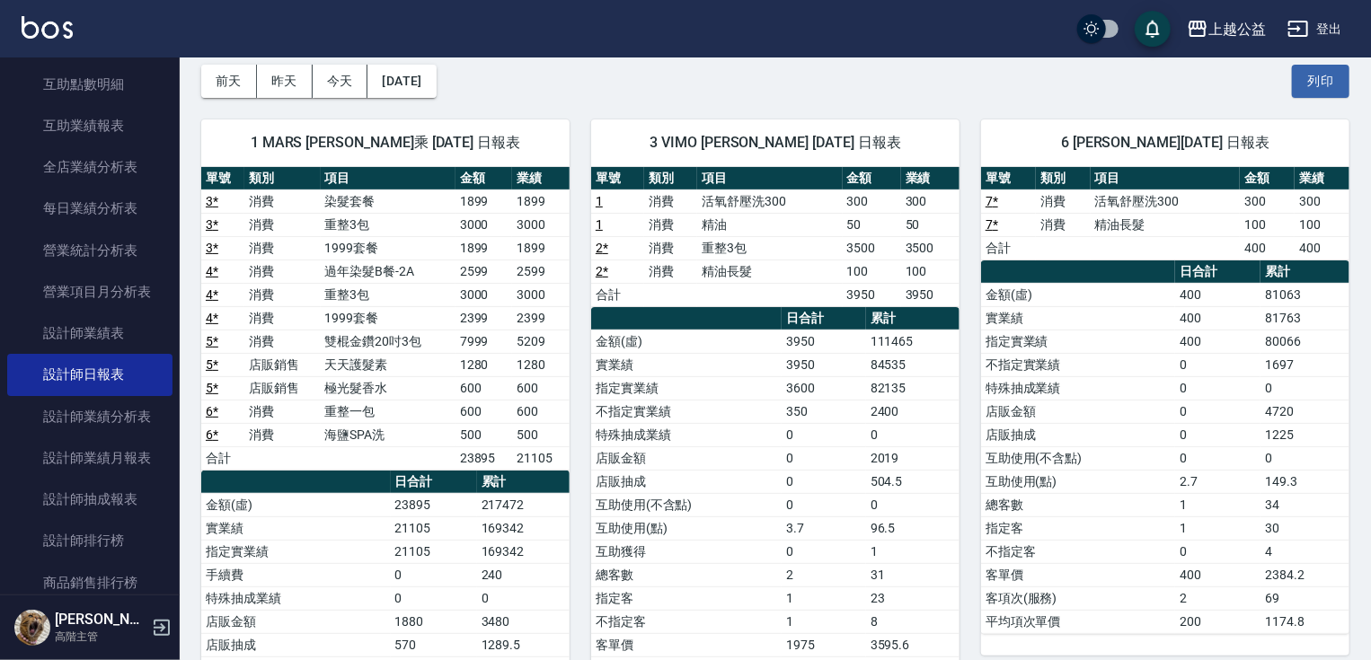
scroll to position [119, 0]
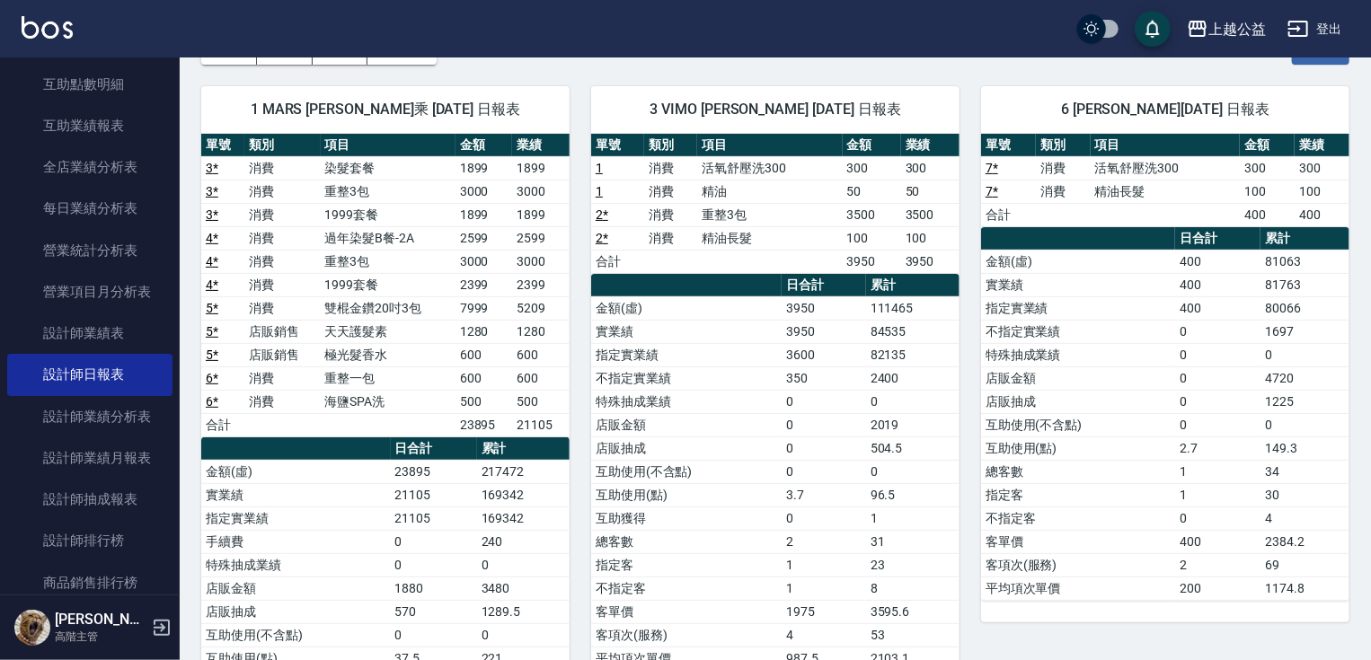
drag, startPoint x: 841, startPoint y: 557, endPoint x: 844, endPoint y: 611, distance: 54.0
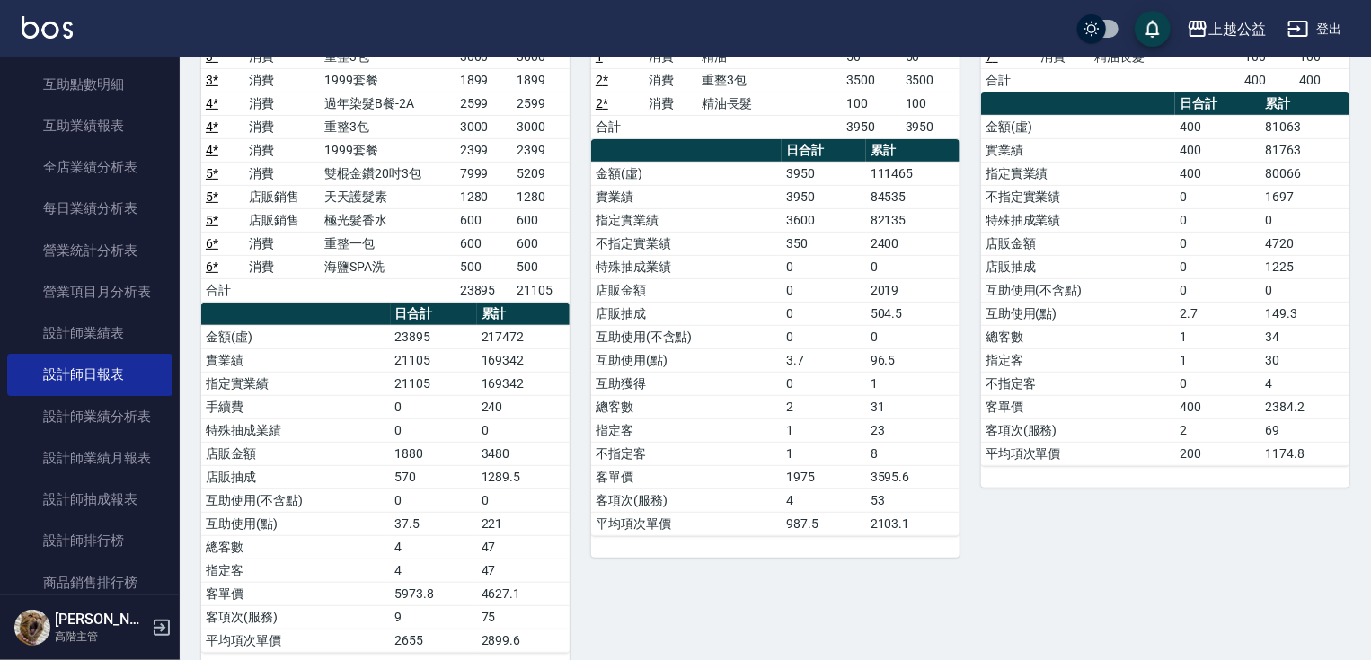
scroll to position [278, 0]
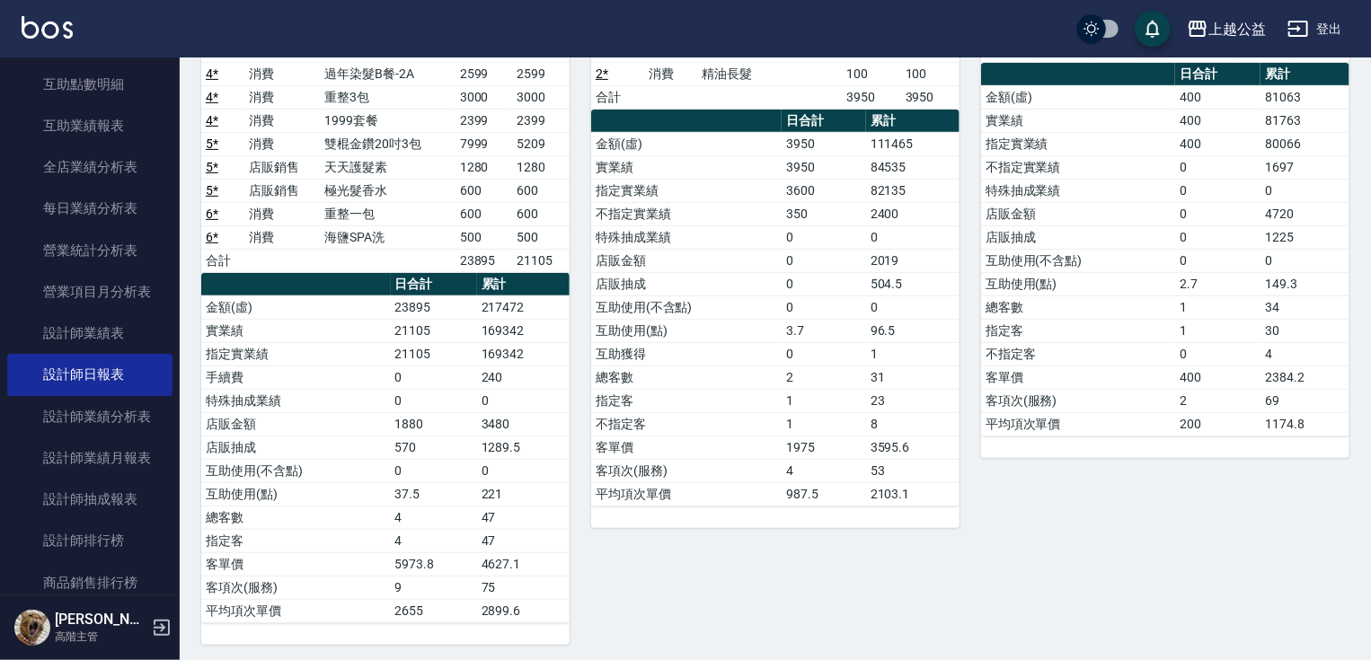
drag, startPoint x: 749, startPoint y: 526, endPoint x: 755, endPoint y: 629, distance: 102.5
click at [282, 516] on td "總客數" at bounding box center [296, 517] width 190 height 23
click at [305, 532] on td "指定客" at bounding box center [296, 540] width 190 height 23
